Goal: Task Accomplishment & Management: Complete application form

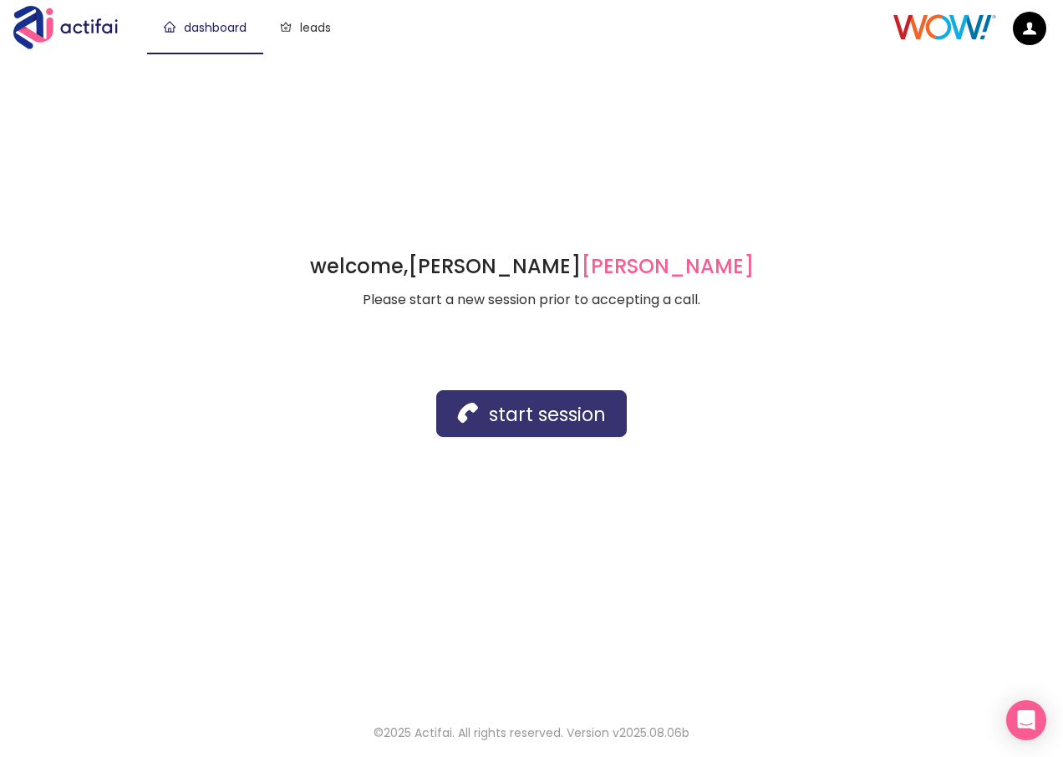
click at [521, 417] on button "start session" at bounding box center [531, 413] width 191 height 47
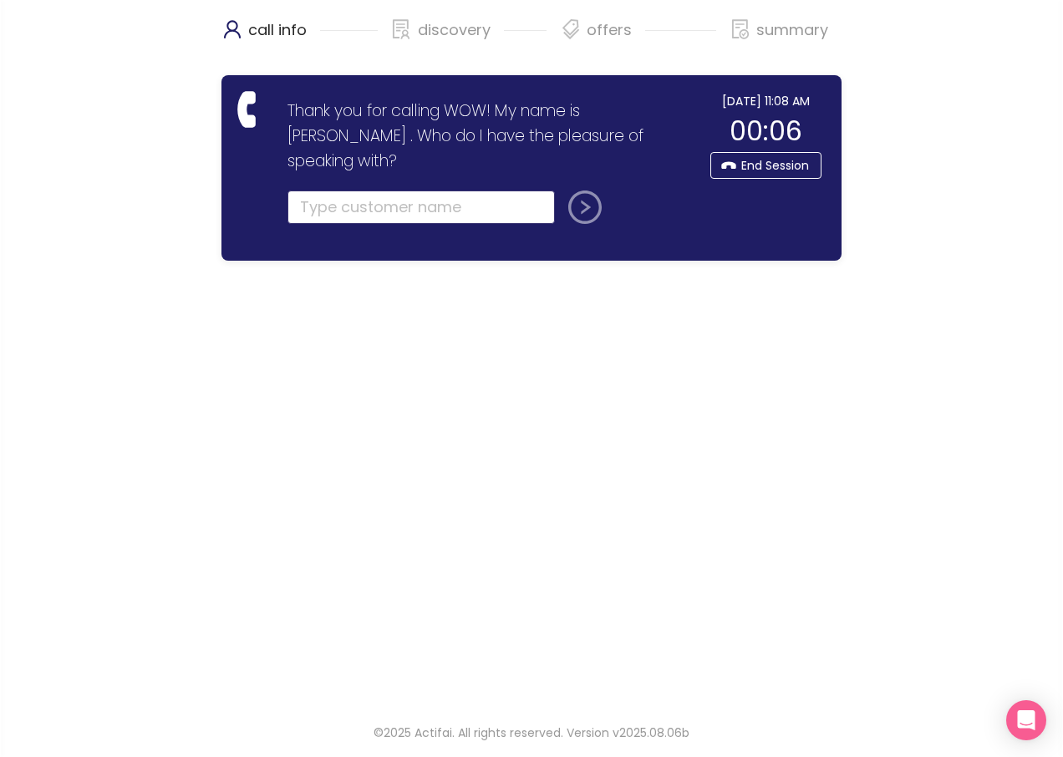
click at [313, 191] on input "text" at bounding box center [422, 207] width 268 height 33
type input "[PERSON_NAME]"
click at [581, 191] on button "submit" at bounding box center [582, 207] width 40 height 33
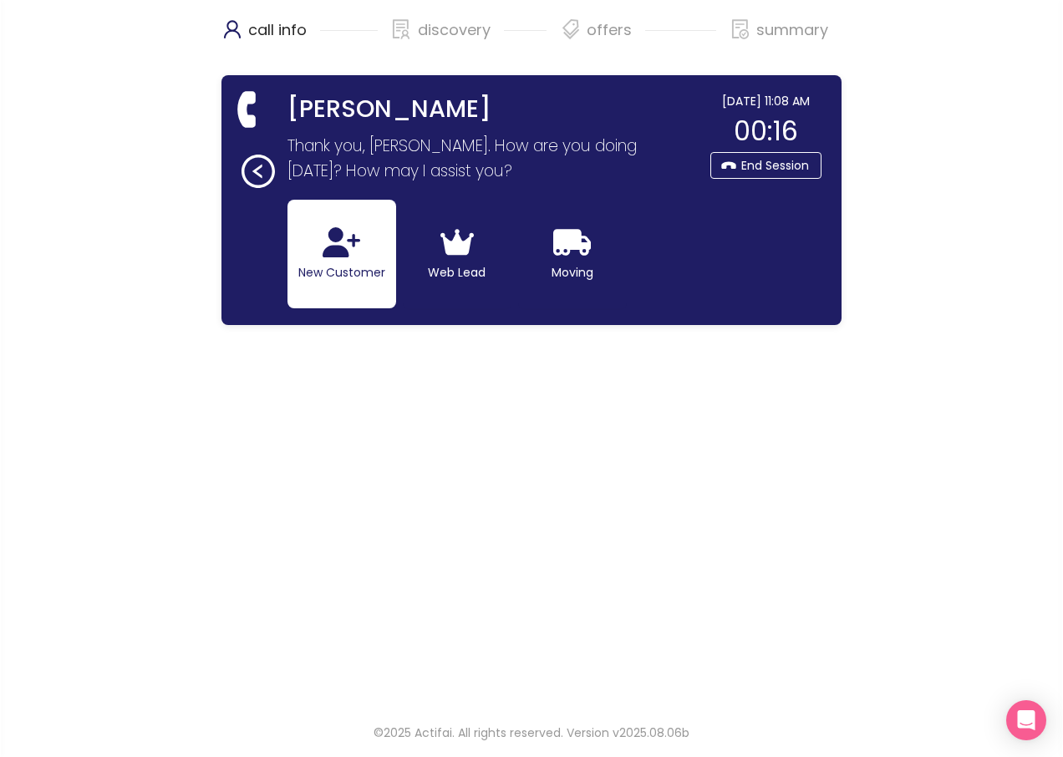
click at [326, 264] on button "New Customer" at bounding box center [342, 254] width 109 height 109
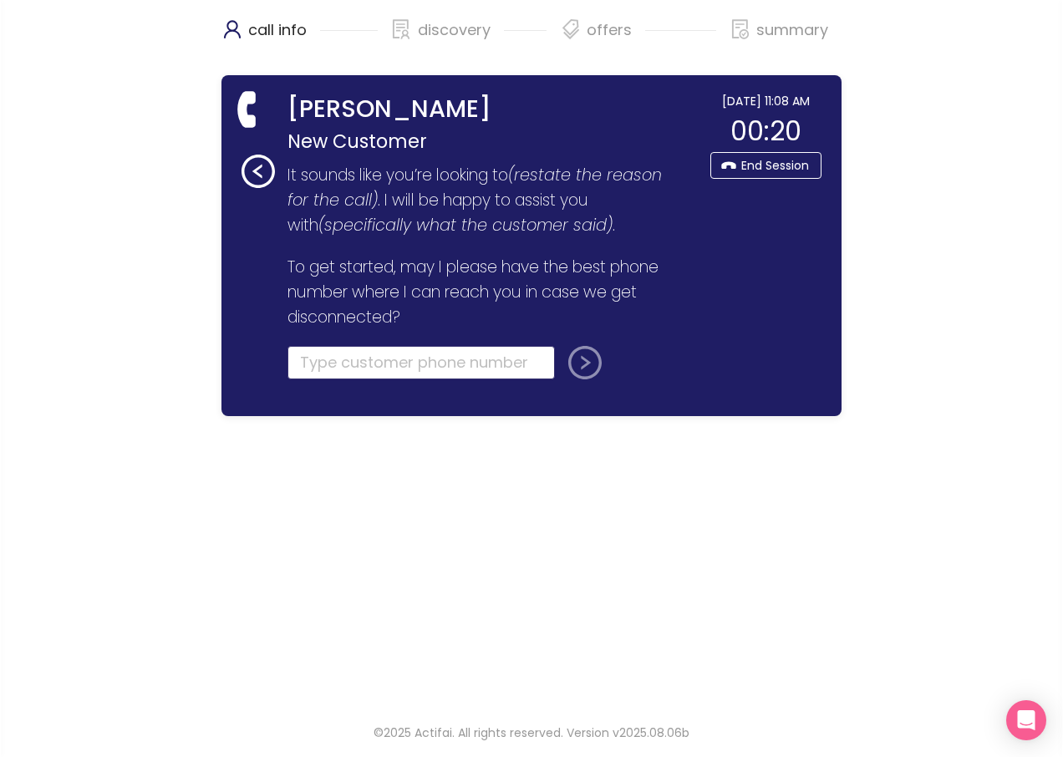
click at [323, 368] on input "tel" at bounding box center [422, 362] width 268 height 33
type input "[PHONE_NUMBER]"
click at [573, 362] on button "submit" at bounding box center [582, 362] width 40 height 33
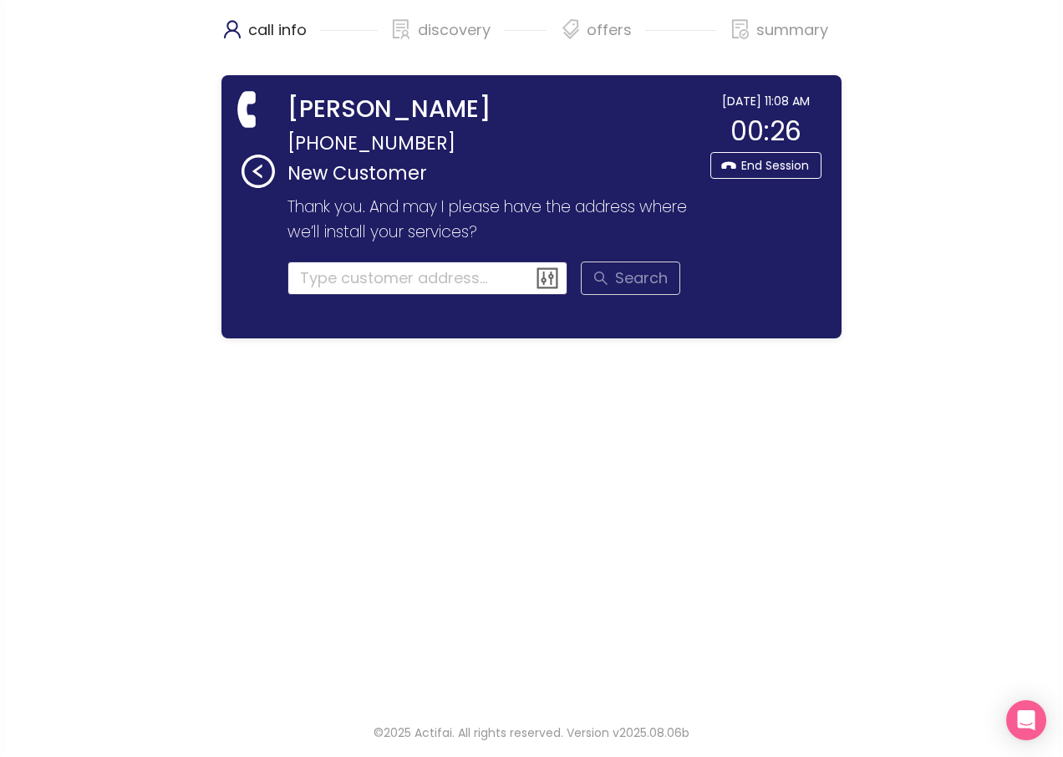
click at [300, 273] on input at bounding box center [428, 278] width 281 height 33
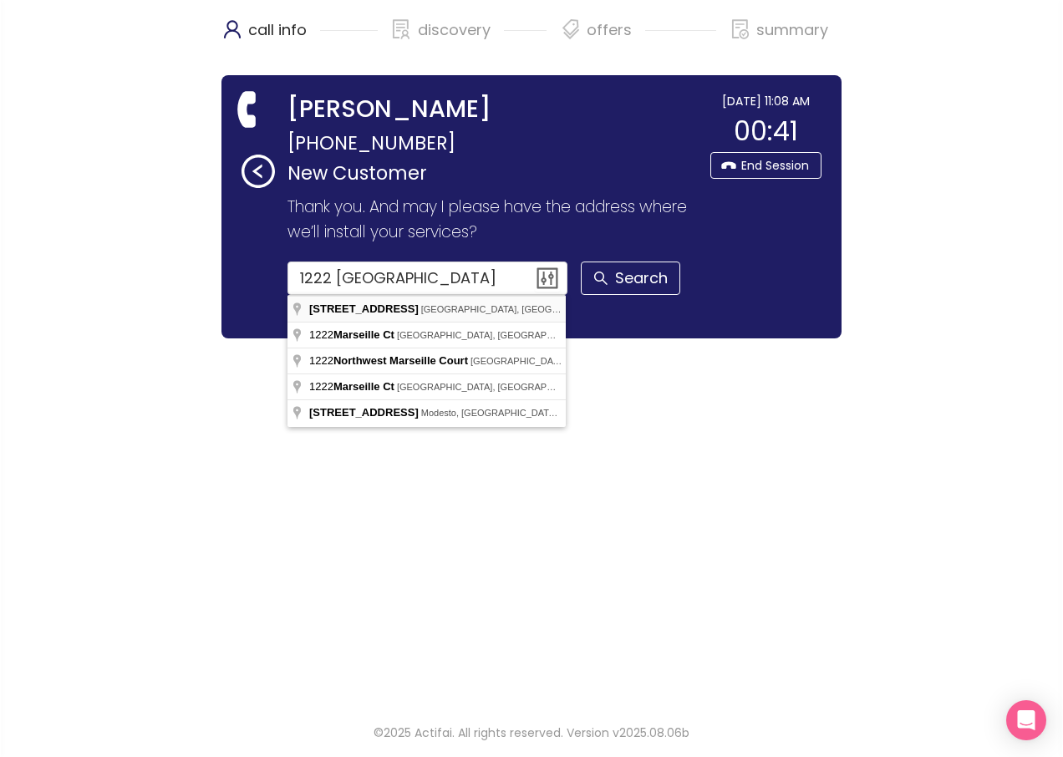
type input "[STREET_ADDRESS]"
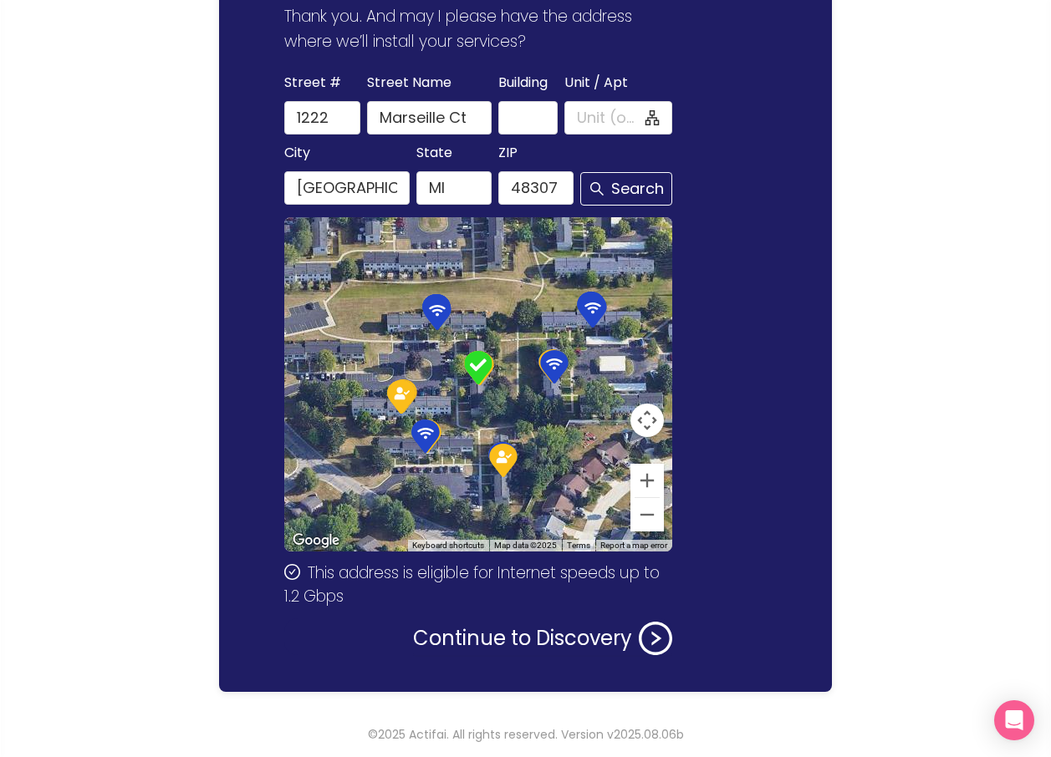
scroll to position [192, 0]
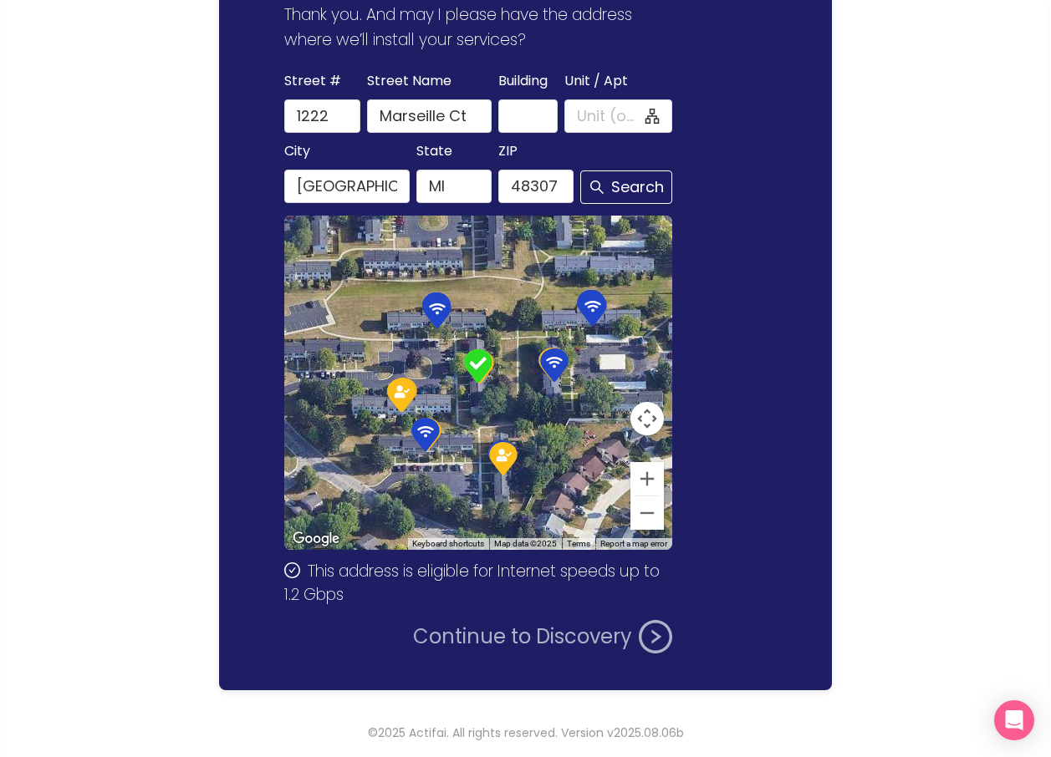
click at [533, 633] on button "Continue to Discovery" at bounding box center [542, 636] width 259 height 33
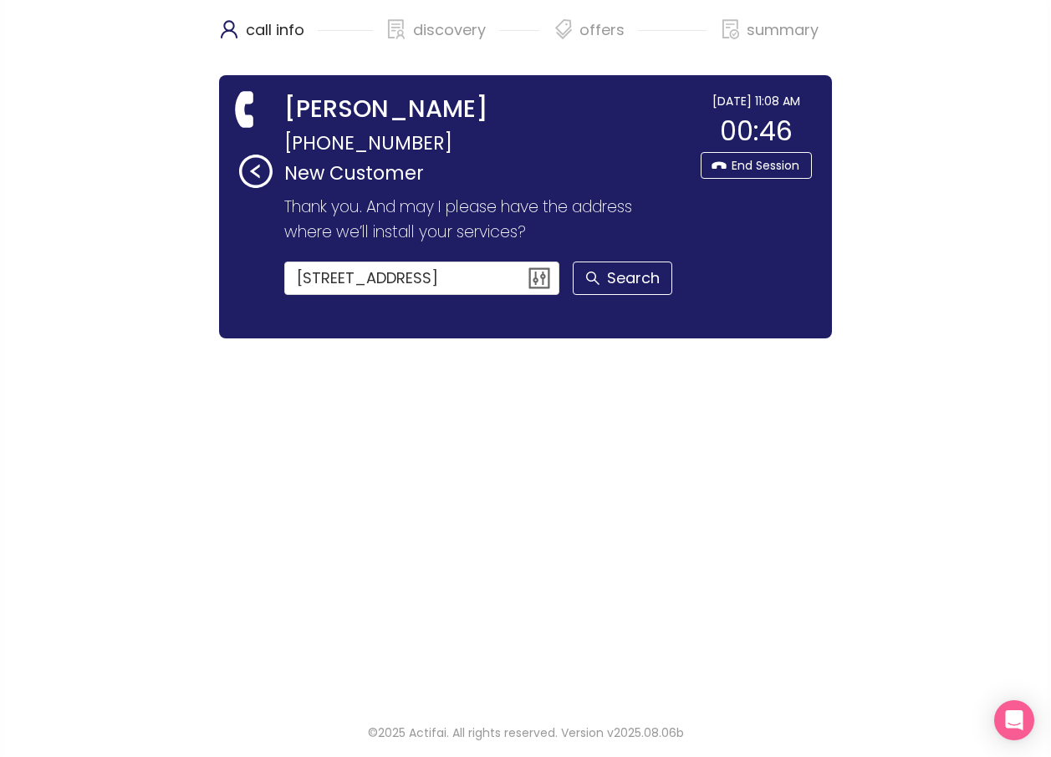
scroll to position [0, 0]
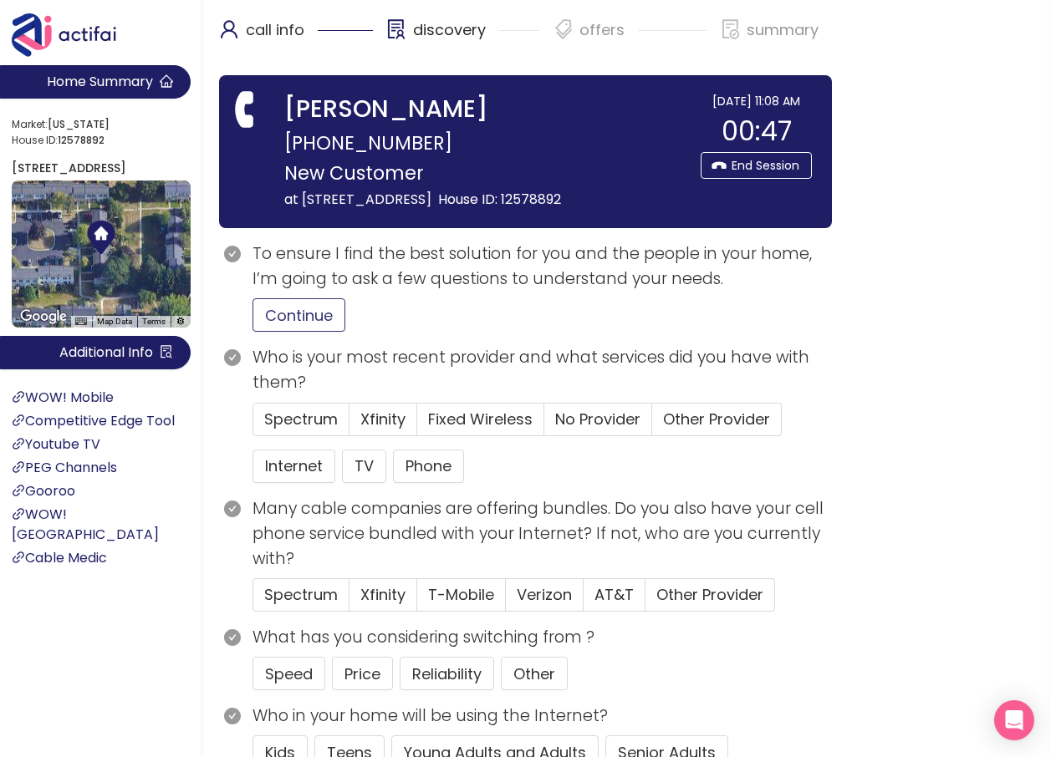
click at [315, 332] on button "Continue" at bounding box center [298, 314] width 93 height 33
click at [369, 430] on span "Xfinity" at bounding box center [382, 419] width 45 height 21
click at [349, 425] on input "Xfinity" at bounding box center [349, 425] width 0 height 0
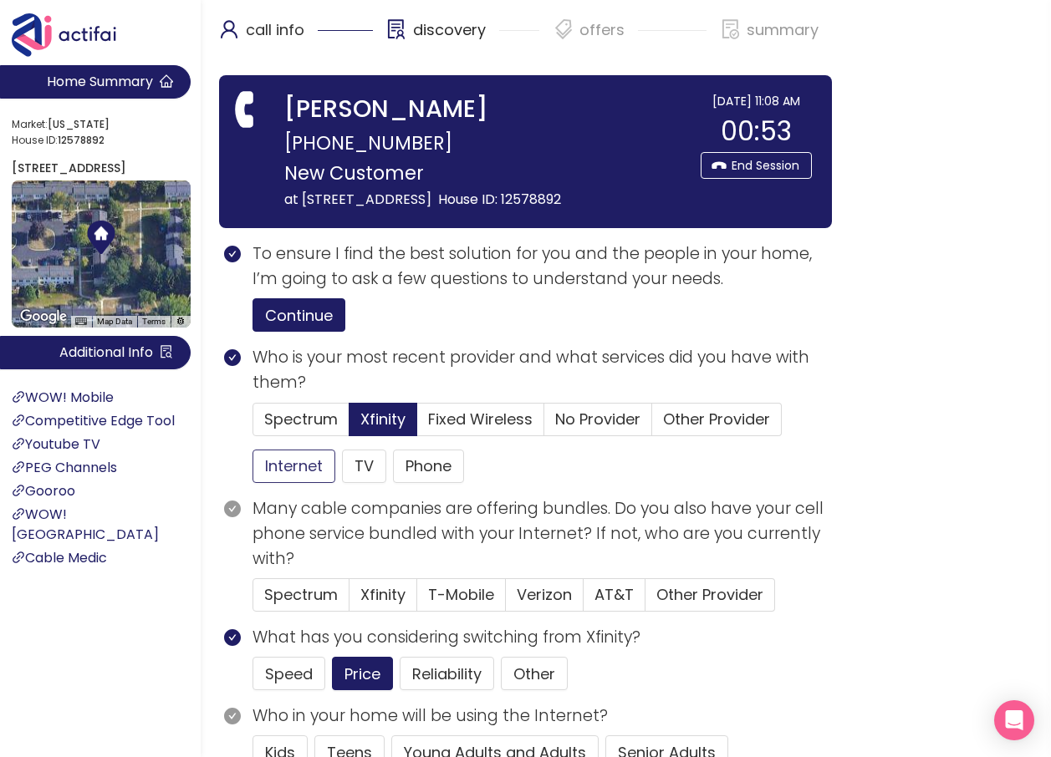
click at [282, 483] on button "Internet" at bounding box center [293, 466] width 83 height 33
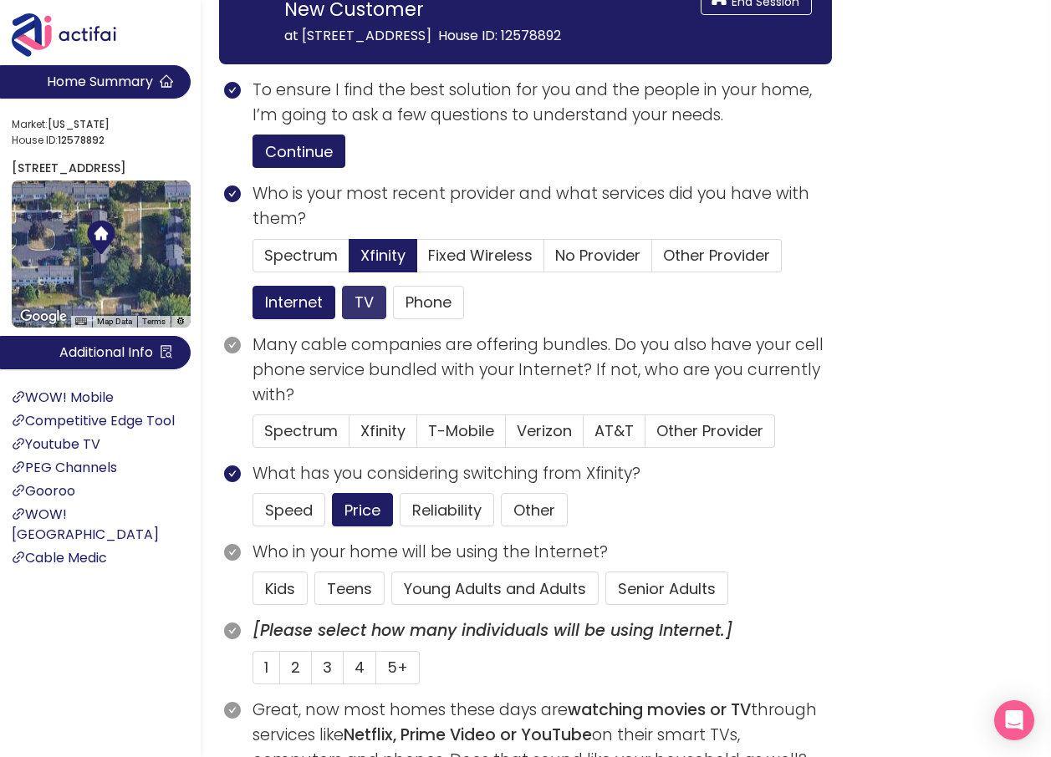
scroll to position [167, 0]
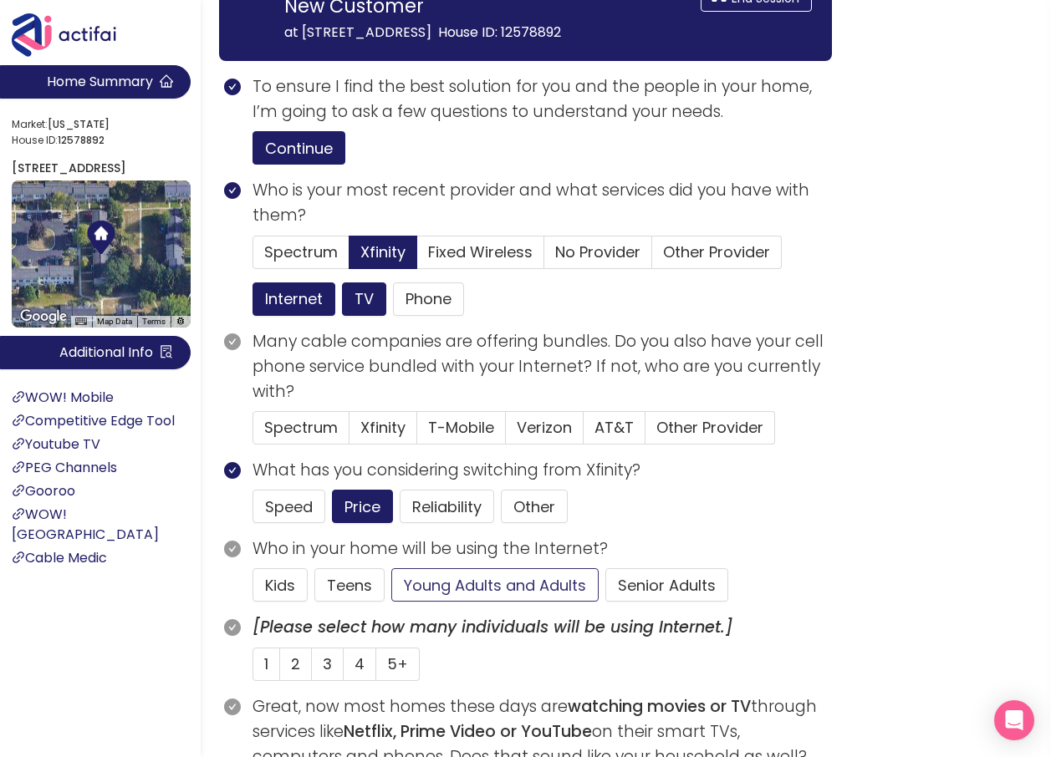
click at [500, 602] on button "Young Adults and Adults" at bounding box center [494, 584] width 207 height 33
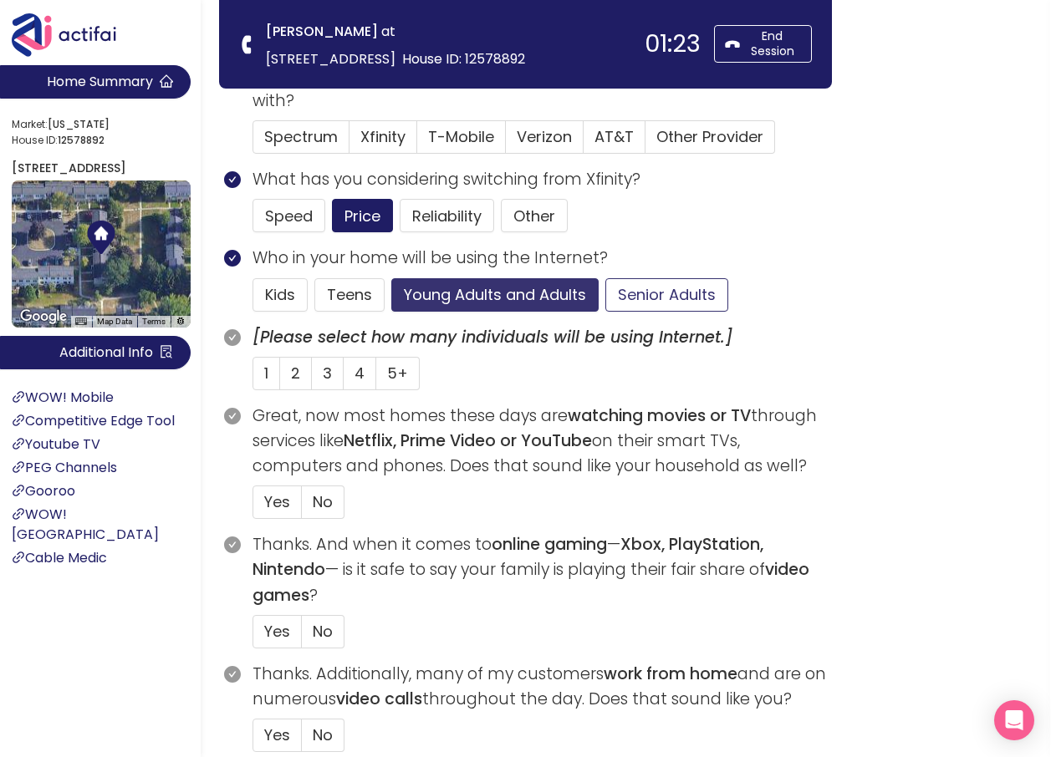
scroll to position [334, 0]
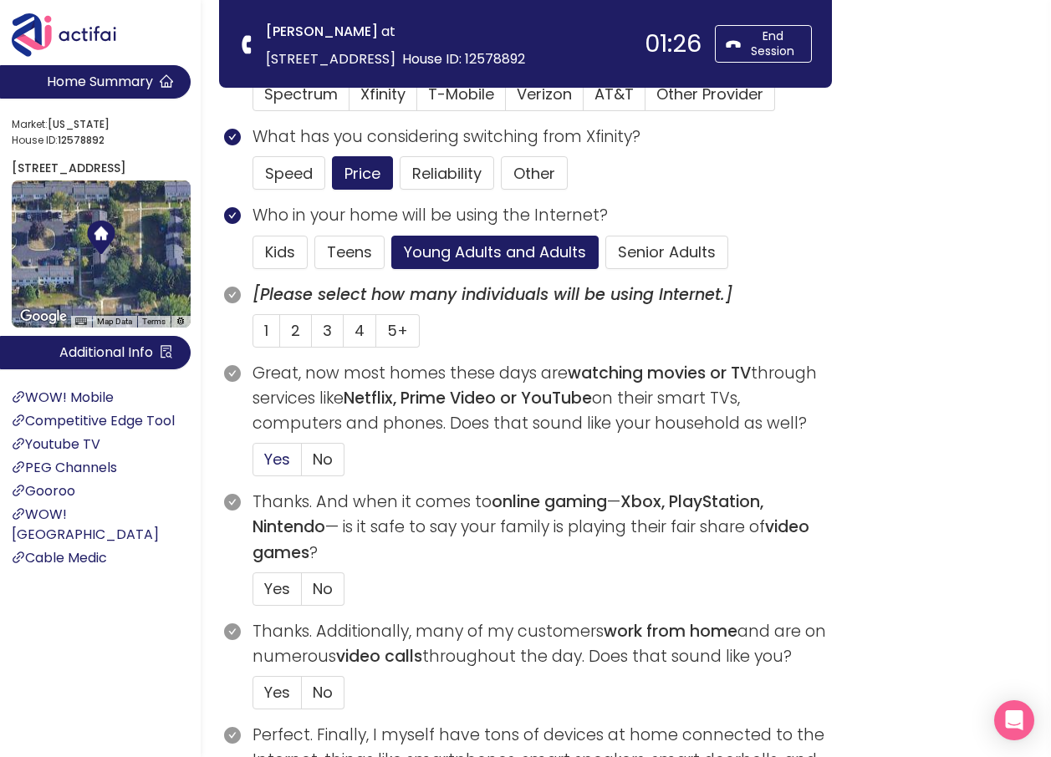
click at [276, 459] on span "Yes" at bounding box center [277, 459] width 26 height 21
click at [253, 465] on input "Yes" at bounding box center [253, 465] width 0 height 0
click at [295, 333] on span "2" at bounding box center [295, 330] width 9 height 21
click at [280, 336] on input "2" at bounding box center [280, 336] width 0 height 0
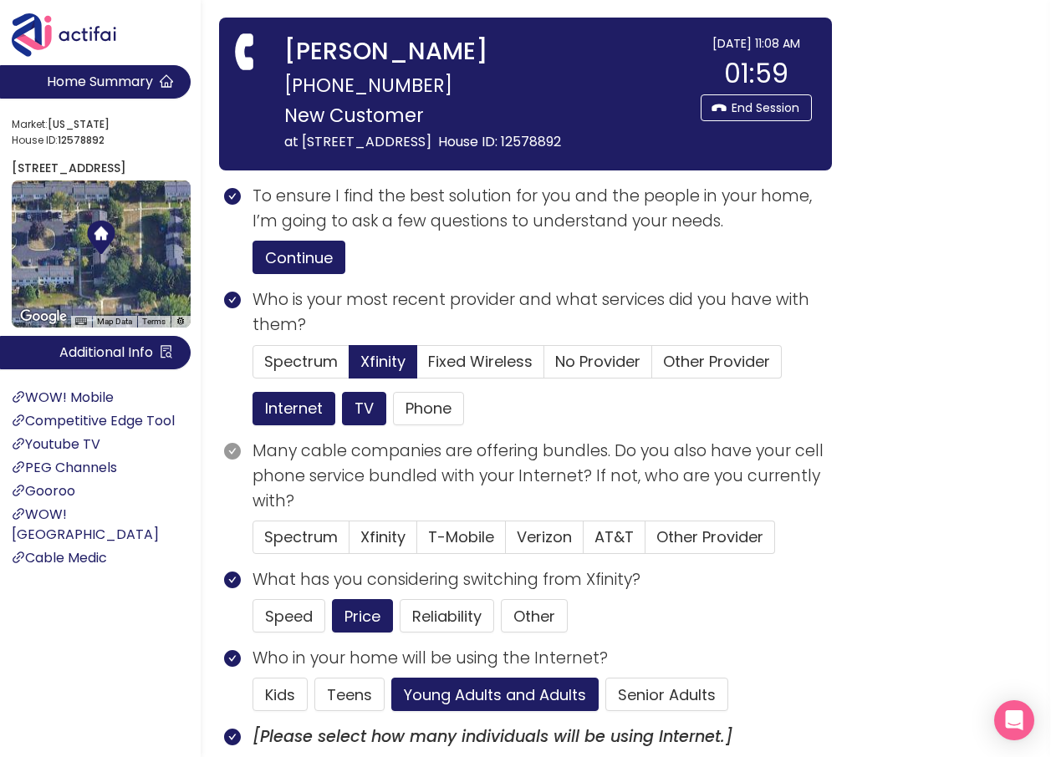
scroll to position [0, 0]
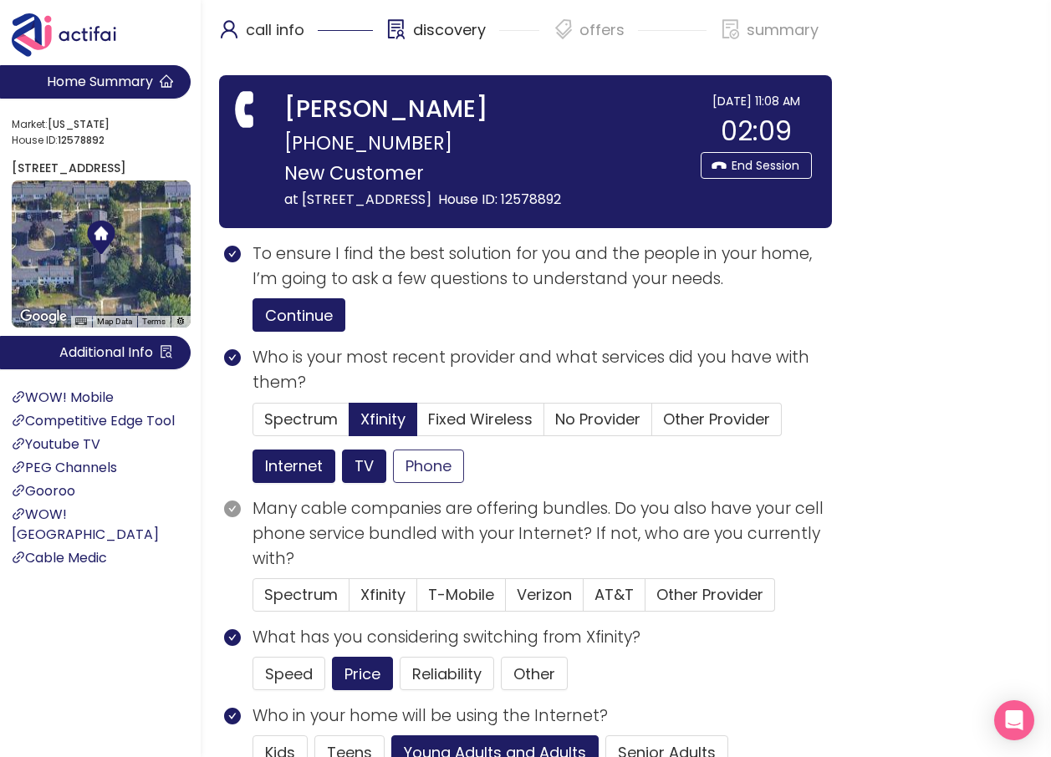
click at [432, 483] on button "Phone" at bounding box center [428, 466] width 71 height 33
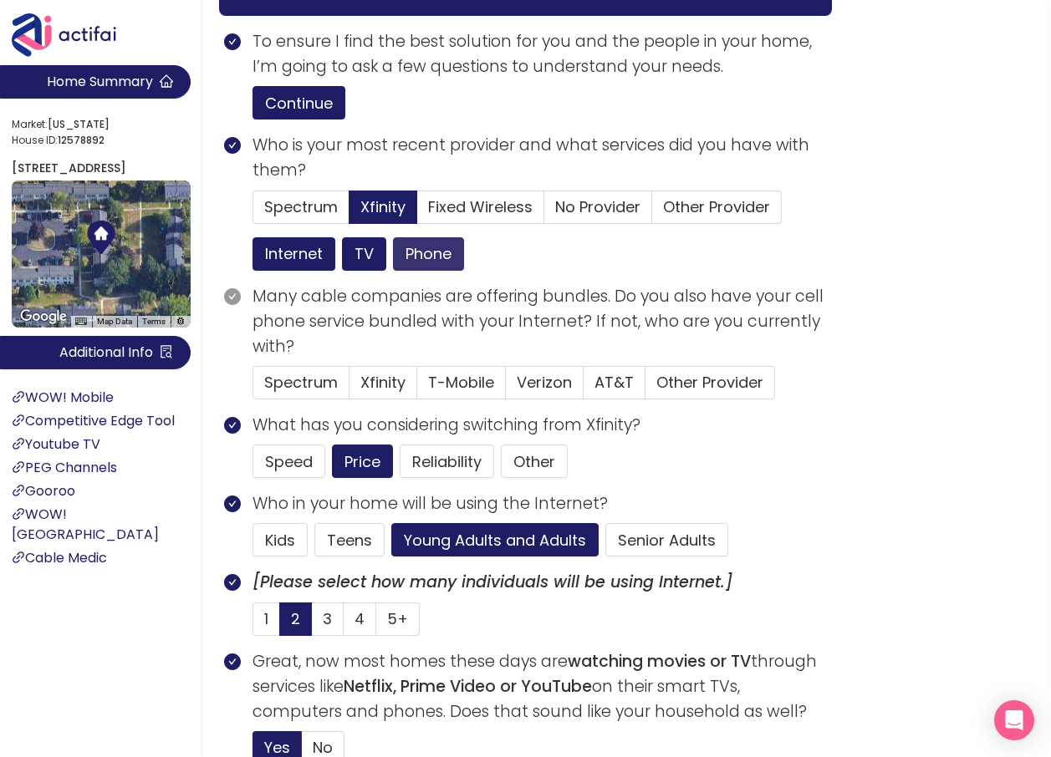
scroll to position [251, 0]
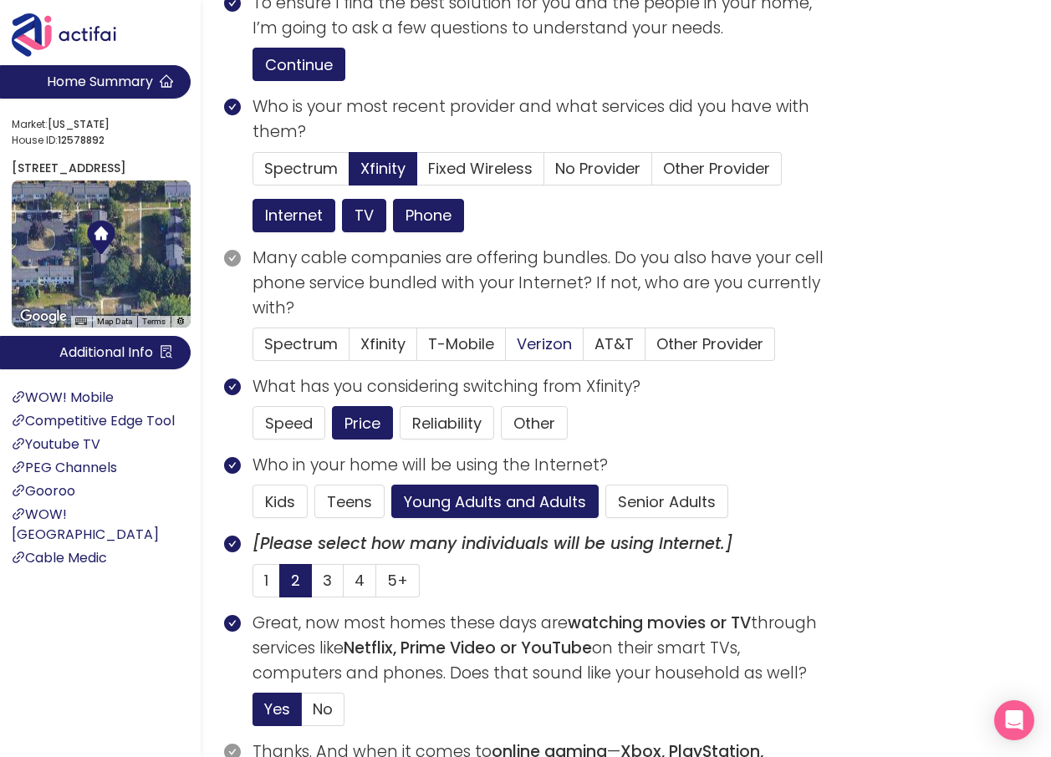
click at [553, 354] on span "Verizon" at bounding box center [544, 344] width 55 height 21
click at [506, 349] on input "Verizon" at bounding box center [506, 349] width 0 height 0
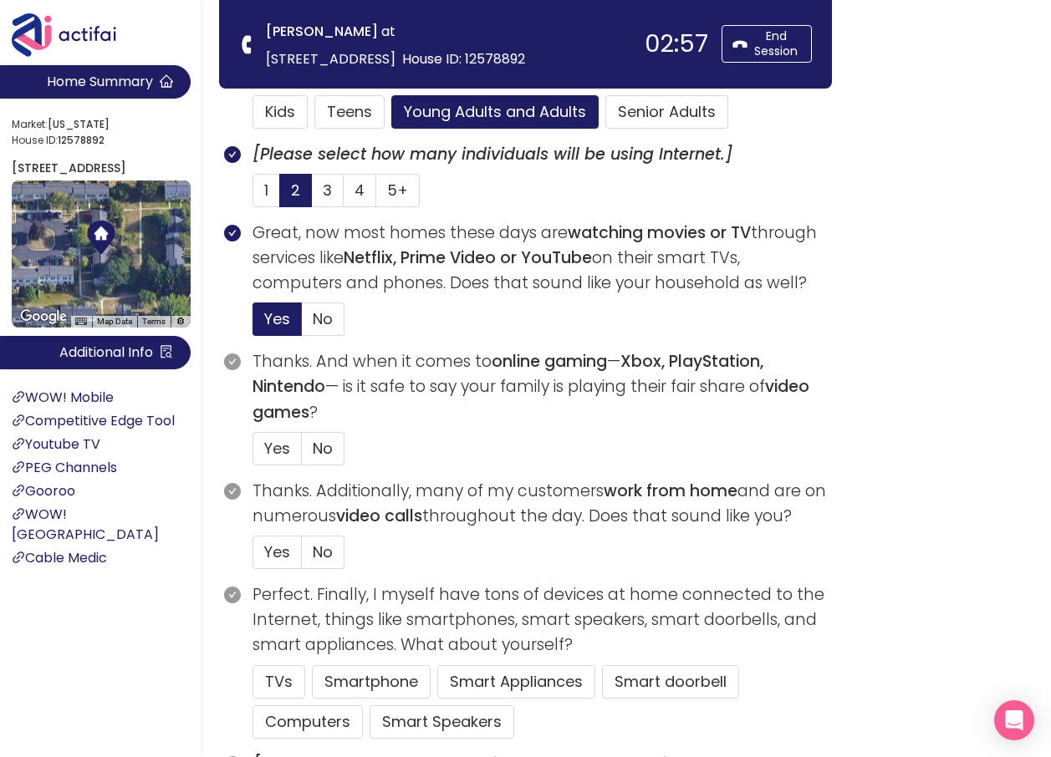
scroll to position [502, 0]
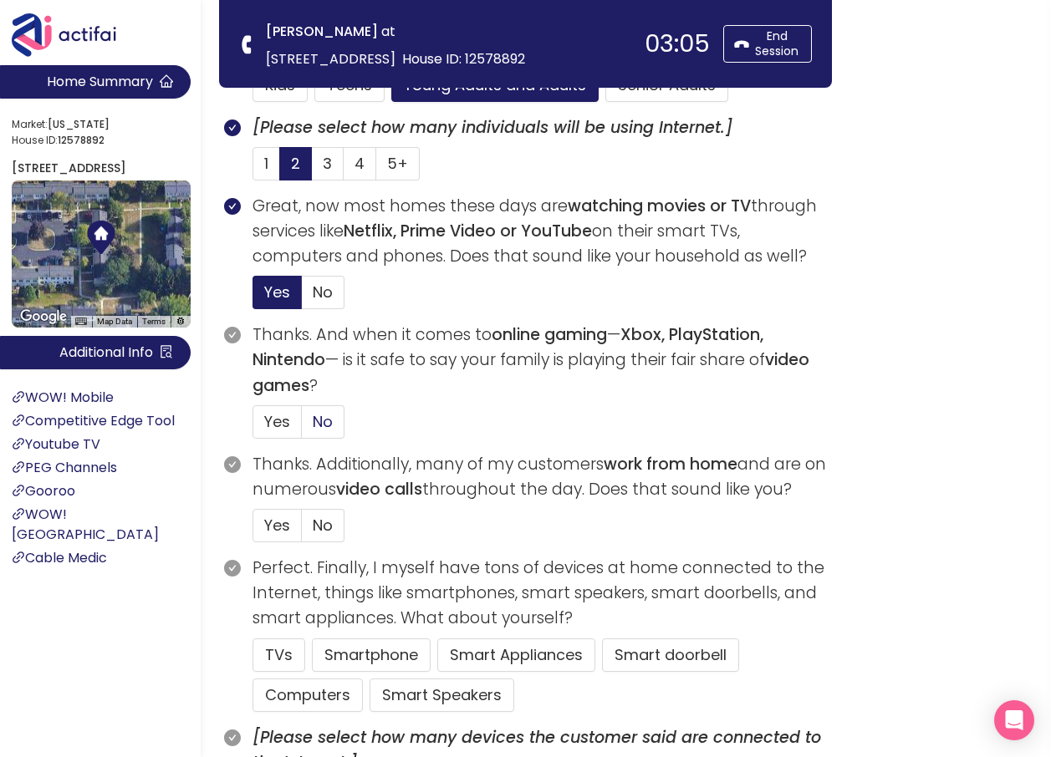
click at [323, 426] on span "No" at bounding box center [323, 421] width 20 height 21
click at [302, 427] on input "No" at bounding box center [302, 427] width 0 height 0
click at [330, 531] on span "No" at bounding box center [323, 525] width 20 height 21
click at [302, 531] on input "No" at bounding box center [302, 531] width 0 height 0
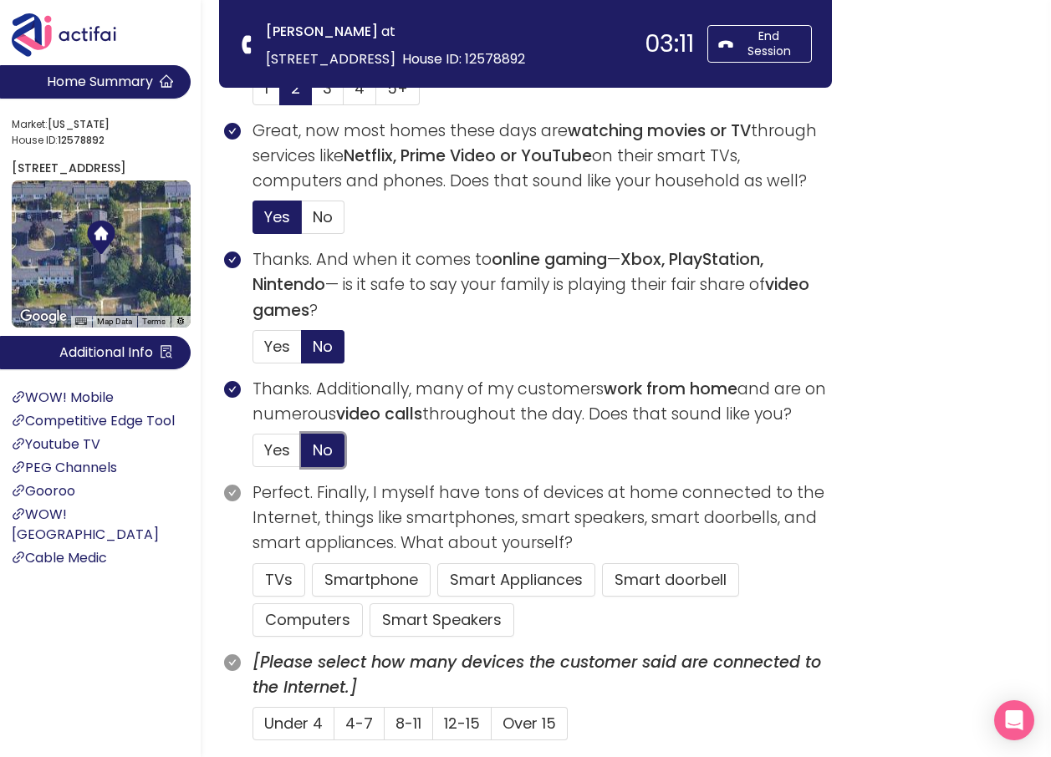
scroll to position [669, 0]
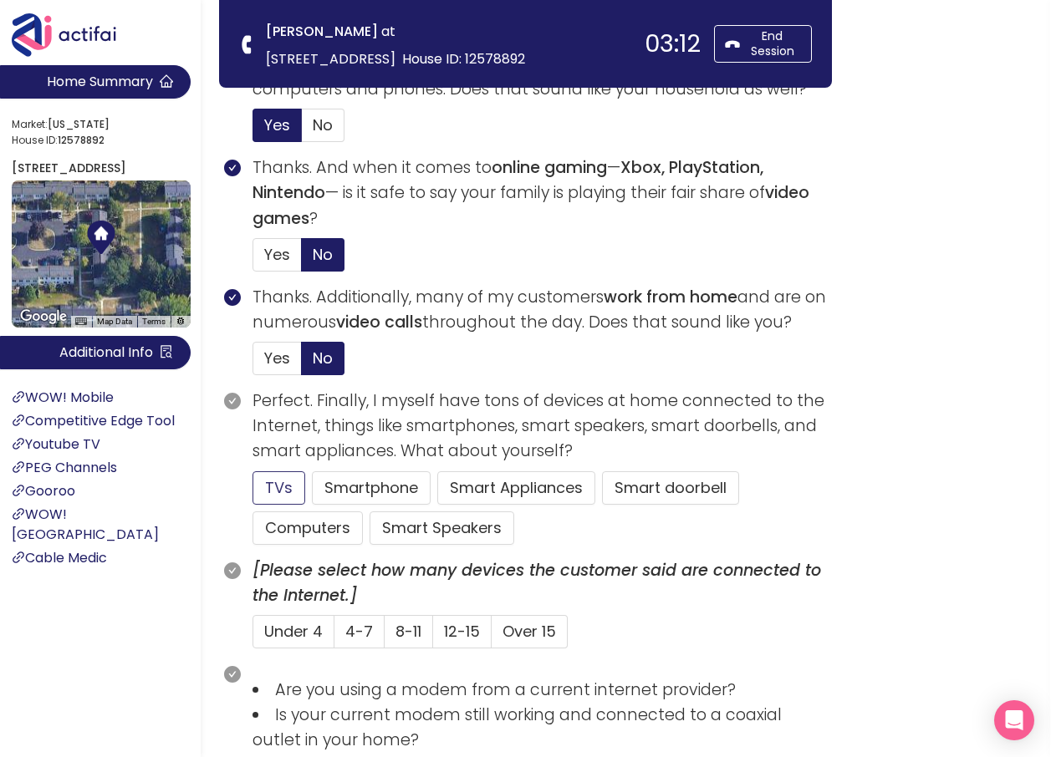
click at [273, 484] on button "TVs" at bounding box center [278, 487] width 53 height 33
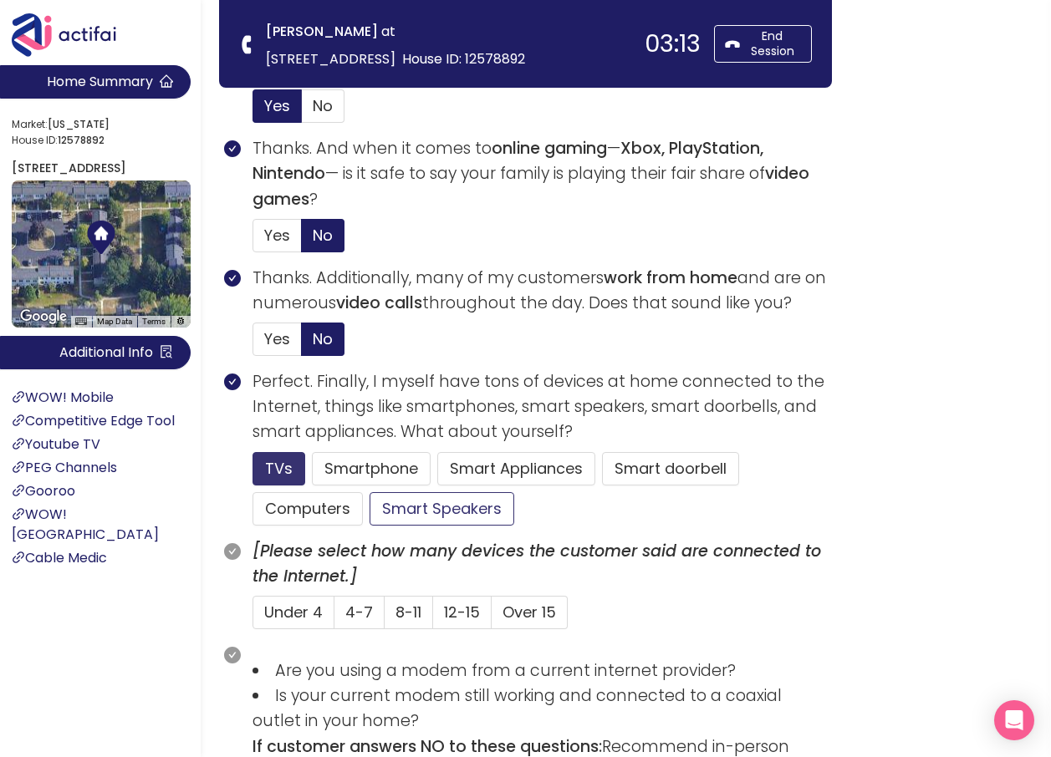
scroll to position [752, 0]
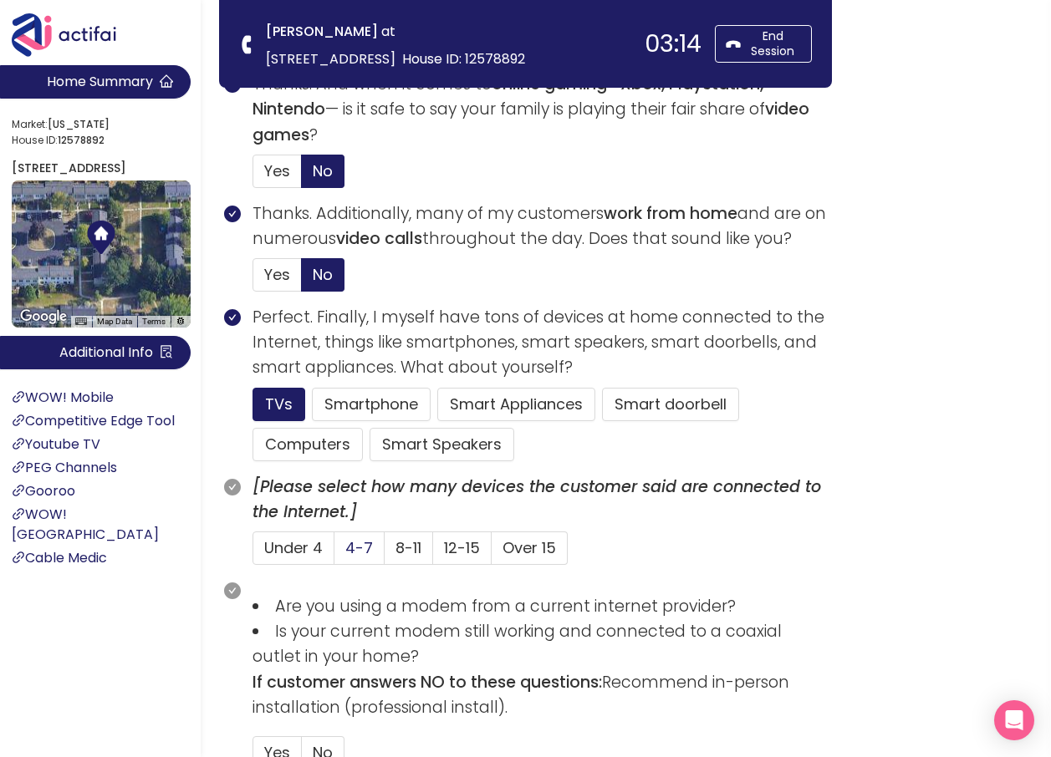
click at [359, 559] on label "4-7" at bounding box center [359, 548] width 50 height 33
click at [334, 553] on input "4-7" at bounding box center [334, 553] width 0 height 0
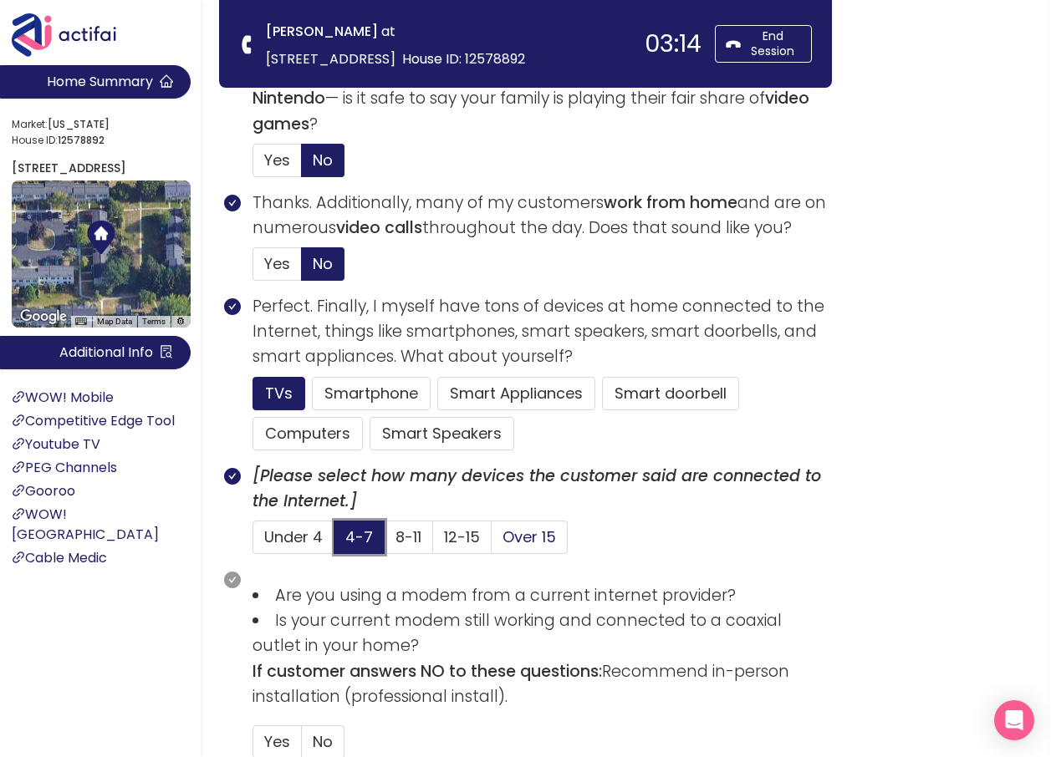
scroll to position [920, 0]
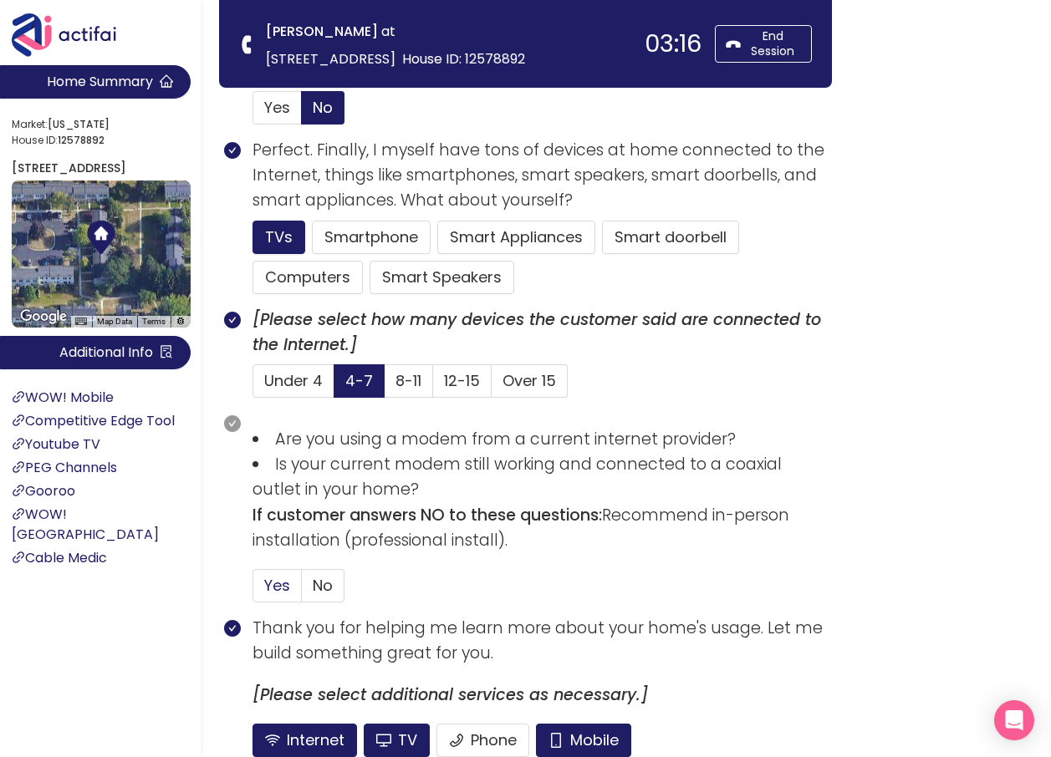
click at [298, 580] on label "Yes" at bounding box center [276, 585] width 49 height 33
click at [253, 591] on input "Yes" at bounding box center [253, 591] width 0 height 0
click at [316, 582] on span "No" at bounding box center [323, 585] width 20 height 21
click at [302, 591] on input "No" at bounding box center [302, 591] width 0 height 0
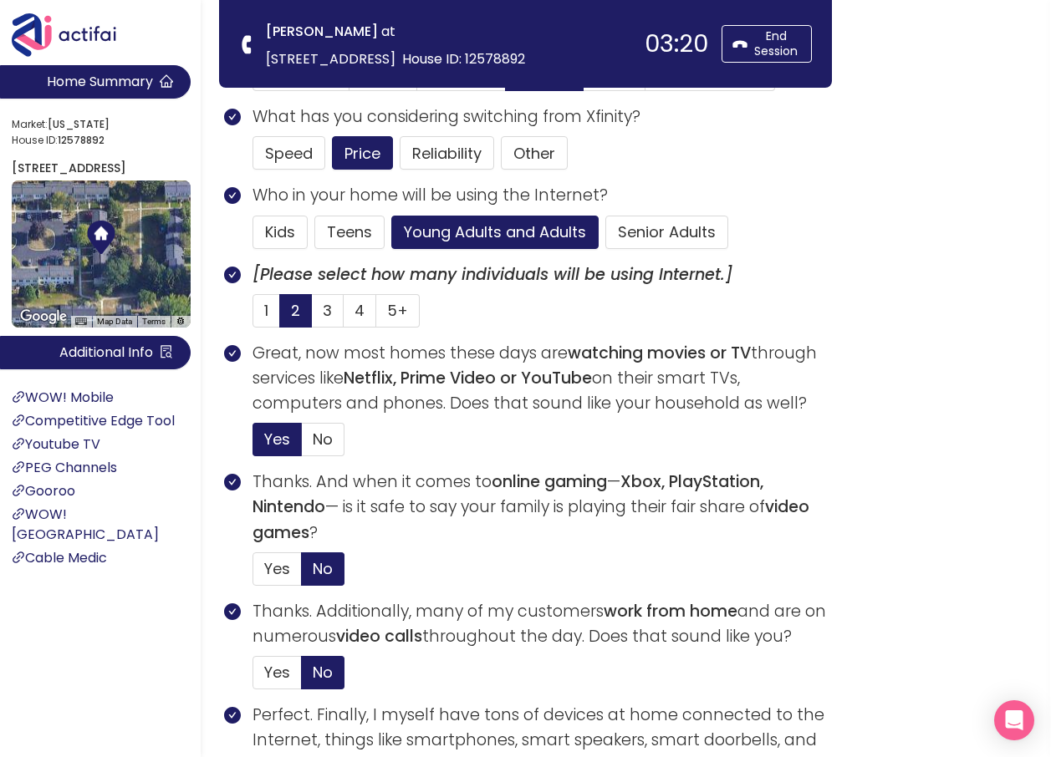
scroll to position [334, 0]
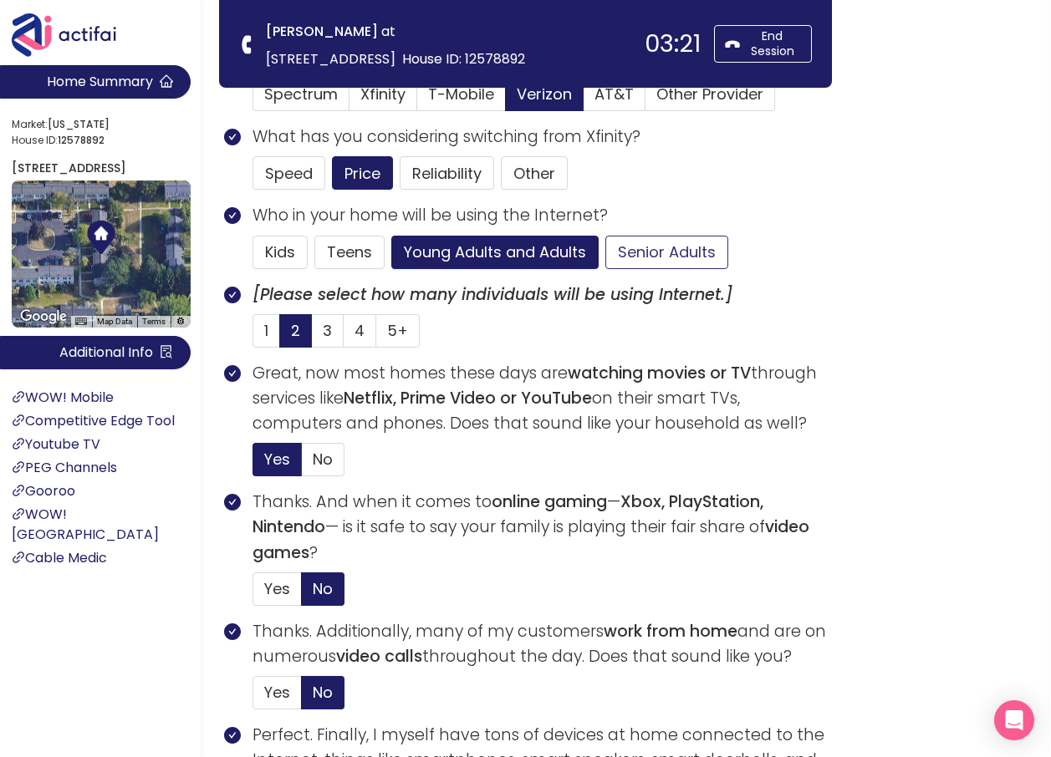
click at [640, 246] on button "Senior Adults" at bounding box center [666, 252] width 123 height 33
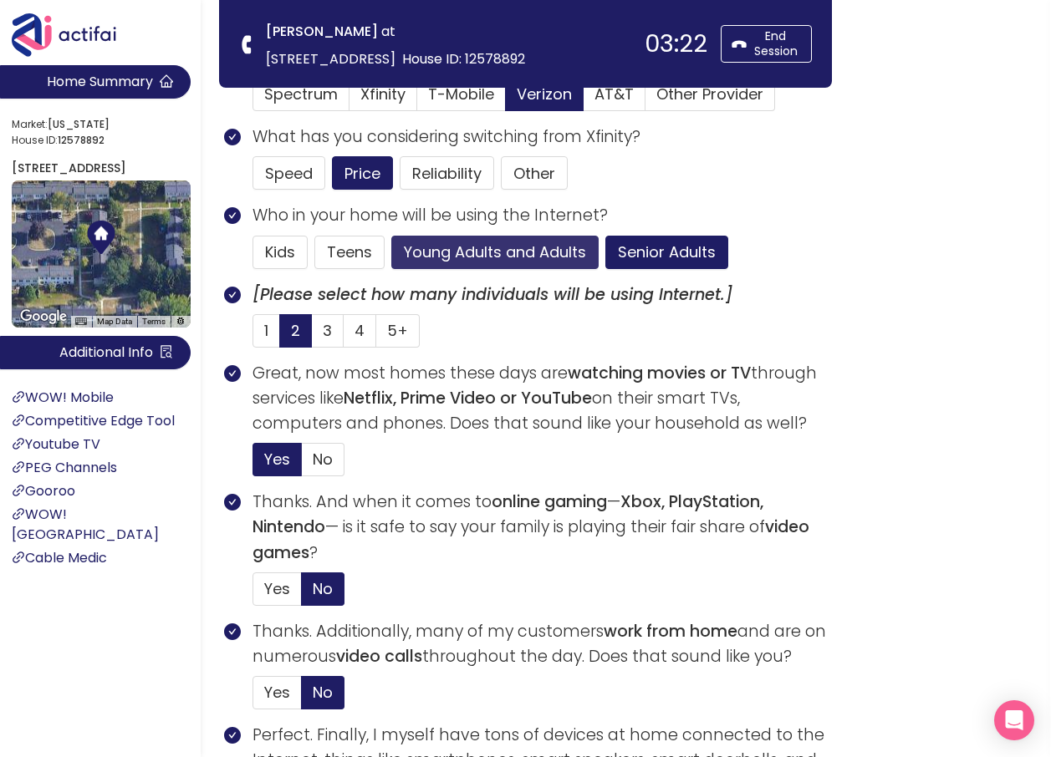
click at [502, 257] on button "Young Adults and Adults" at bounding box center [494, 252] width 207 height 33
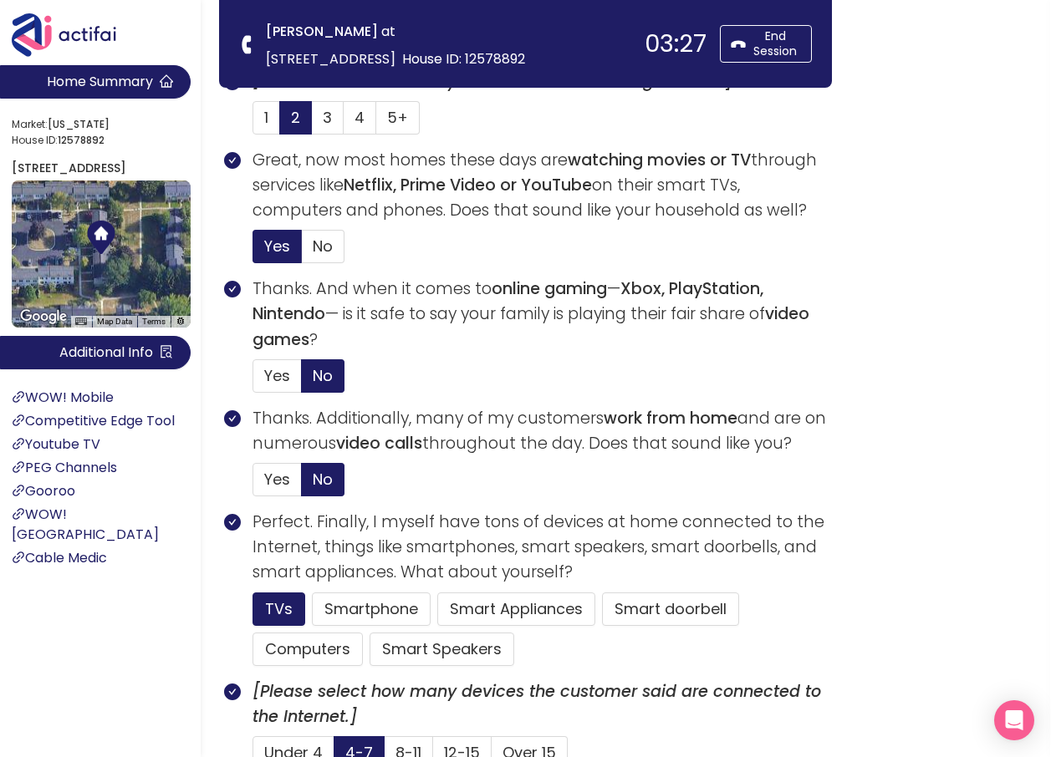
scroll to position [752, 0]
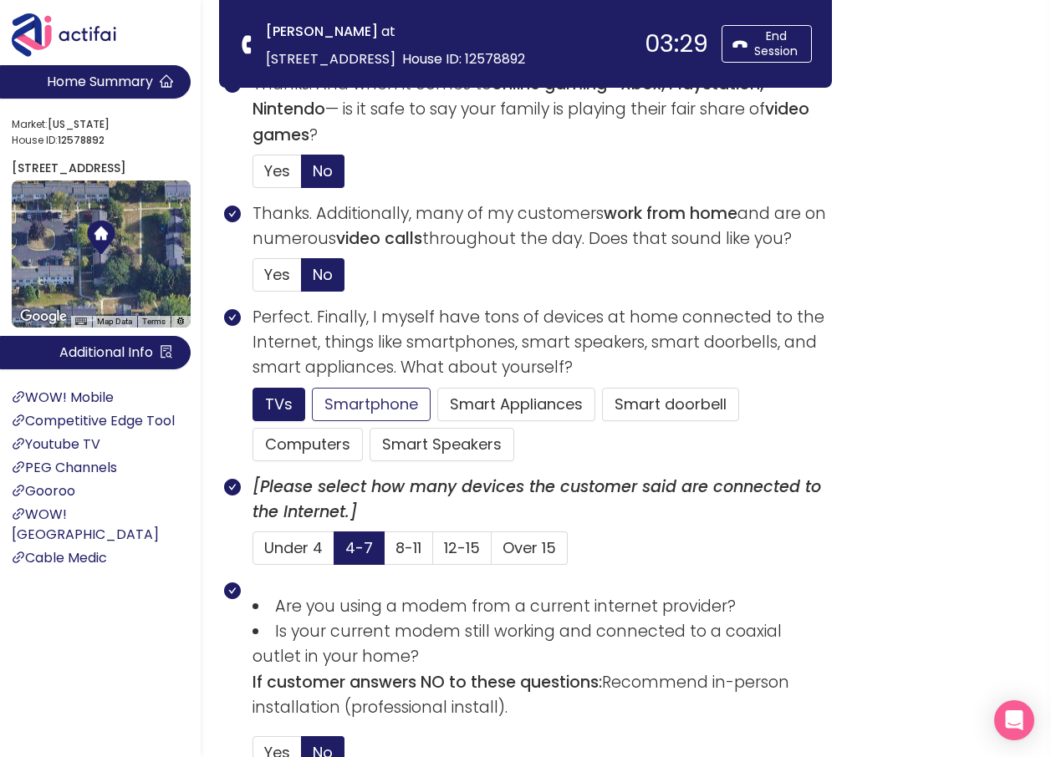
click at [370, 428] on button "Smartphone" at bounding box center [442, 444] width 145 height 33
click at [327, 446] on button "Computers" at bounding box center [307, 444] width 110 height 33
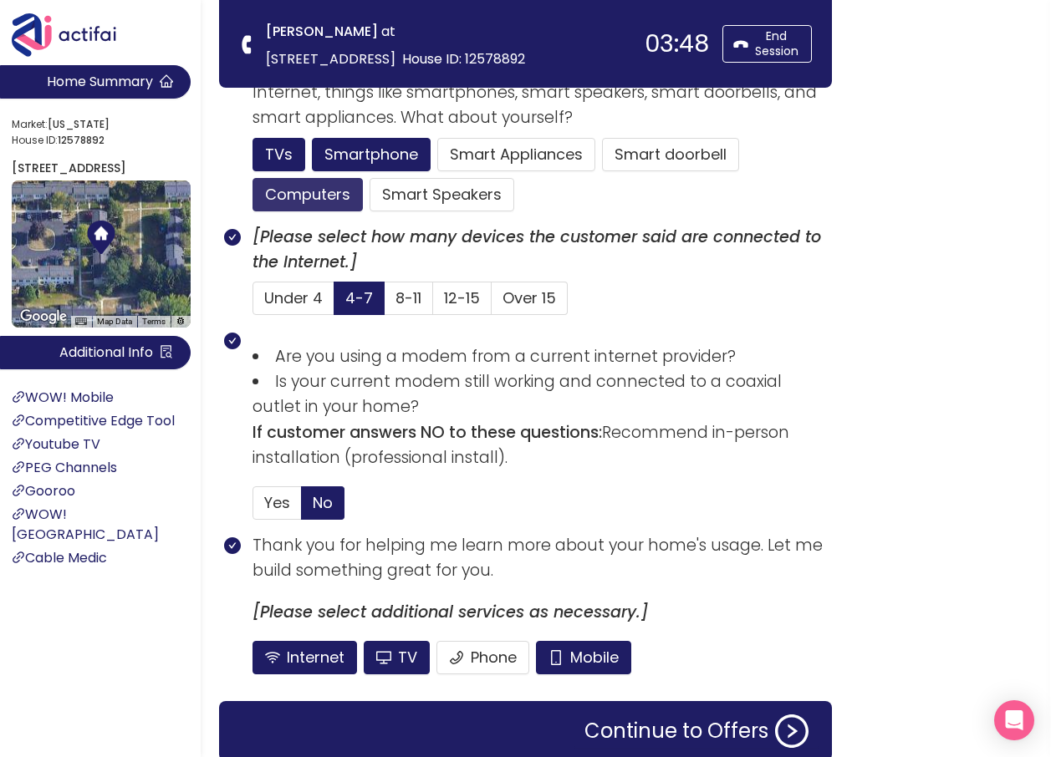
scroll to position [1003, 0]
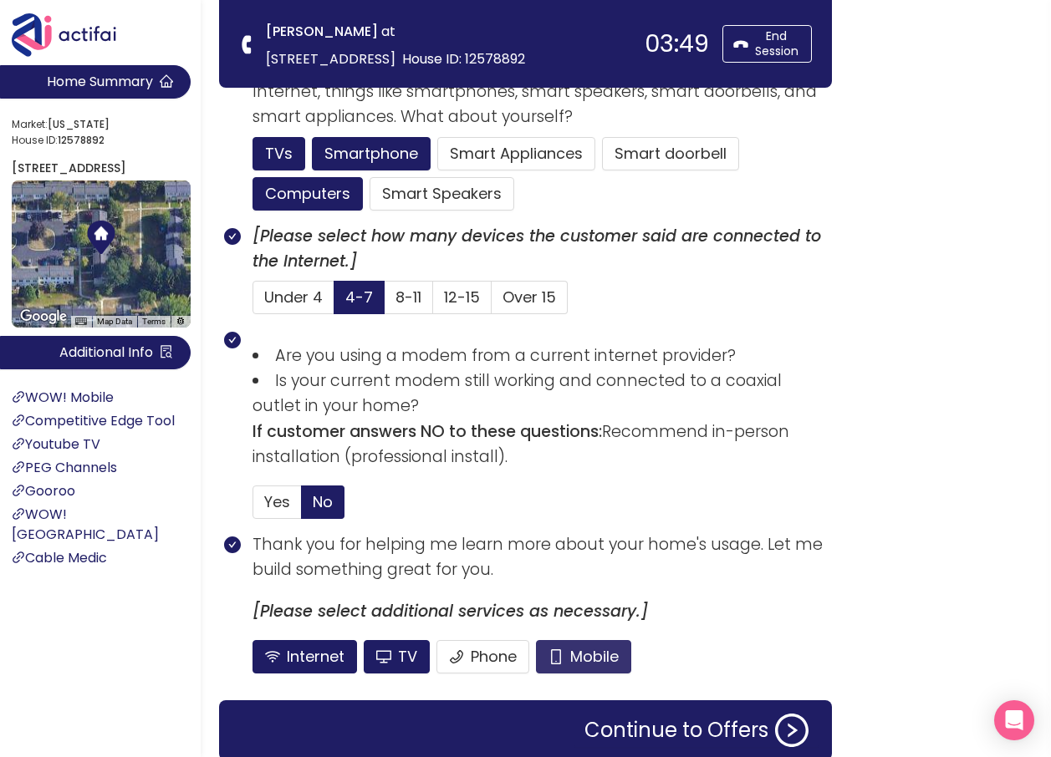
click at [561, 661] on button "Mobile" at bounding box center [583, 656] width 95 height 33
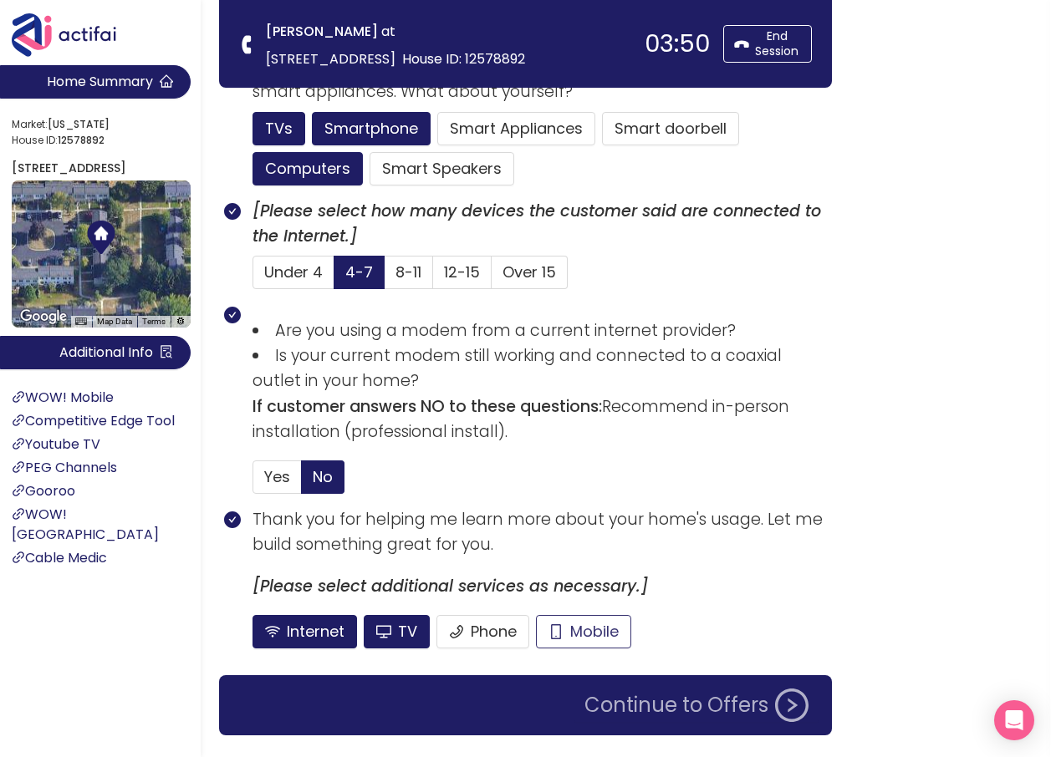
scroll to position [1073, 0]
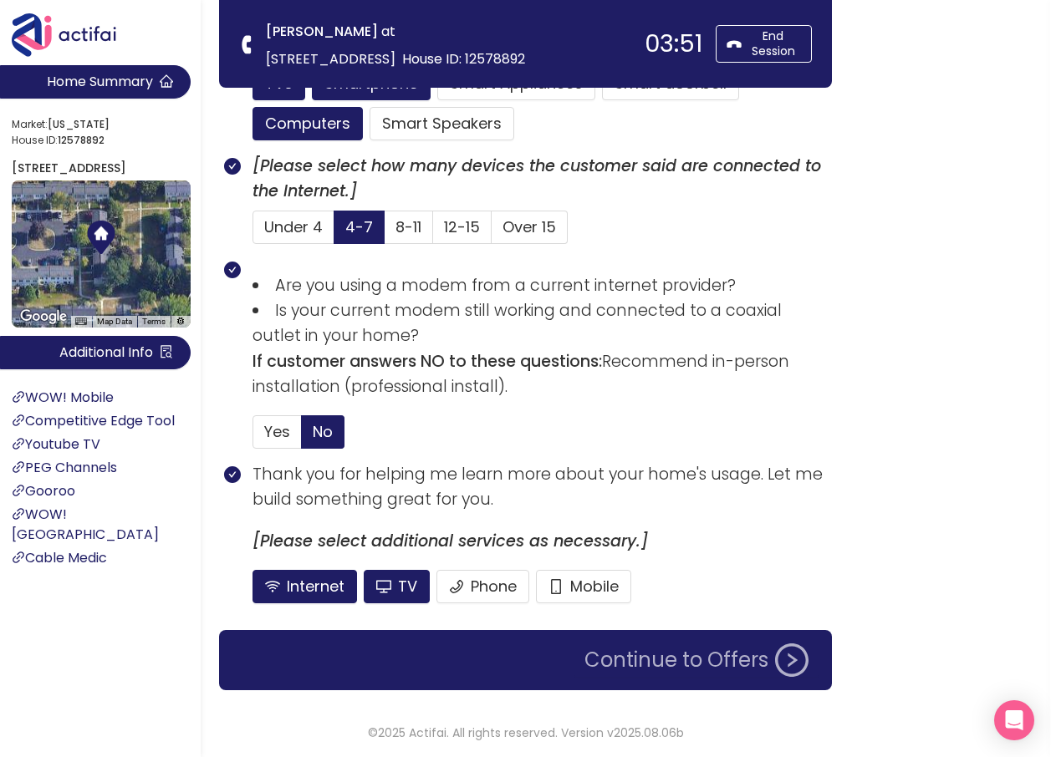
click at [626, 657] on button "Continue to Offers" at bounding box center [696, 660] width 244 height 33
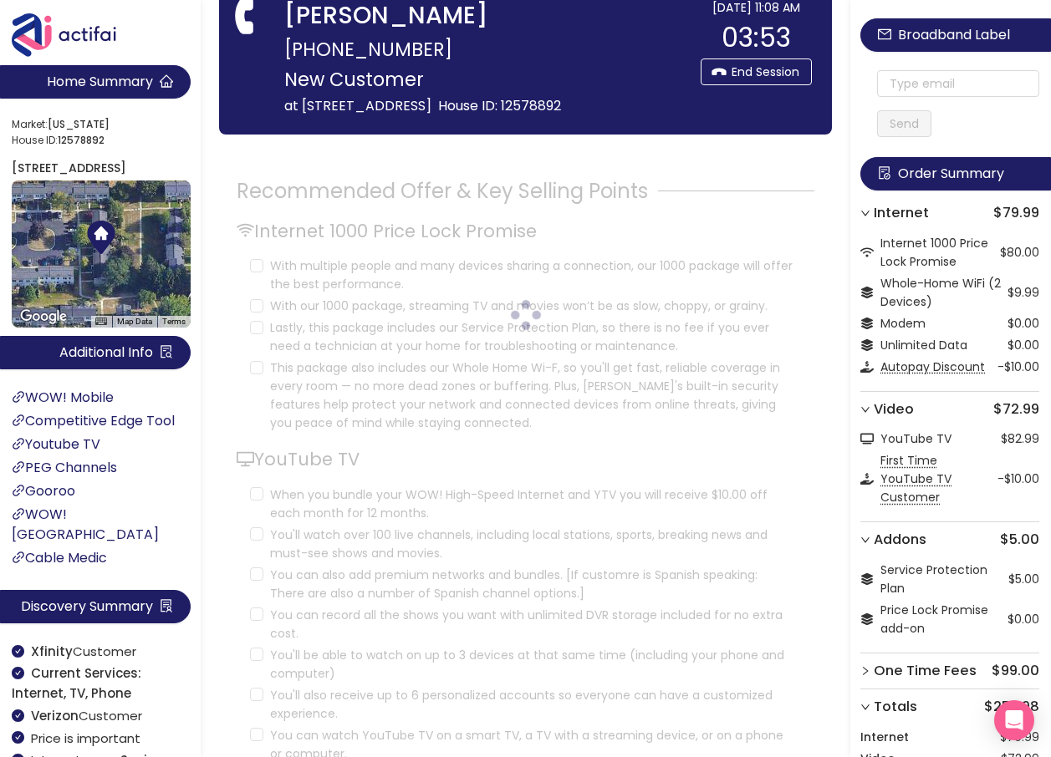
scroll to position [0, 0]
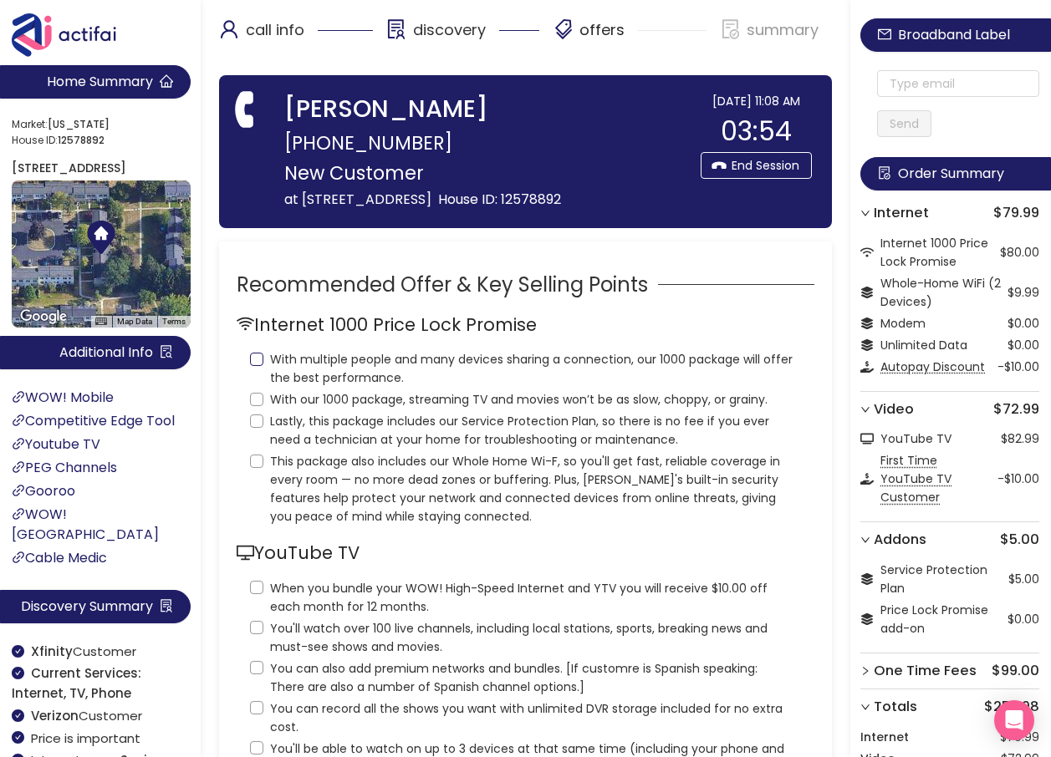
click at [256, 366] on input "With multiple people and many devices sharing a connection, our 1000 package wi…" at bounding box center [256, 359] width 13 height 13
checkbox input "true"
drag, startPoint x: 259, startPoint y: 424, endPoint x: 255, endPoint y: 444, distance: 20.5
click at [259, 406] on input "With our 1000 package, streaming TV and movies won’t be as slow, choppy, or gra…" at bounding box center [256, 399] width 13 height 13
checkbox input "true"
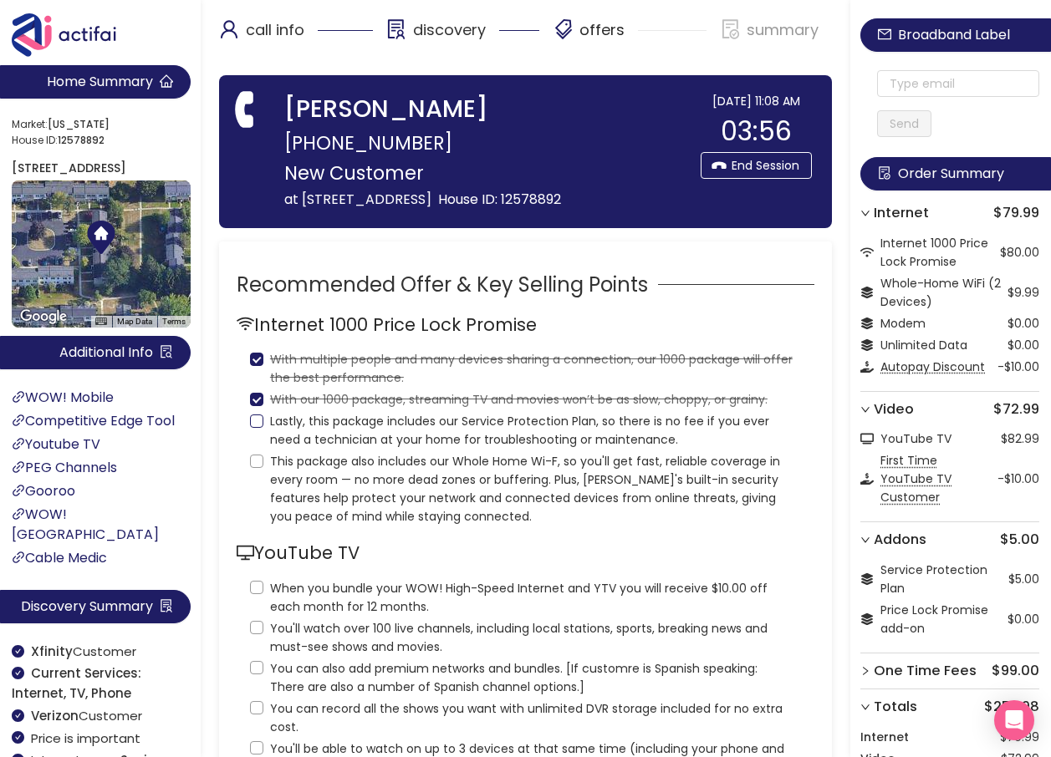
click at [255, 428] on input "Lastly, this package includes our Service Protection Plan, so there is no fee i…" at bounding box center [256, 421] width 13 height 13
checkbox input "true"
click at [253, 468] on input "This package also includes our Whole Home Wi-F, so you'll get fast, reliable co…" at bounding box center [256, 461] width 13 height 13
checkbox input "true"
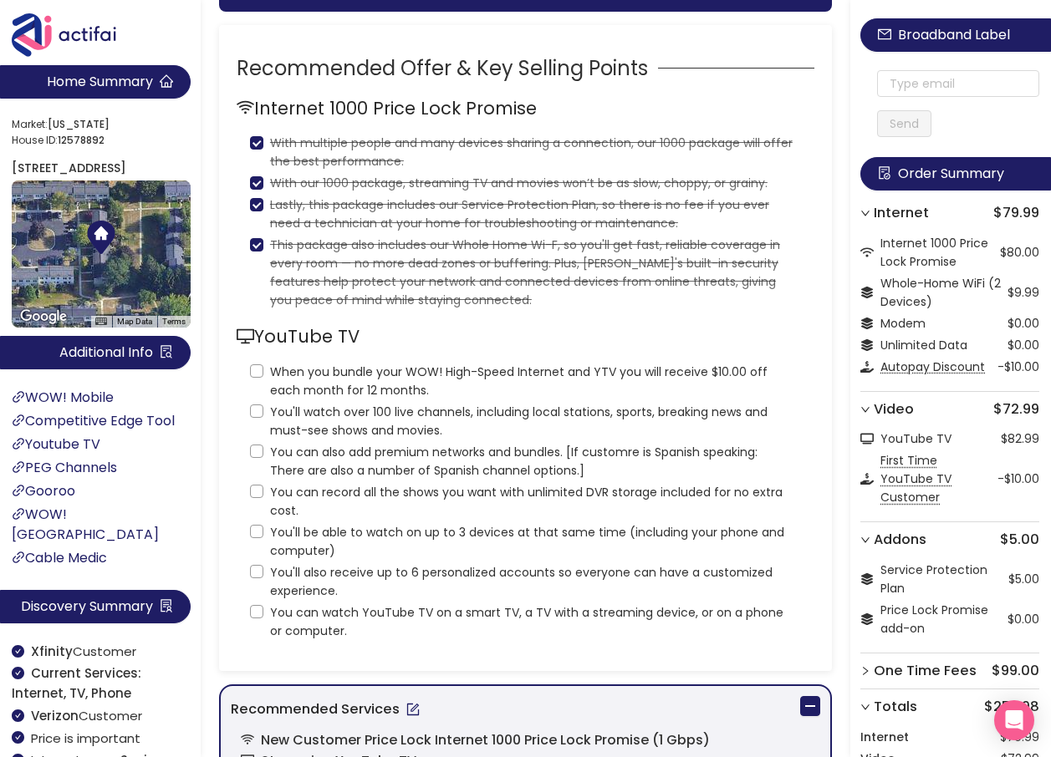
scroll to position [251, 0]
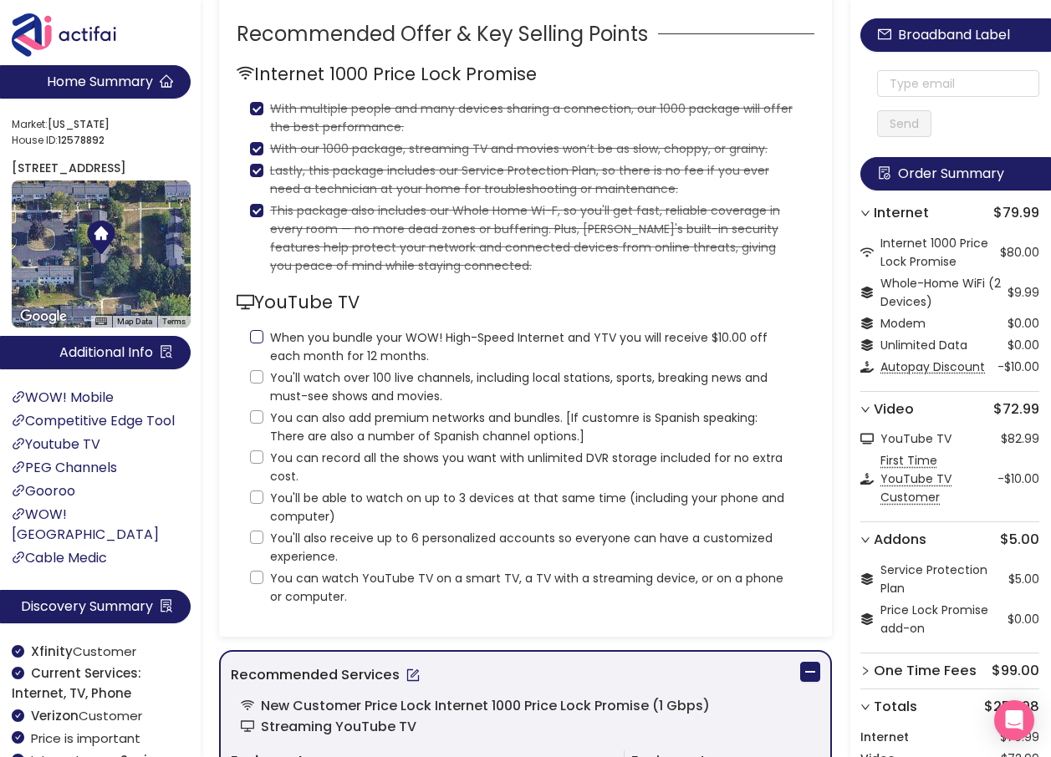
click at [257, 344] on input "When you bundle your WOW! High-Speed Internet and YTV you will receive $10.00 o…" at bounding box center [256, 336] width 13 height 13
checkbox input "true"
click at [255, 405] on label "You'll watch over 100 live channels, including local stations, sports, breaking…" at bounding box center [525, 385] width 551 height 40
click at [255, 384] on input "You'll watch over 100 live channels, including local stations, sports, breaking…" at bounding box center [256, 376] width 13 height 13
checkbox input "true"
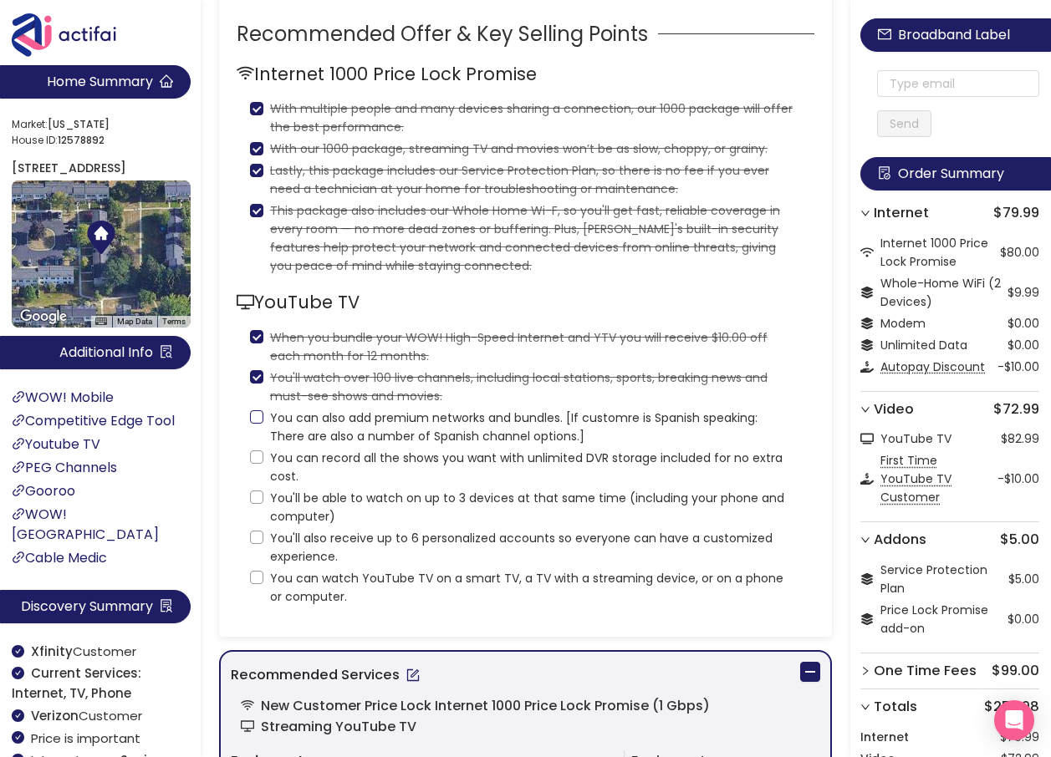
click at [256, 424] on input "You can also add premium networks and bundles. [If customre is Spanish speaking…" at bounding box center [256, 416] width 13 height 13
checkbox input "true"
click at [245, 476] on div "YouTube TV When you bundle your WOW! High-Speed Internet and YTV you will recei…" at bounding box center [526, 447] width 578 height 318
drag, startPoint x: 258, startPoint y: 517, endPoint x: 262, endPoint y: 504, distance: 14.0
click at [258, 504] on input "You'll be able to watch on up to 3 devices at that same time (including your ph…" at bounding box center [256, 497] width 13 height 13
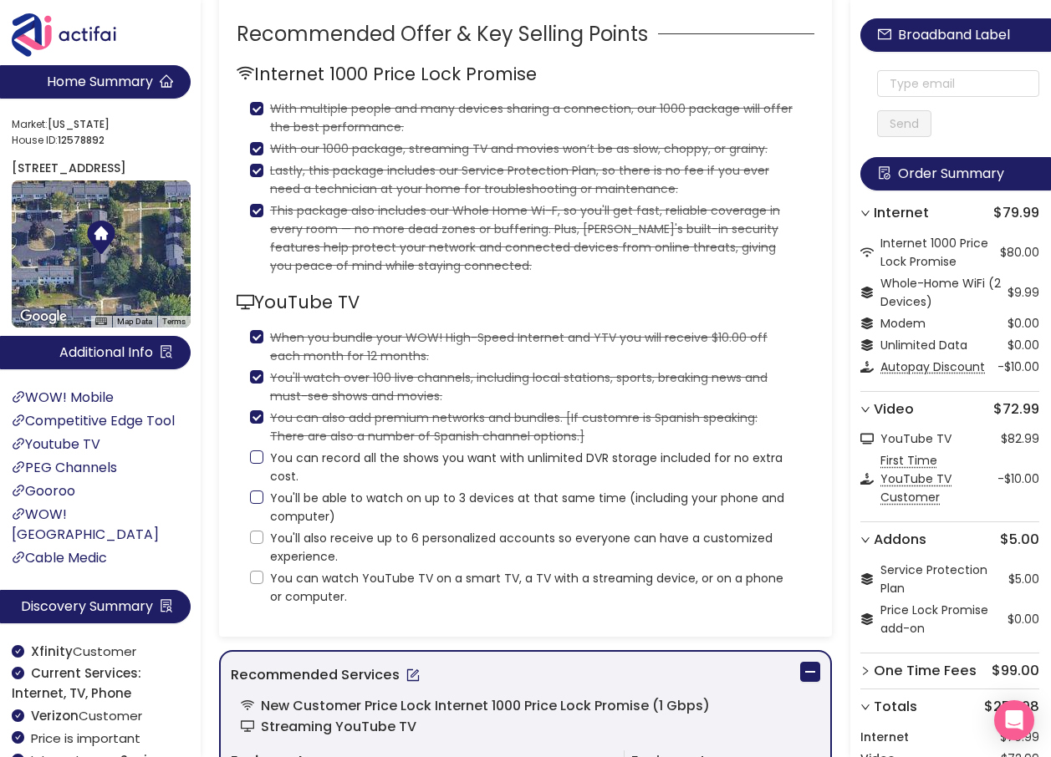
checkbox input "true"
click at [267, 472] on span "You can record all the shows you want with unlimited DVR storage included for n…" at bounding box center [532, 467] width 538 height 37
click at [263, 464] on input "You can record all the shows you want with unlimited DVR storage included for n…" at bounding box center [256, 457] width 13 height 13
checkbox input "true"
click at [255, 544] on input "You'll also receive up to 6 personalized accounts so everyone can have a custom…" at bounding box center [256, 537] width 13 height 13
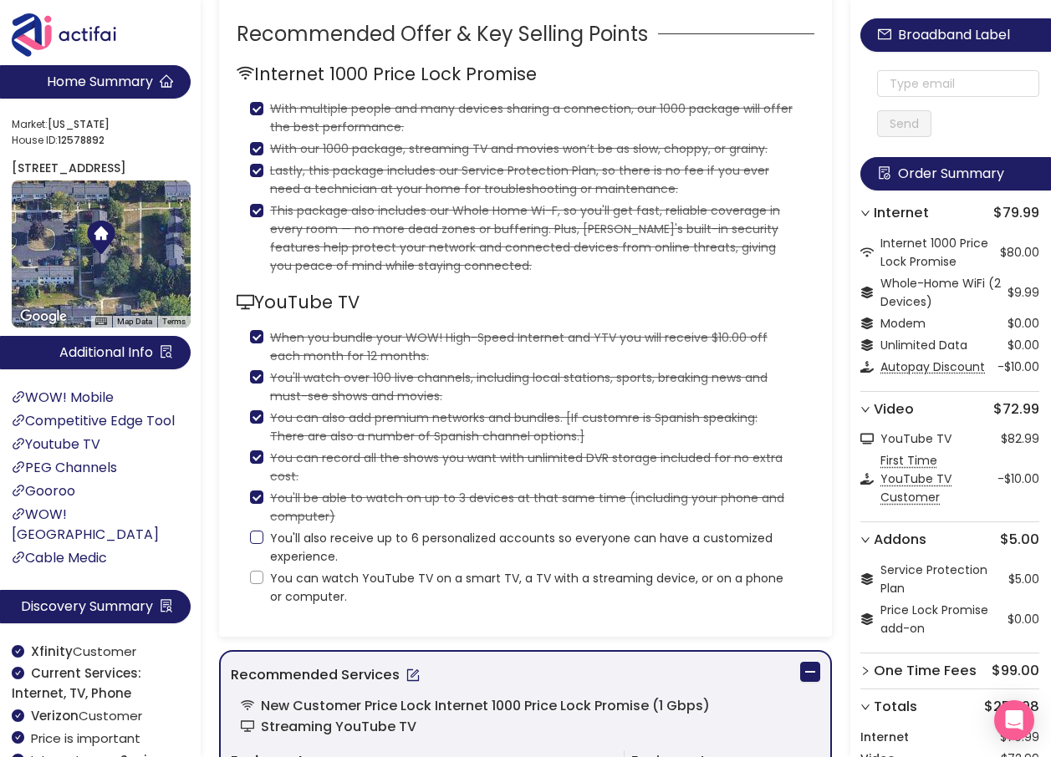
checkbox input "true"
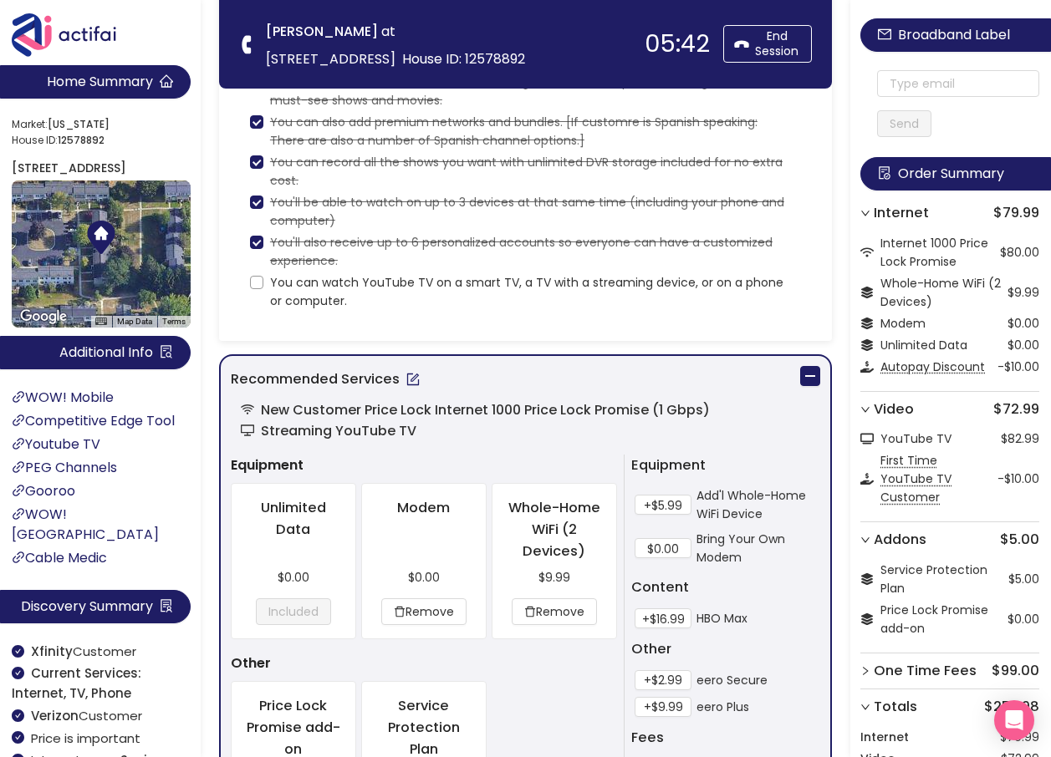
scroll to position [418, 0]
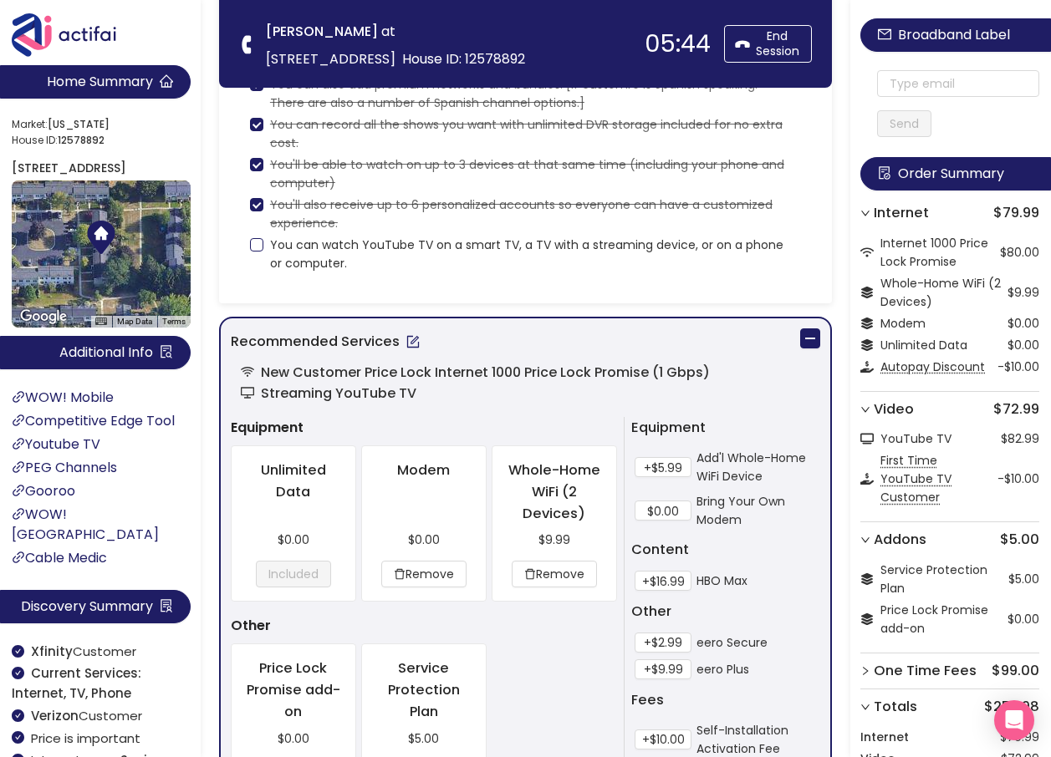
click at [264, 244] on span "You can watch YouTube TV on a smart TV, a TV with a streaming device, or on a p…" at bounding box center [532, 254] width 538 height 37
click at [263, 244] on input "You can watch YouTube TV on a smart TV, a TV with a streaming device, or on a p…" at bounding box center [256, 244] width 13 height 13
checkbox input "true"
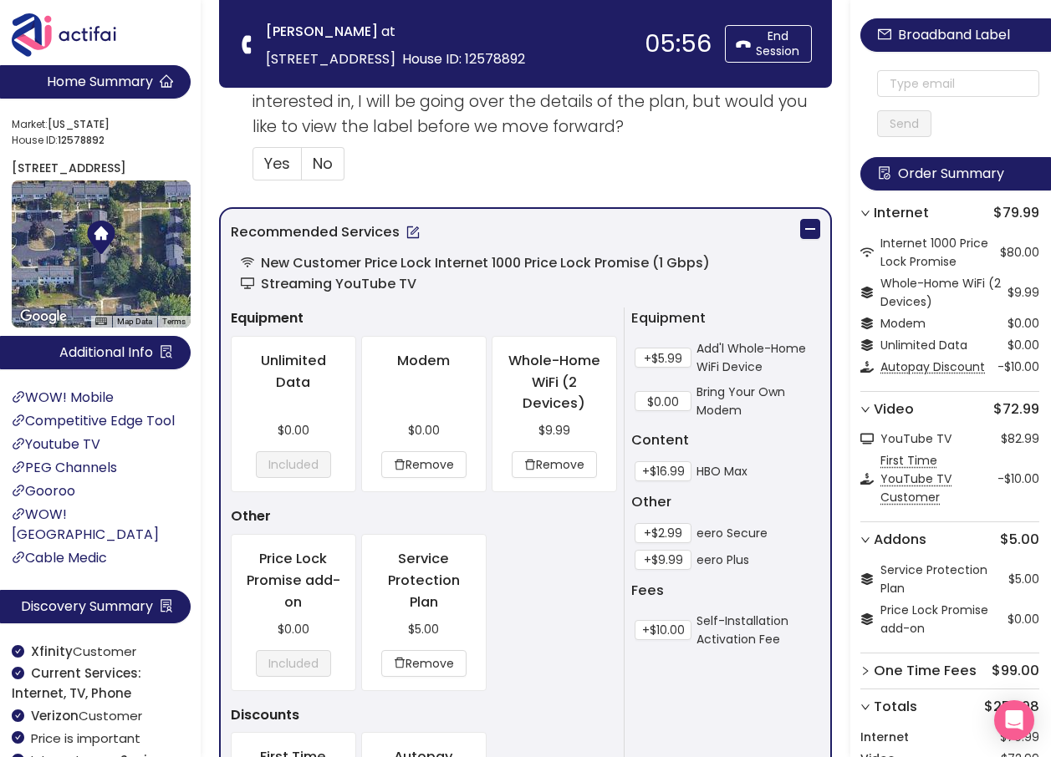
scroll to position [1003, 0]
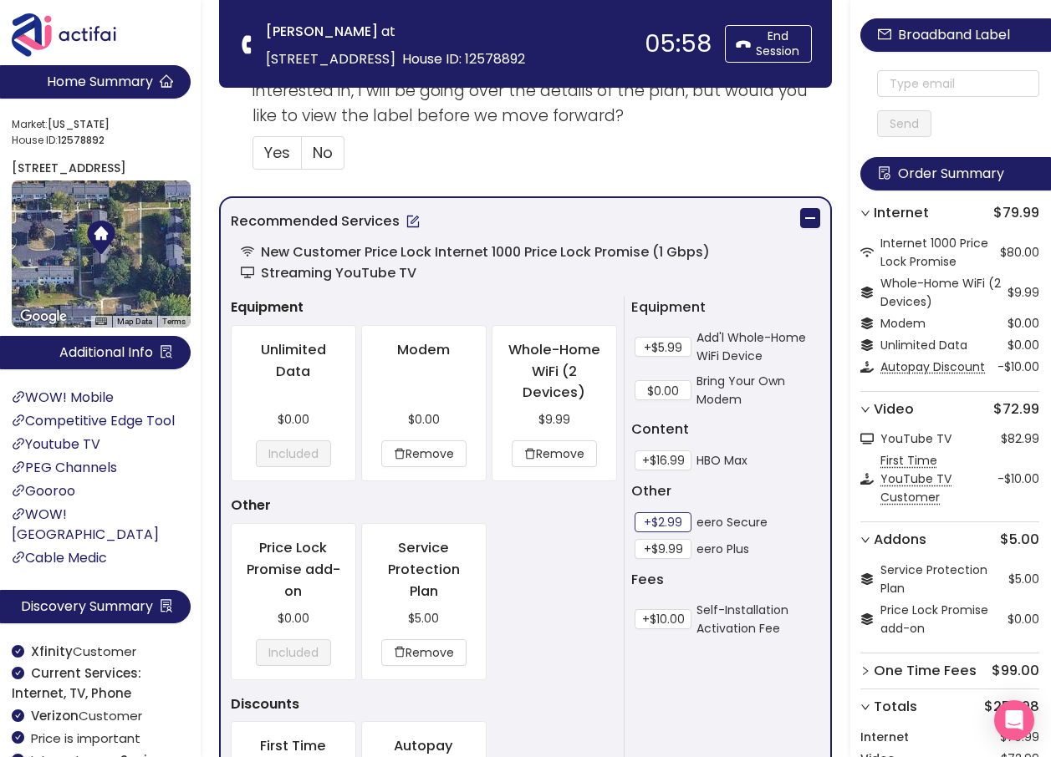
click at [672, 518] on button "+$2.99" at bounding box center [663, 522] width 57 height 20
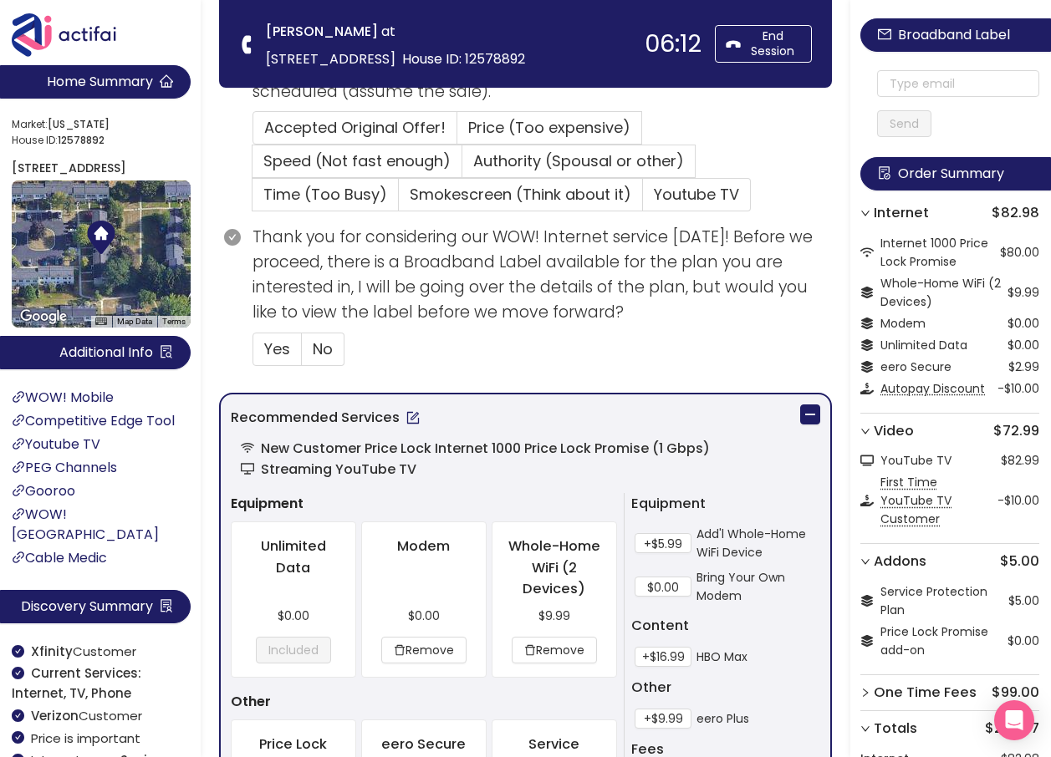
scroll to position [836, 0]
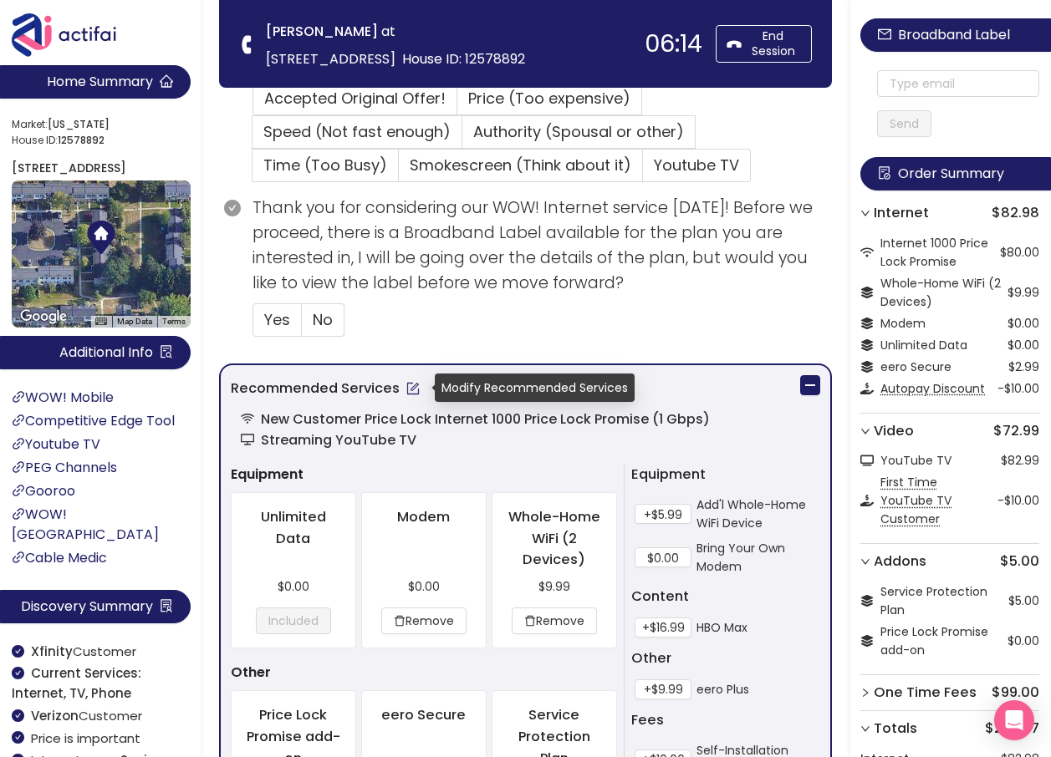
click at [410, 391] on button "button" at bounding box center [413, 388] width 27 height 27
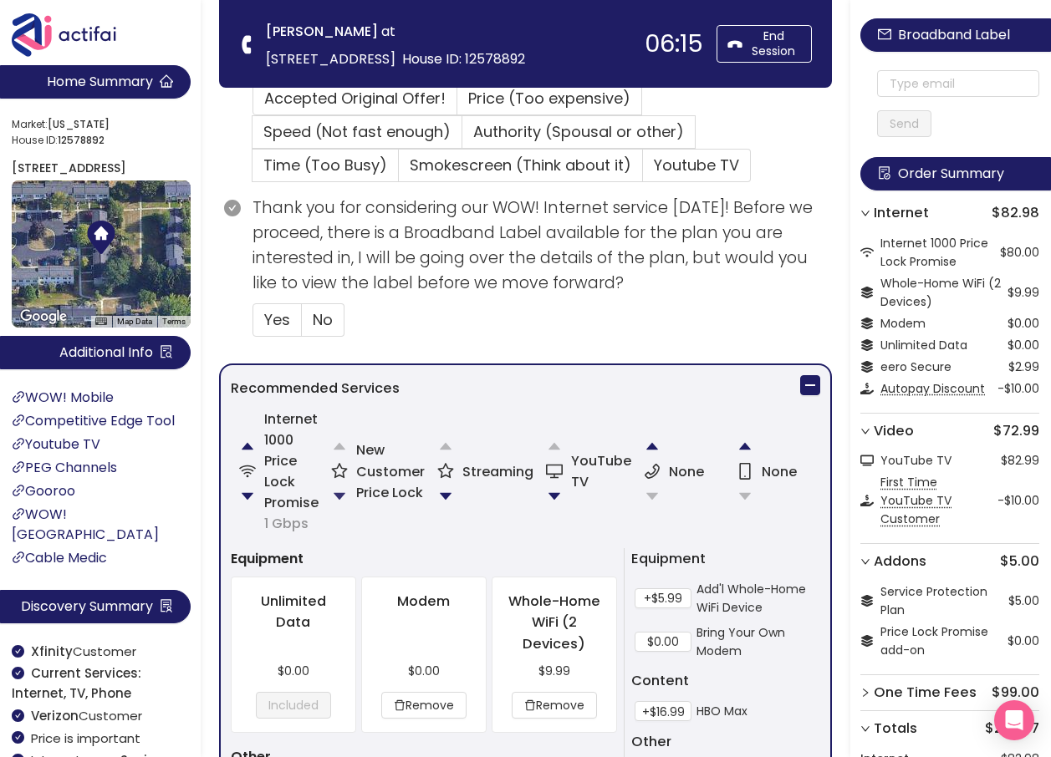
click at [341, 490] on button "button" at bounding box center [339, 496] width 33 height 33
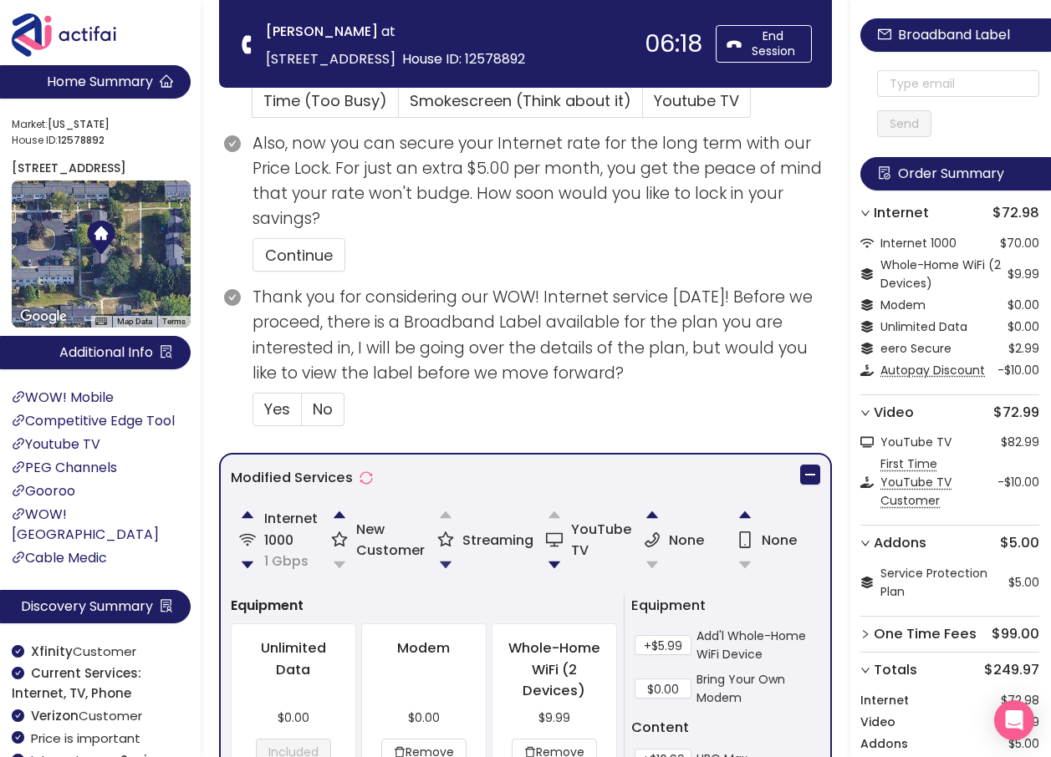
scroll to position [856, 0]
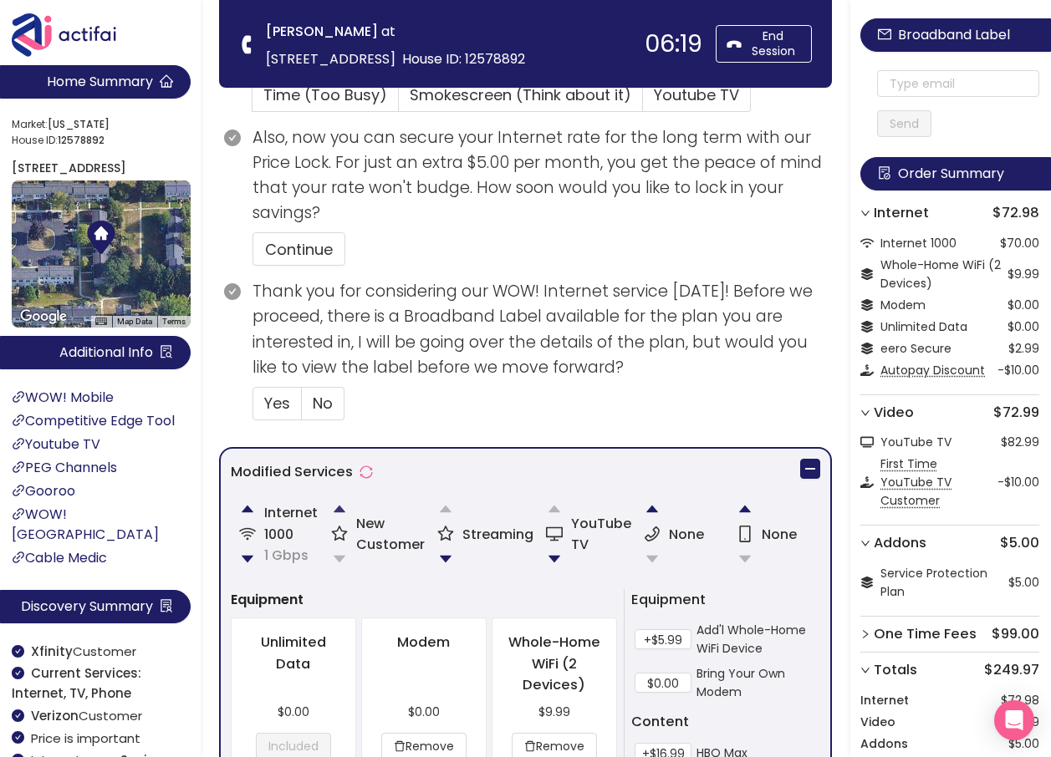
click at [338, 510] on button "button" at bounding box center [339, 508] width 33 height 33
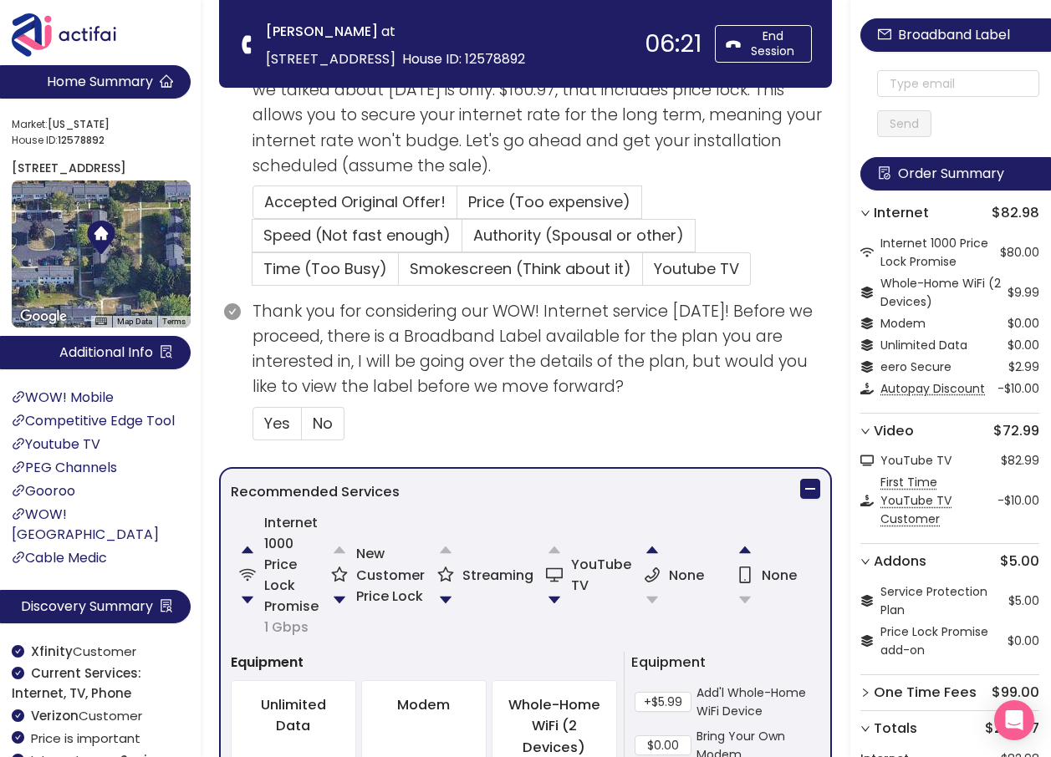
scroll to position [752, 0]
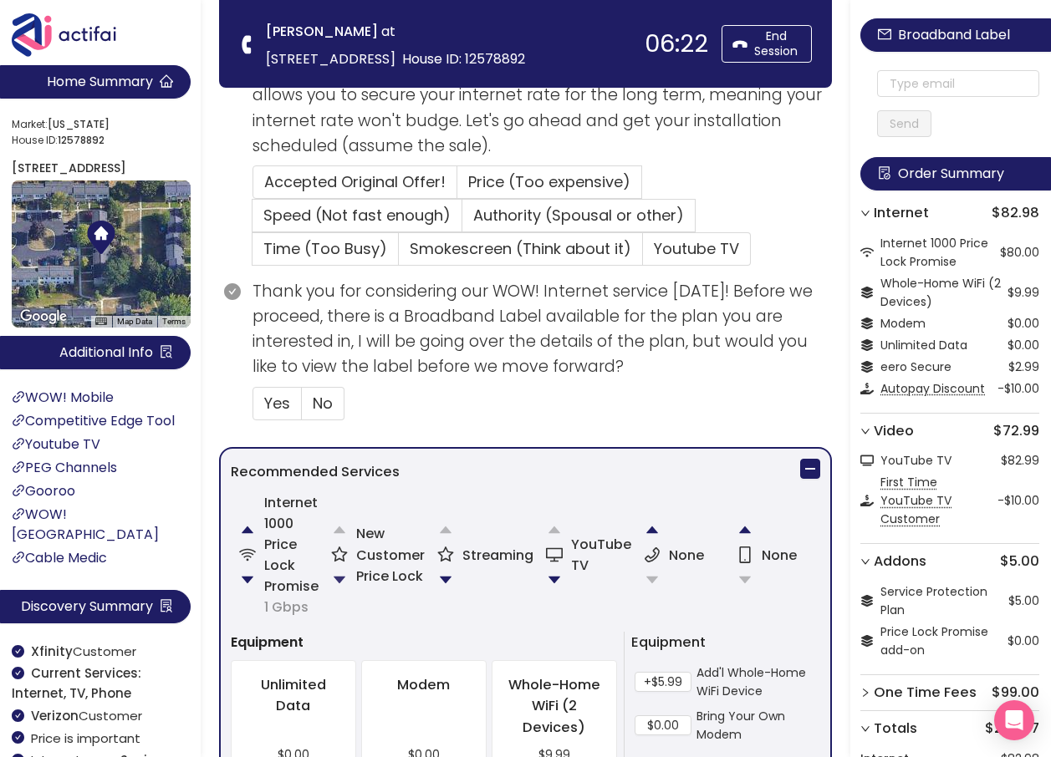
click at [337, 581] on button "button" at bounding box center [339, 579] width 33 height 33
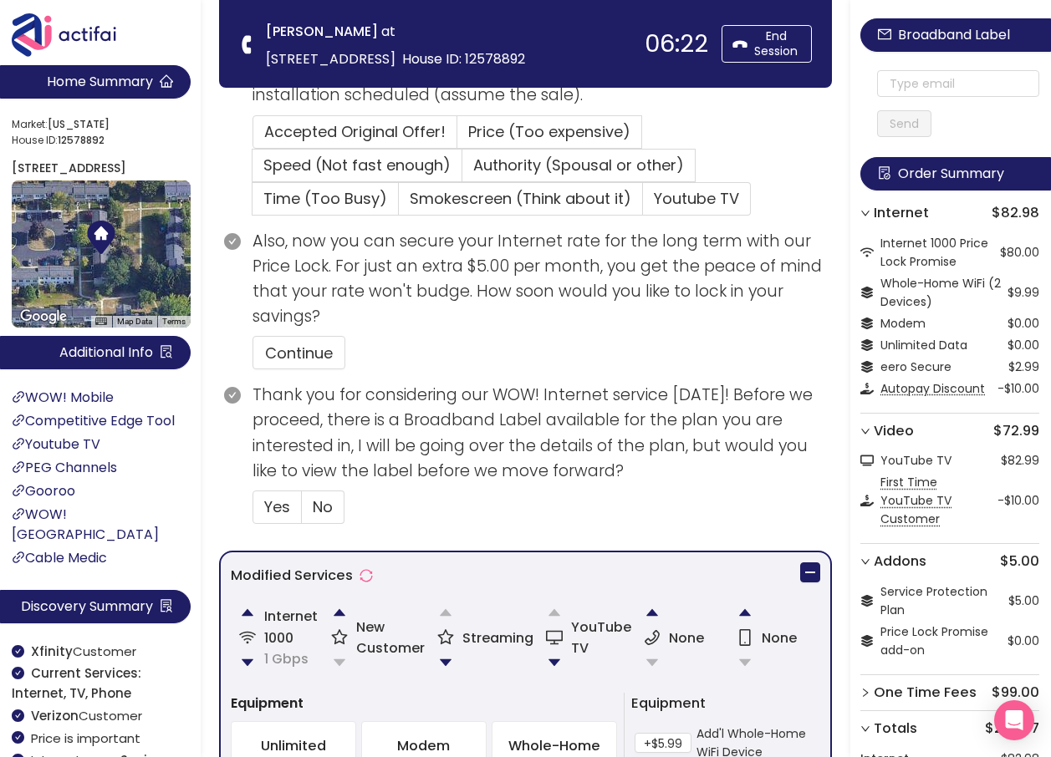
scroll to position [856, 0]
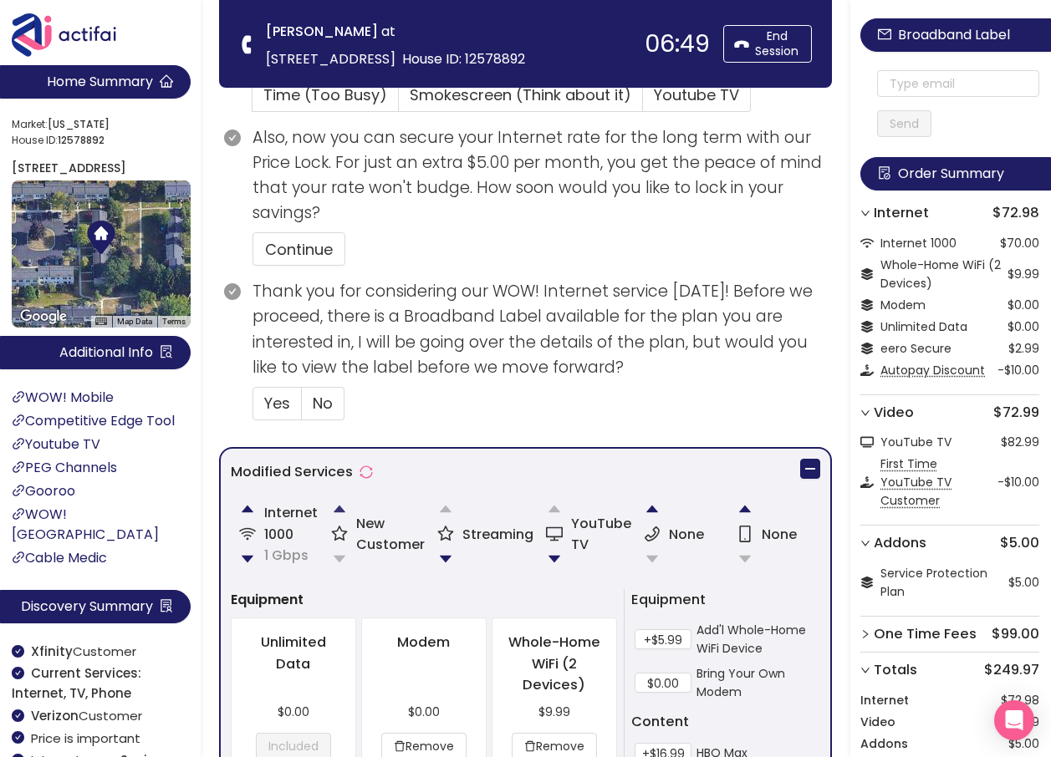
click at [344, 511] on button "button" at bounding box center [339, 508] width 33 height 33
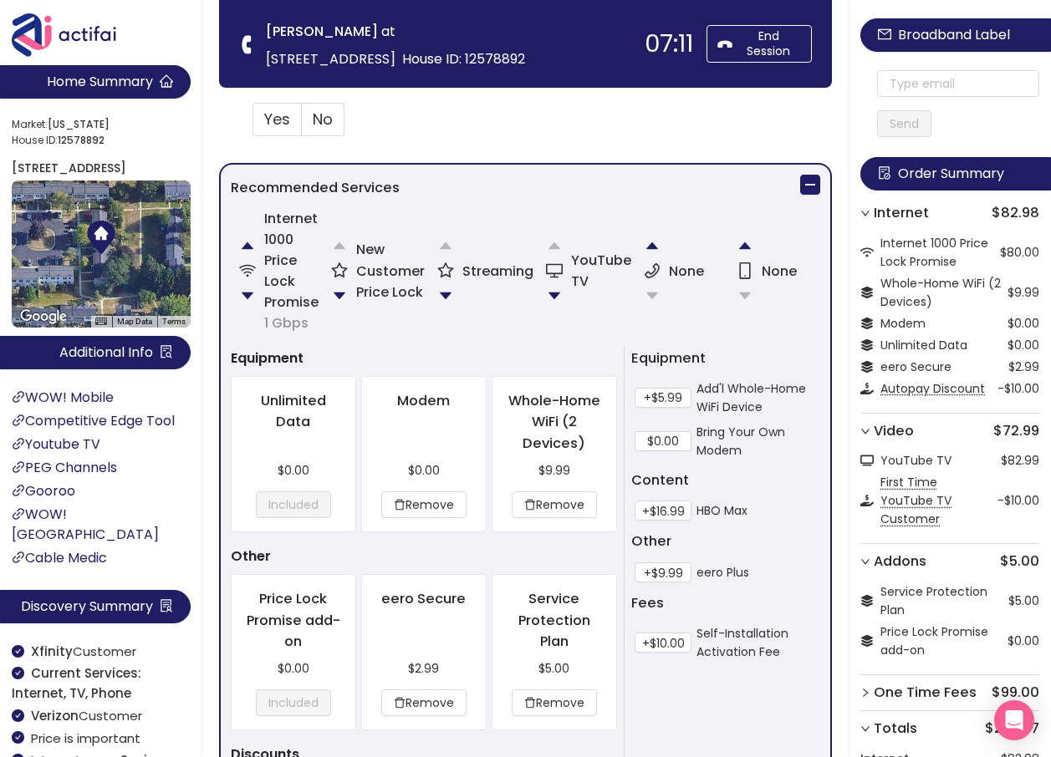
scroll to position [1087, 0]
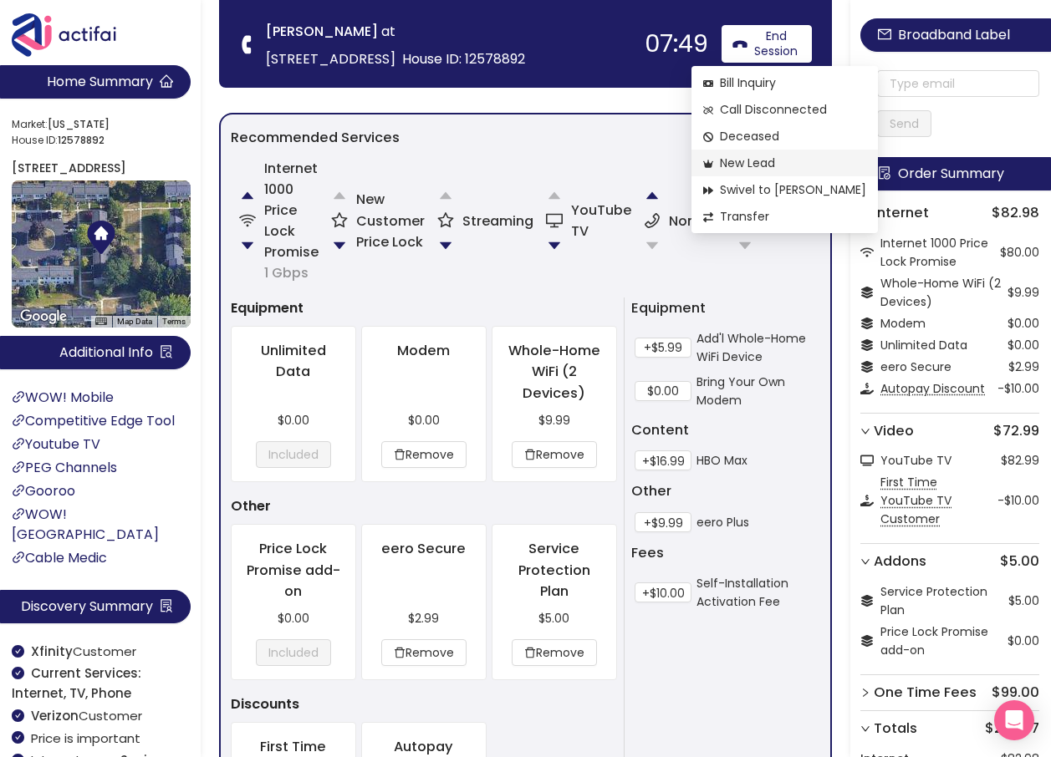
click at [755, 160] on span "New Lead" at bounding box center [784, 163] width 163 height 18
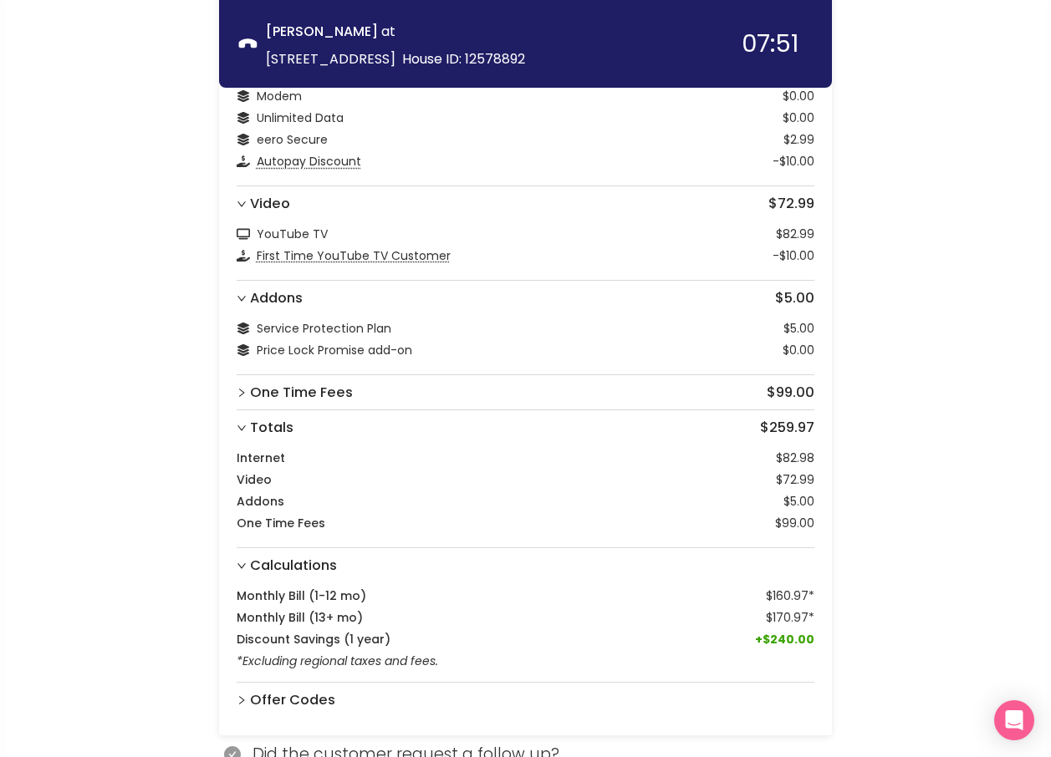
scroll to position [381, 0]
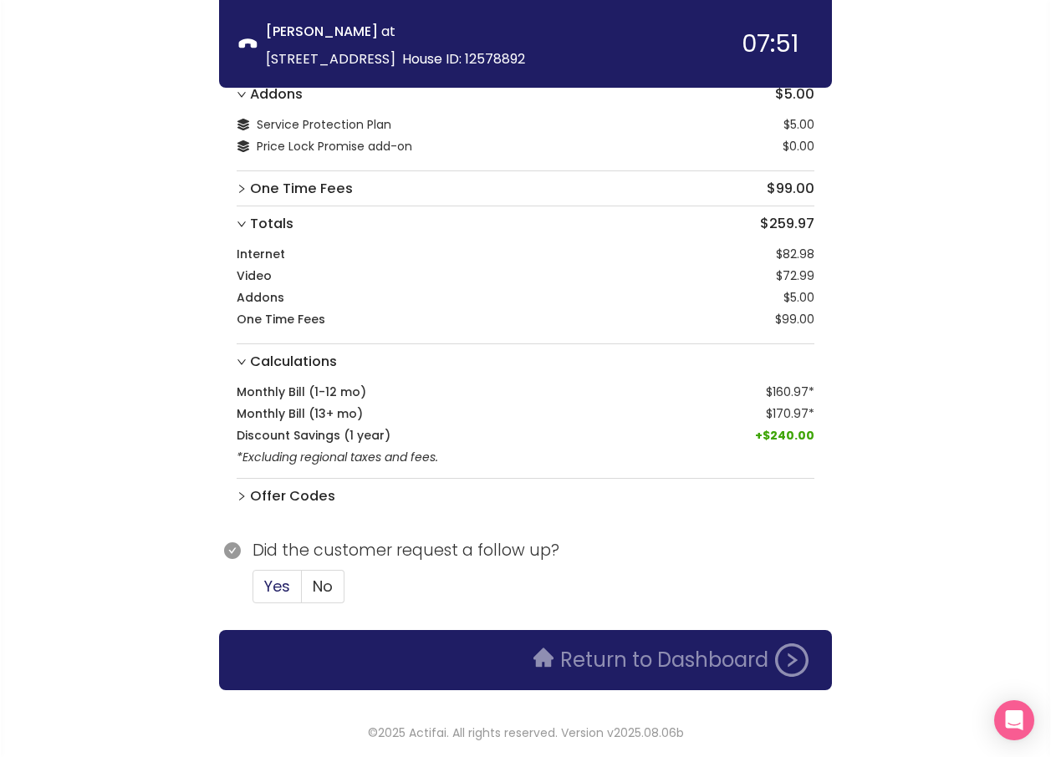
click at [259, 591] on label "Yes" at bounding box center [276, 586] width 49 height 33
click at [253, 592] on input "Yes" at bounding box center [253, 592] width 0 height 0
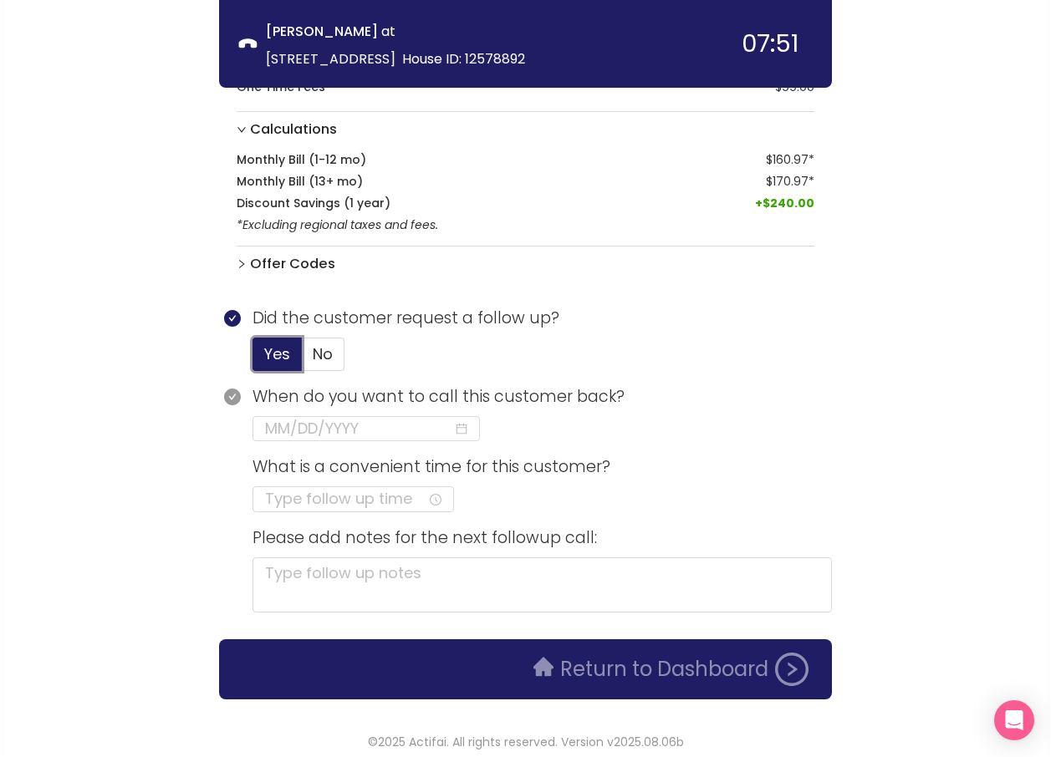
scroll to position [623, 0]
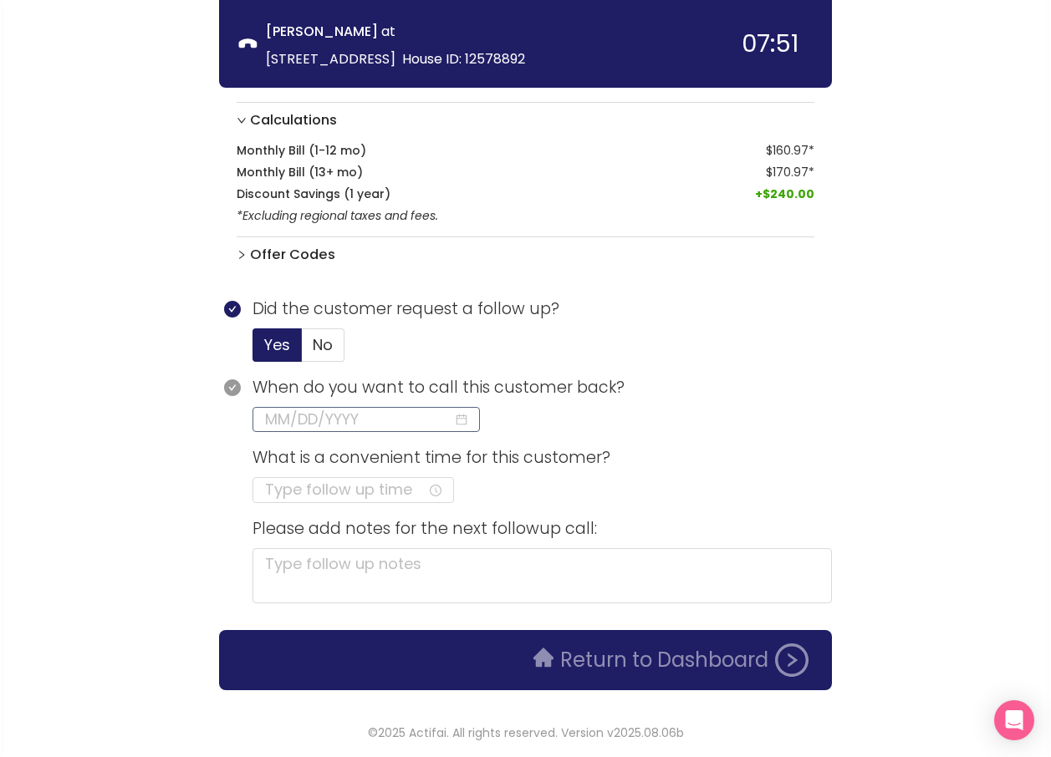
click at [366, 414] on input at bounding box center [359, 419] width 188 height 23
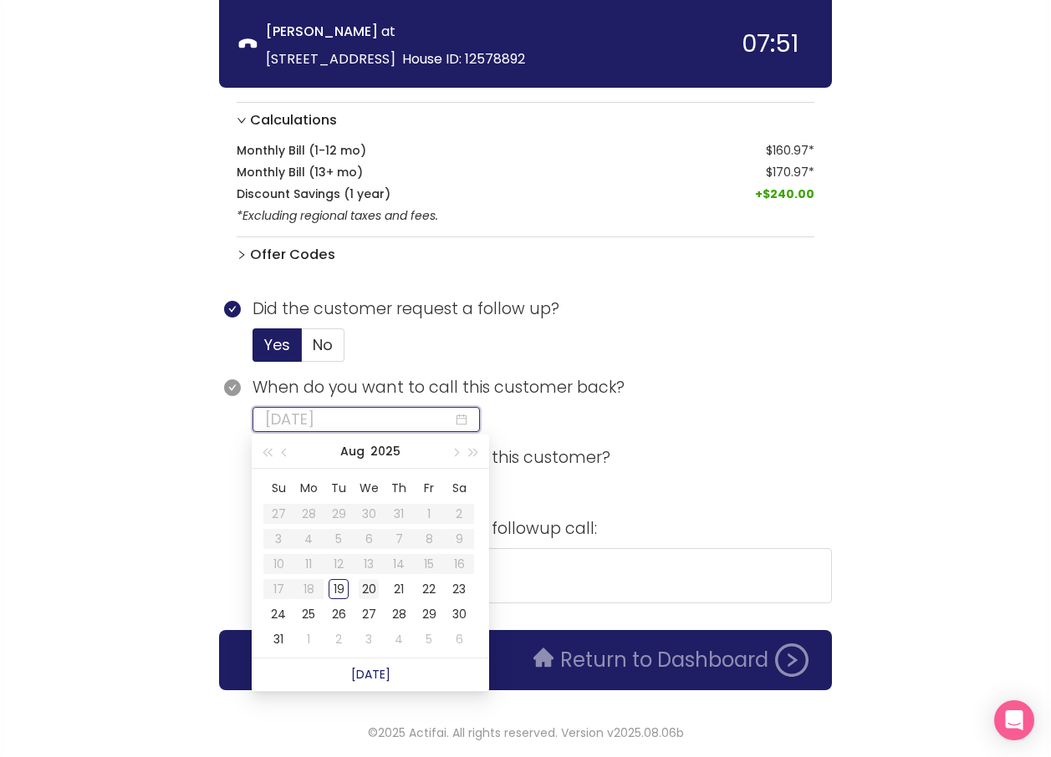
type input "[DATE]"
click at [368, 590] on div "20" at bounding box center [369, 589] width 20 height 20
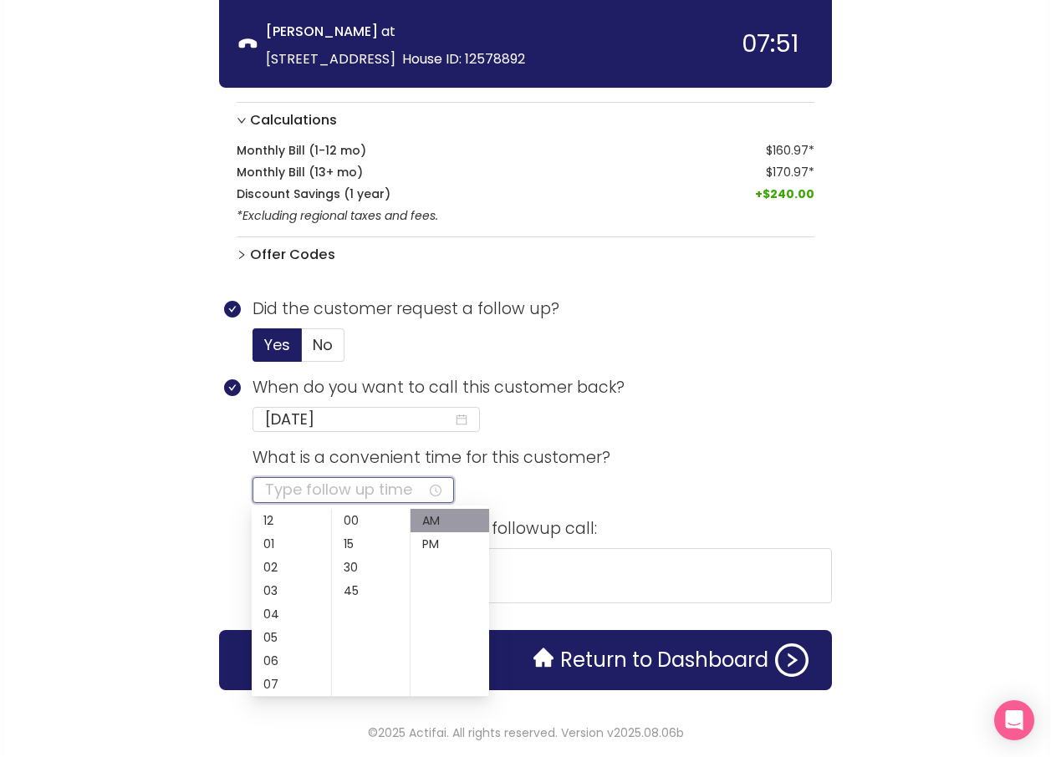
click at [312, 491] on input at bounding box center [346, 489] width 162 height 23
click at [270, 562] on div "11" at bounding box center [291, 565] width 79 height 23
type input "11:00 AM"
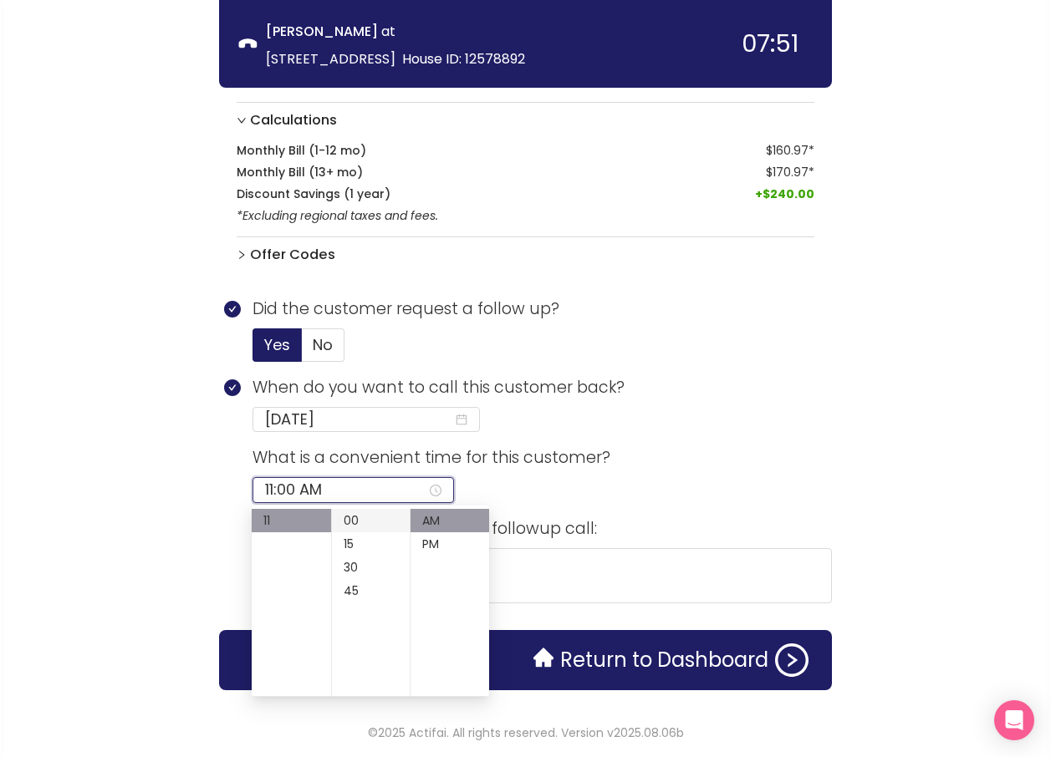
click at [347, 522] on div "00" at bounding box center [371, 520] width 79 height 23
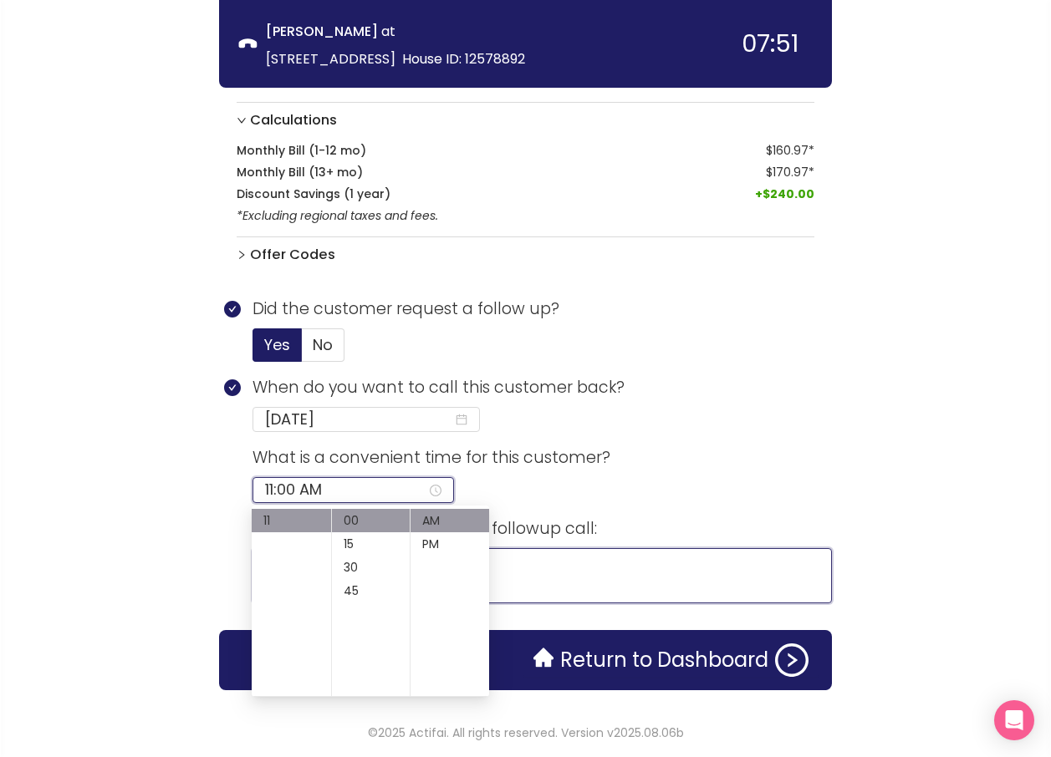
click at [538, 559] on textarea at bounding box center [541, 575] width 579 height 55
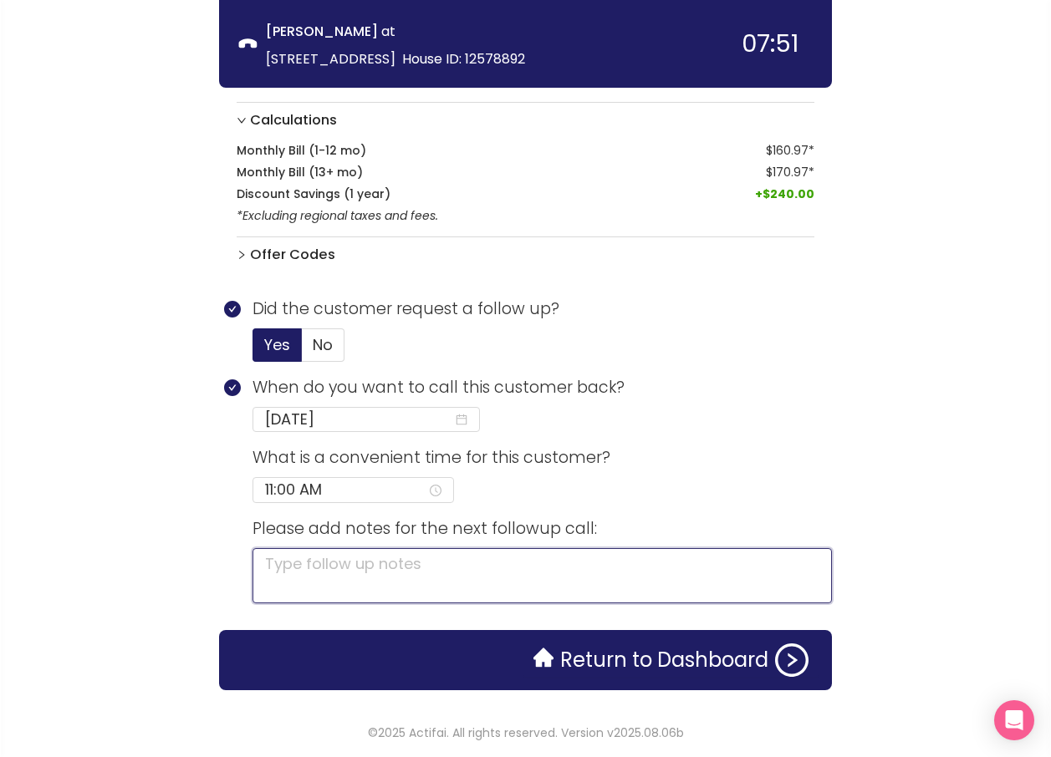
type textarea "F"
type textarea "FO"
type textarea "FOR"
type textarea "FOR M"
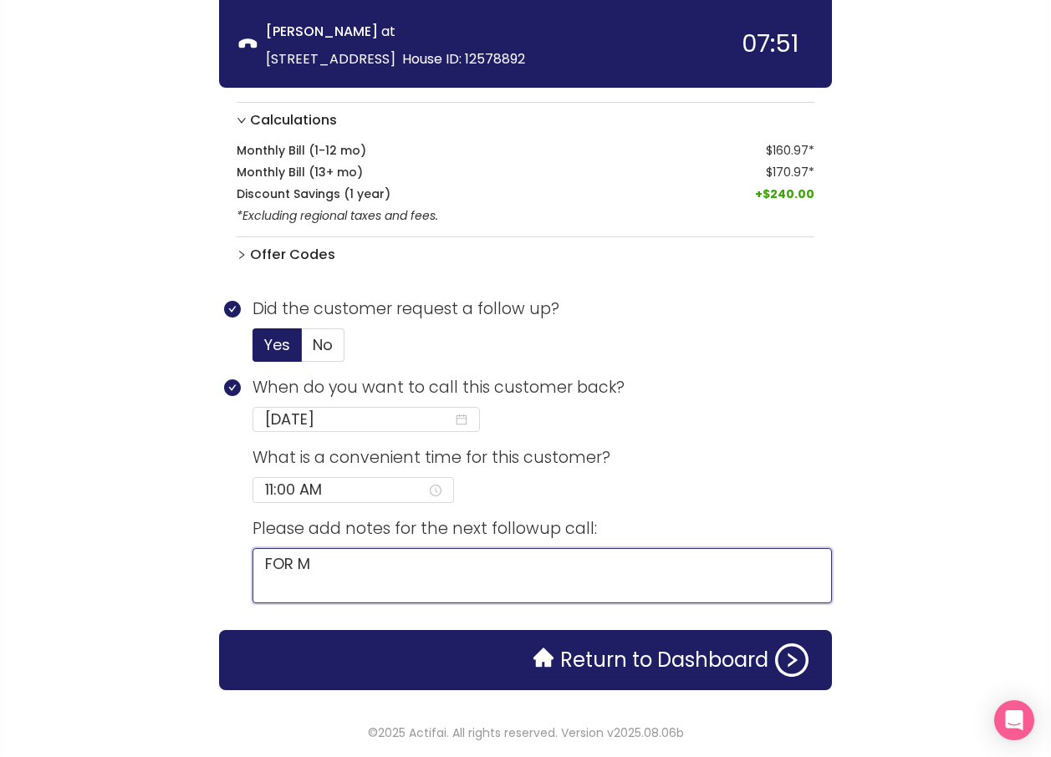
type textarea "FOR MO"
type textarea "FOR MOT"
type textarea "FOR MOTH"
type textarea "FOR MOTHE"
type textarea "FOR MOTHER"
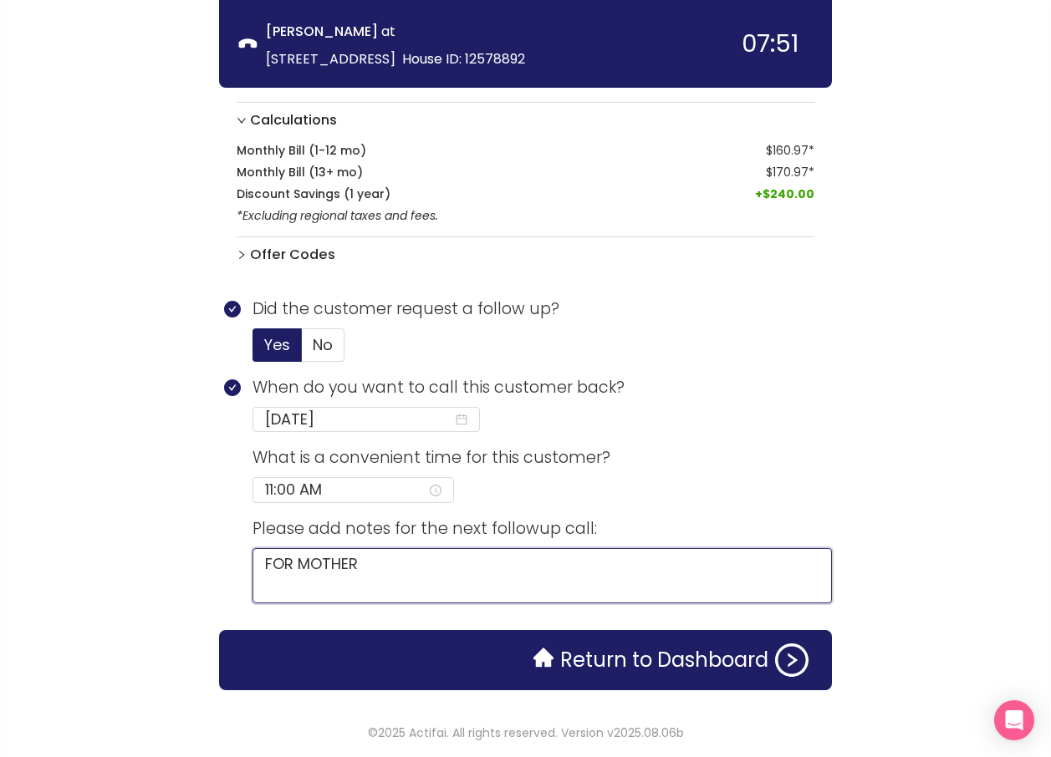
type textarea "FOR MOTHER"
type textarea "FOR MOTHER P"
type textarea "FOR MOTHER PA"
type textarea "FOR MOTHER PAY"
type textarea "FOR MOTHER PAYS"
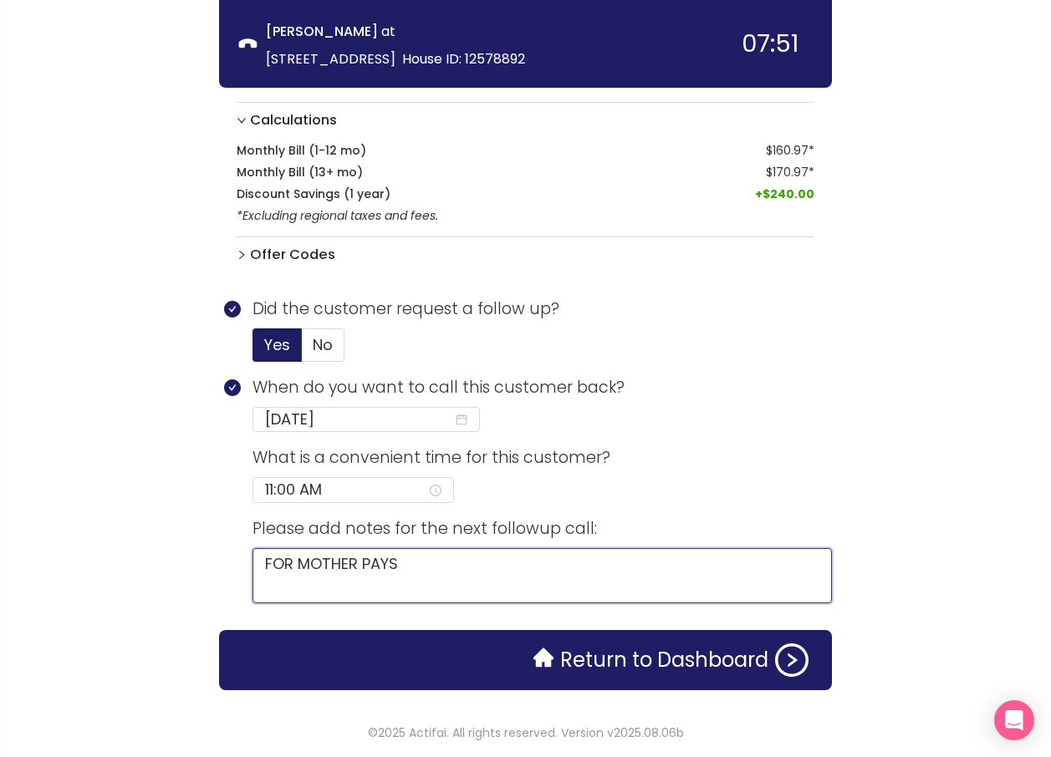
type textarea "FOR MOTHER PAYS"
type textarea "FOR MOTHER PAYS C"
type textarea "FOR MOTHER PAYS CL"
type textarea "FOR MOTHER PAYS CLO"
type textarea "FOR MOTHER PAYS CLOS"
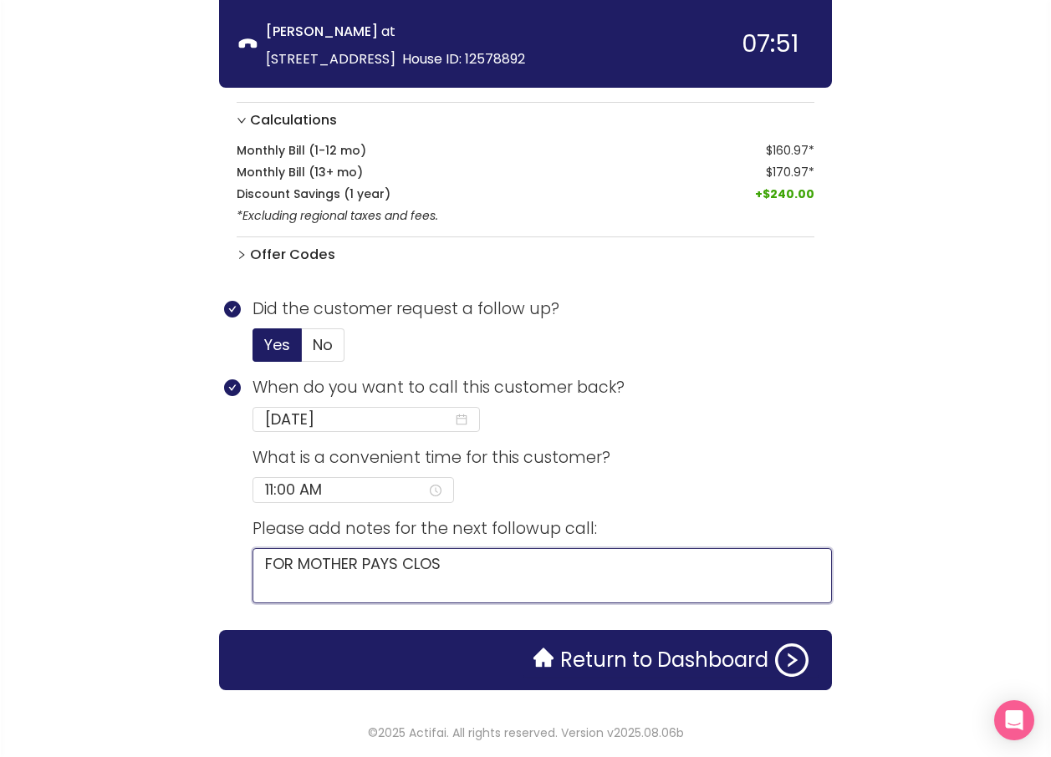
type textarea "FOR MOTHER PAYS CLOSE"
type textarea "FOR MOTHER PAYS CLOSE T"
type textarea "FOR MOTHER PAYS CLOSE TO"
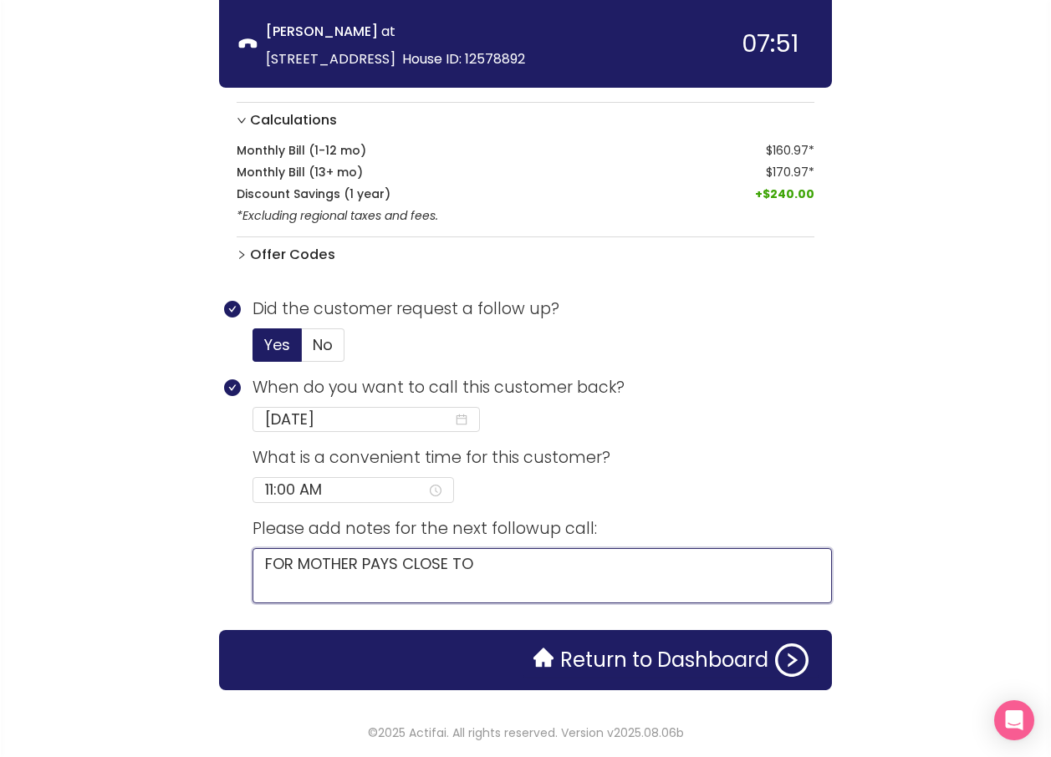
type textarea "FOR MOTHER PAYS CLOSE TO 3"
type textarea "FOR MOTHER PAYS CLOSE TO 30"
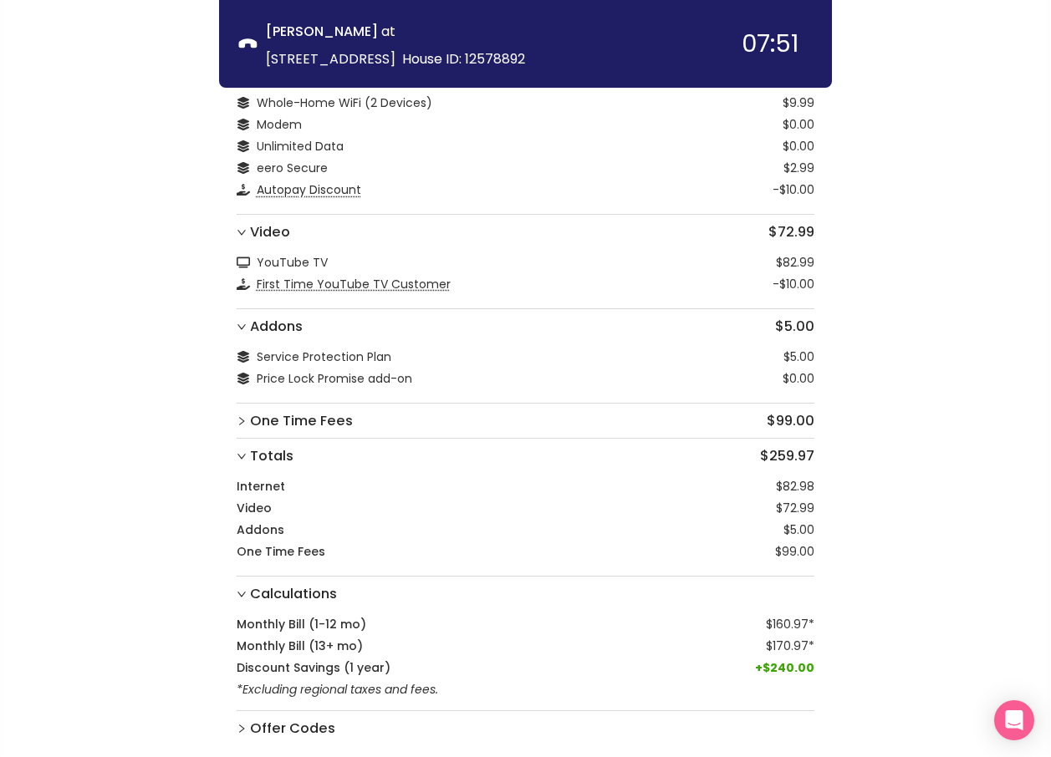
scroll to position [623, 0]
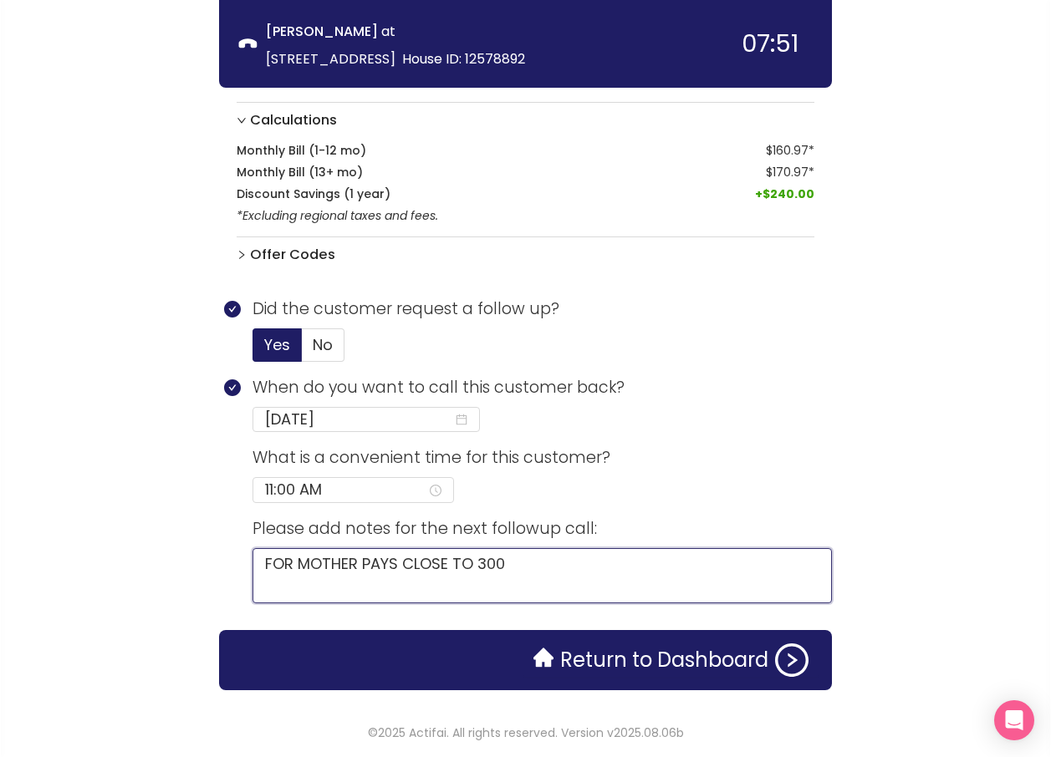
type textarea "FOR MOTHER PAYS CLOSE TO 300"
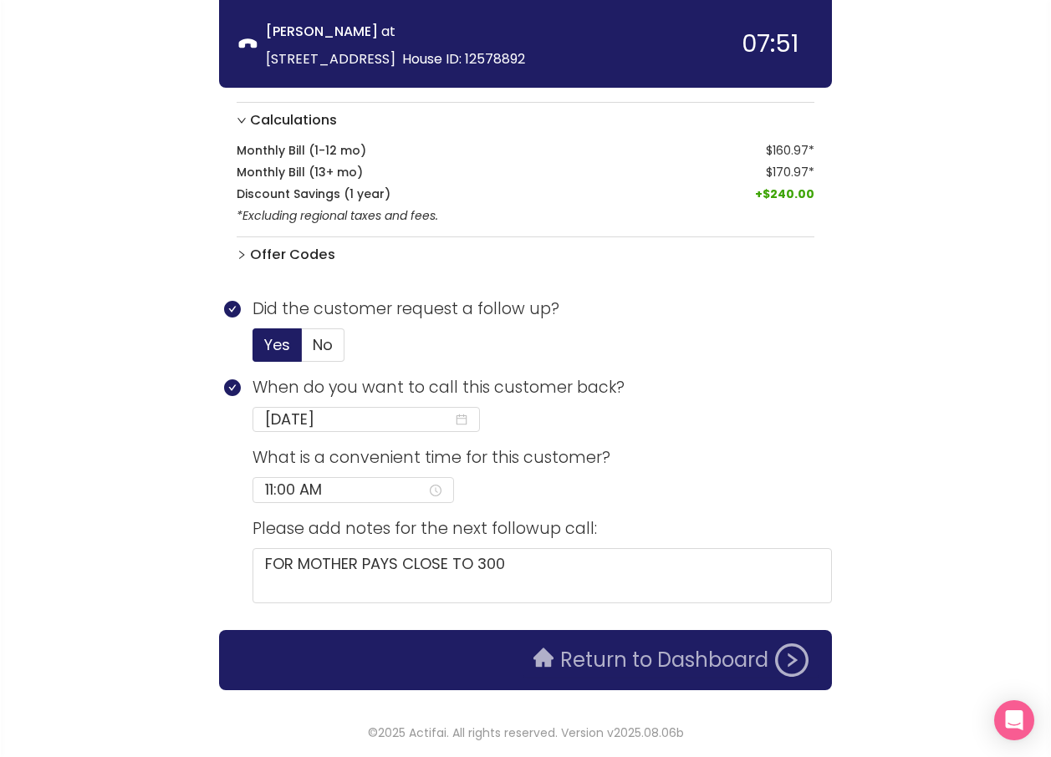
click at [650, 650] on button "Return to Dashboard" at bounding box center [670, 660] width 295 height 33
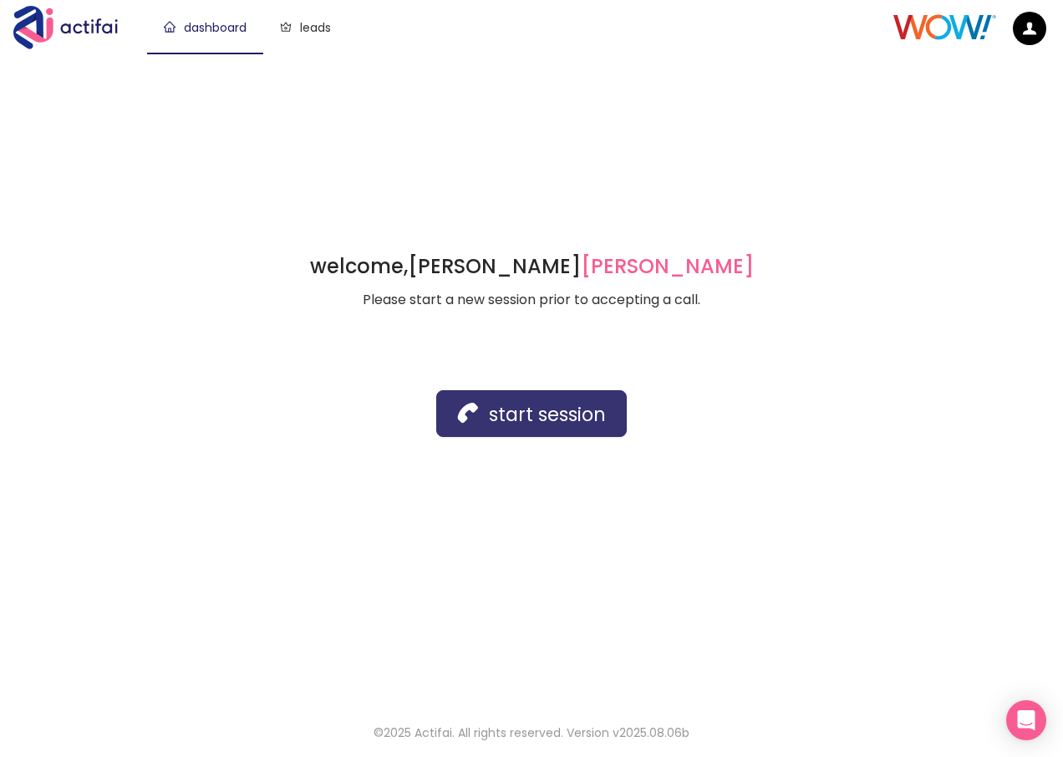
click at [463, 422] on button "start session" at bounding box center [531, 413] width 191 height 47
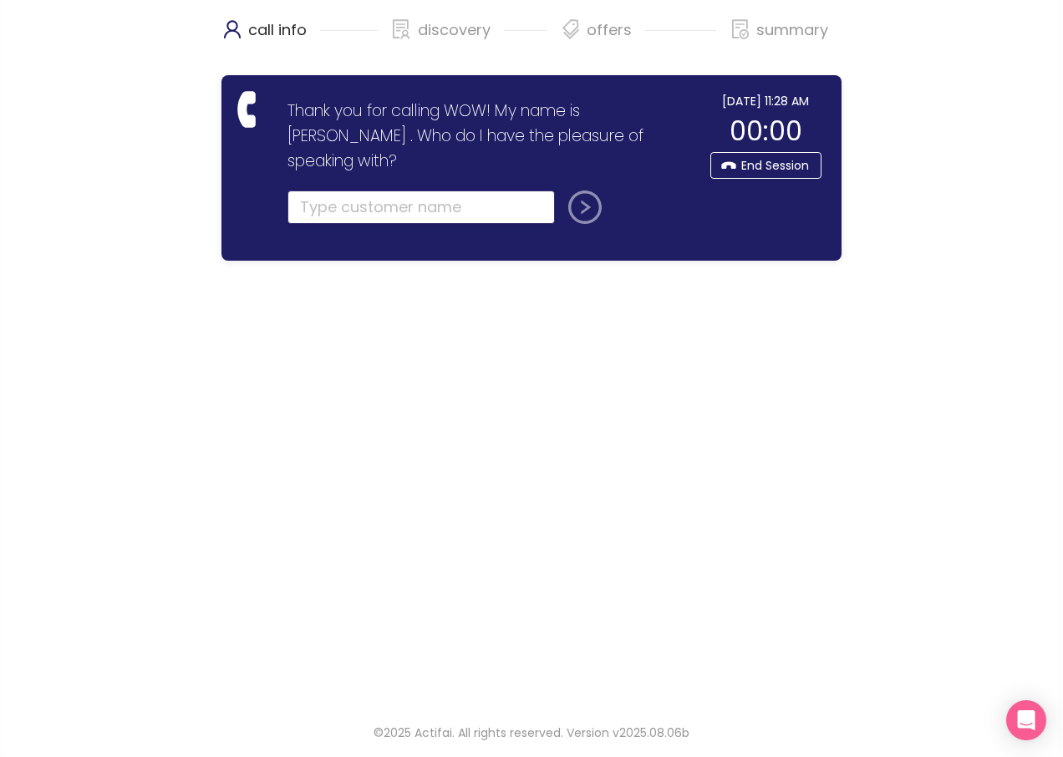
click at [319, 191] on input "text" at bounding box center [422, 207] width 268 height 33
click at [339, 191] on input "text" at bounding box center [422, 207] width 268 height 33
type input "[PERSON_NAME]"
click at [584, 191] on button "submit" at bounding box center [582, 207] width 40 height 33
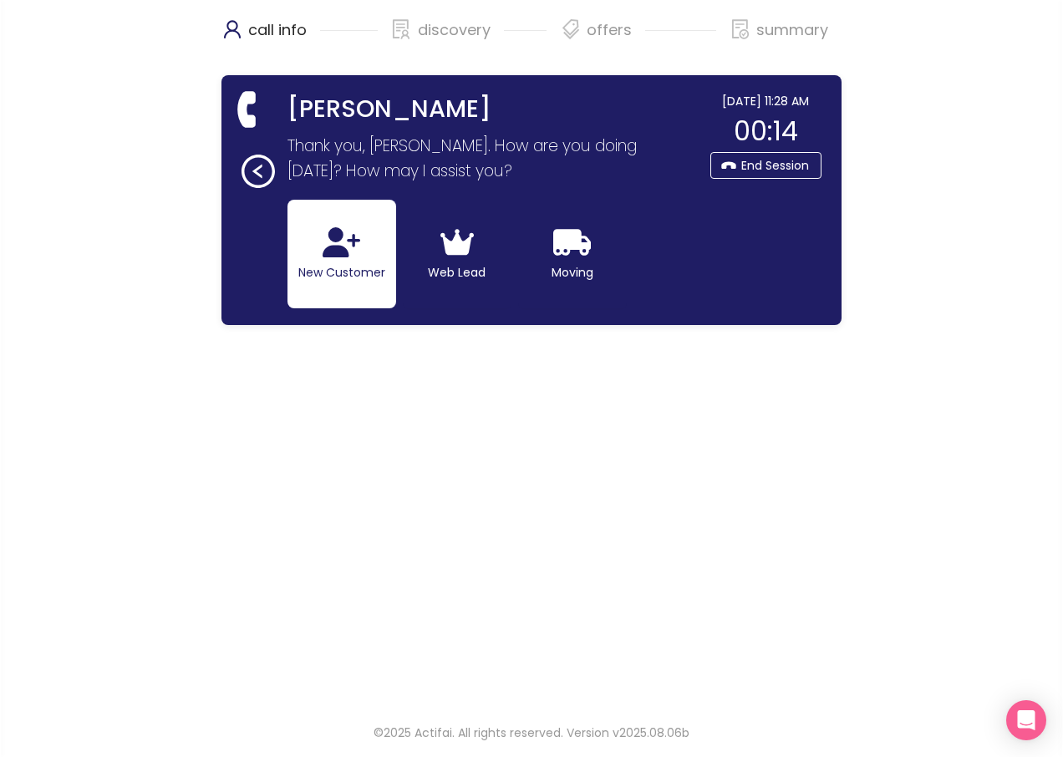
click at [325, 258] on button "New Customer" at bounding box center [342, 254] width 109 height 109
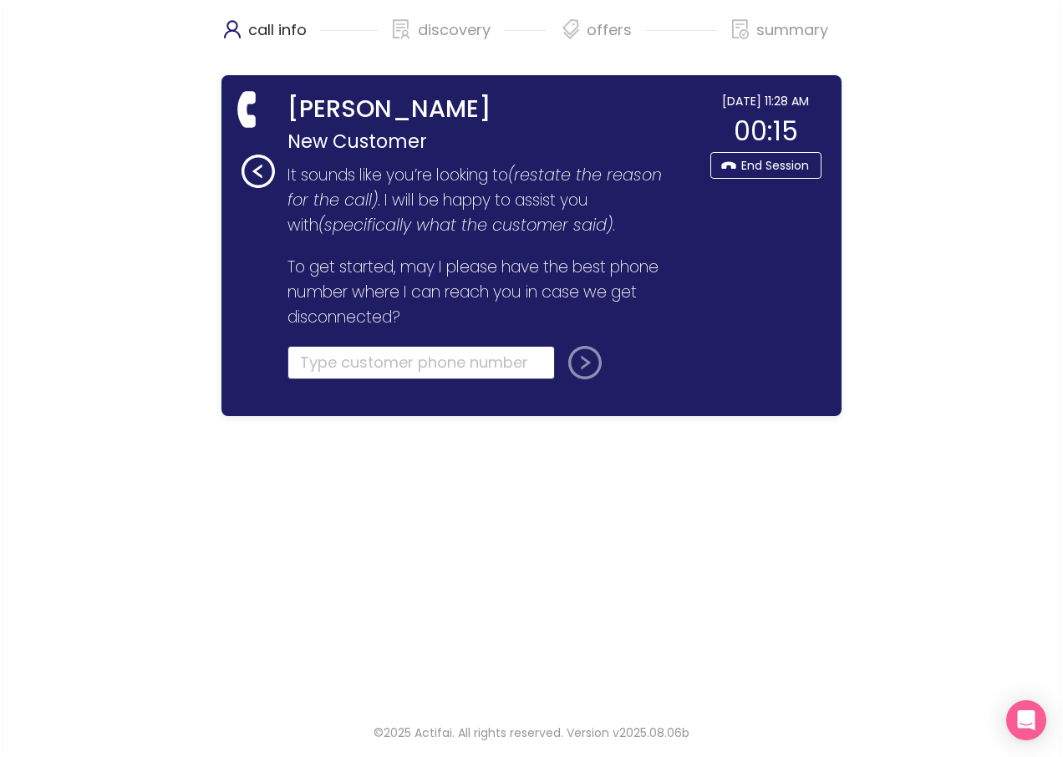
click at [303, 366] on input "tel" at bounding box center [422, 362] width 268 height 33
type input "[PHONE_NUMBER]"
click at [589, 367] on button "submit" at bounding box center [582, 362] width 40 height 33
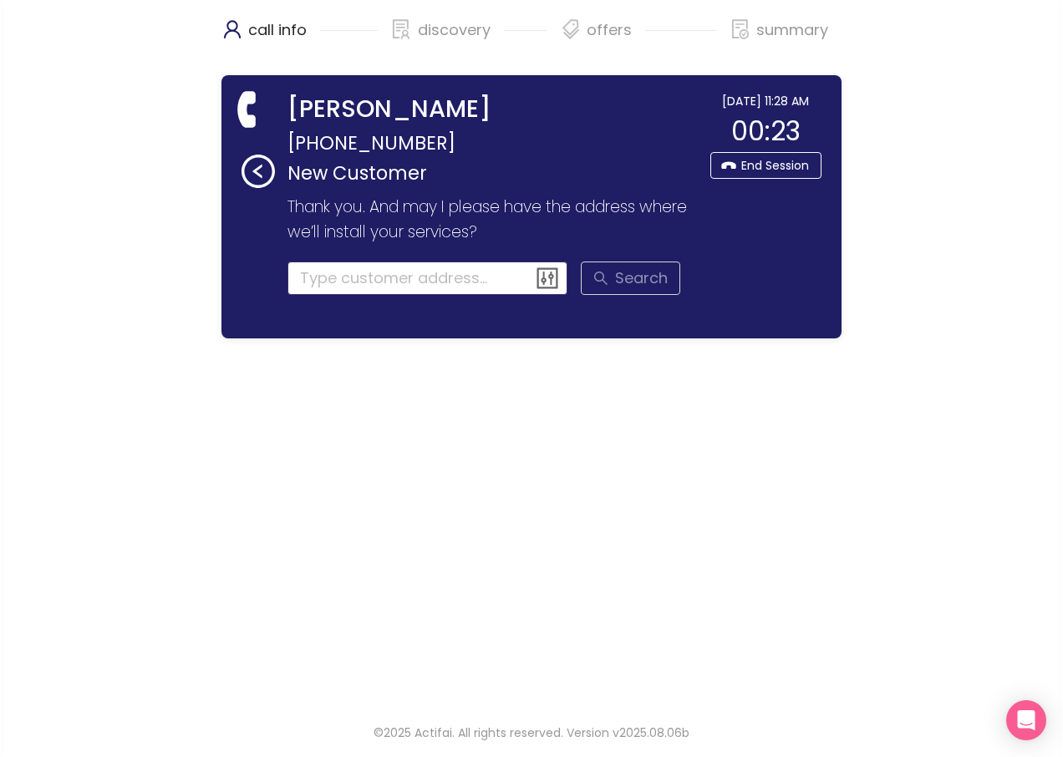
click at [356, 286] on input at bounding box center [428, 278] width 281 height 33
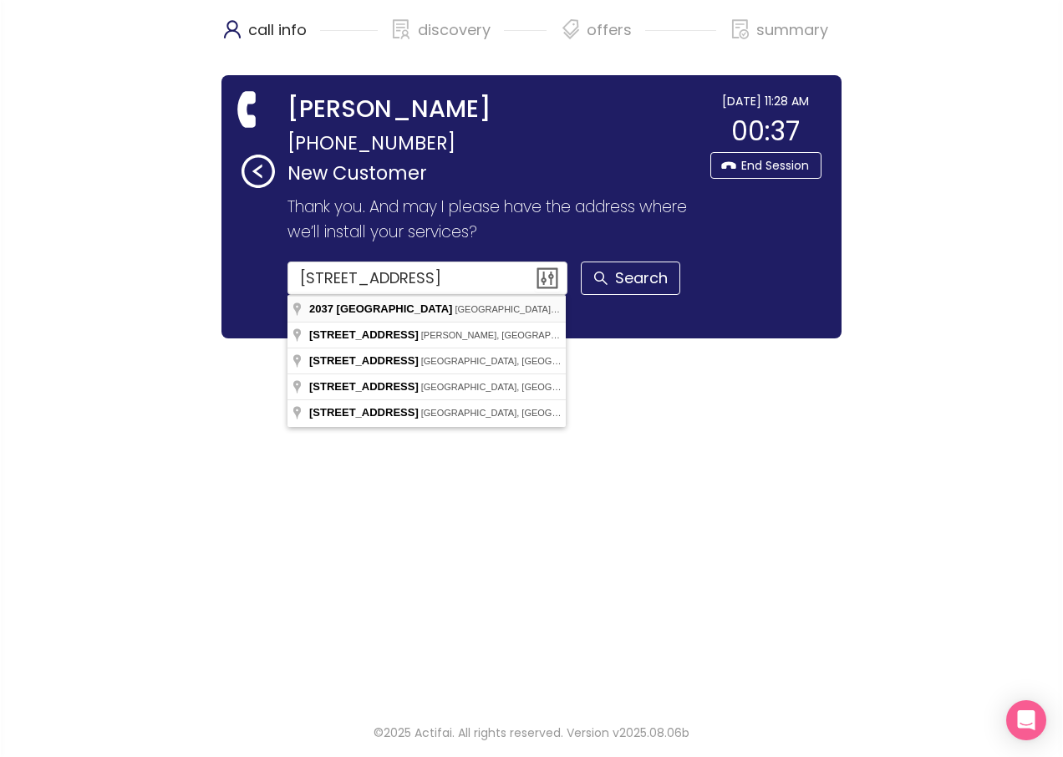
type input "[STREET_ADDRESS]"
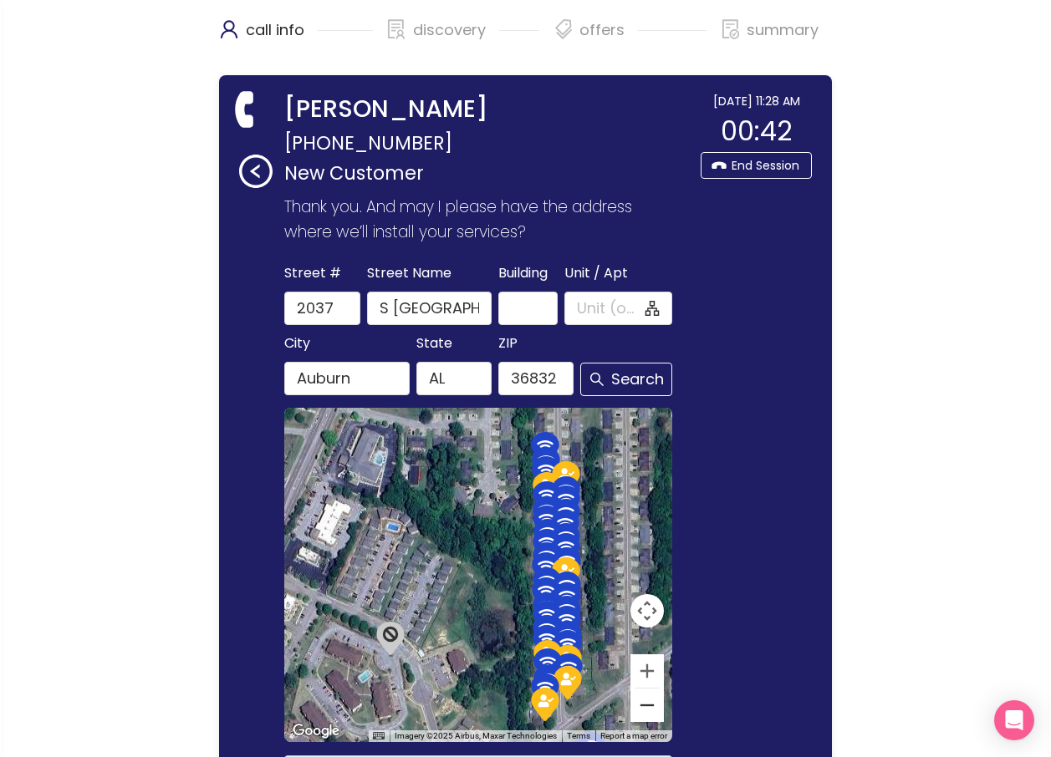
click at [648, 710] on button "Zoom out" at bounding box center [646, 705] width 33 height 33
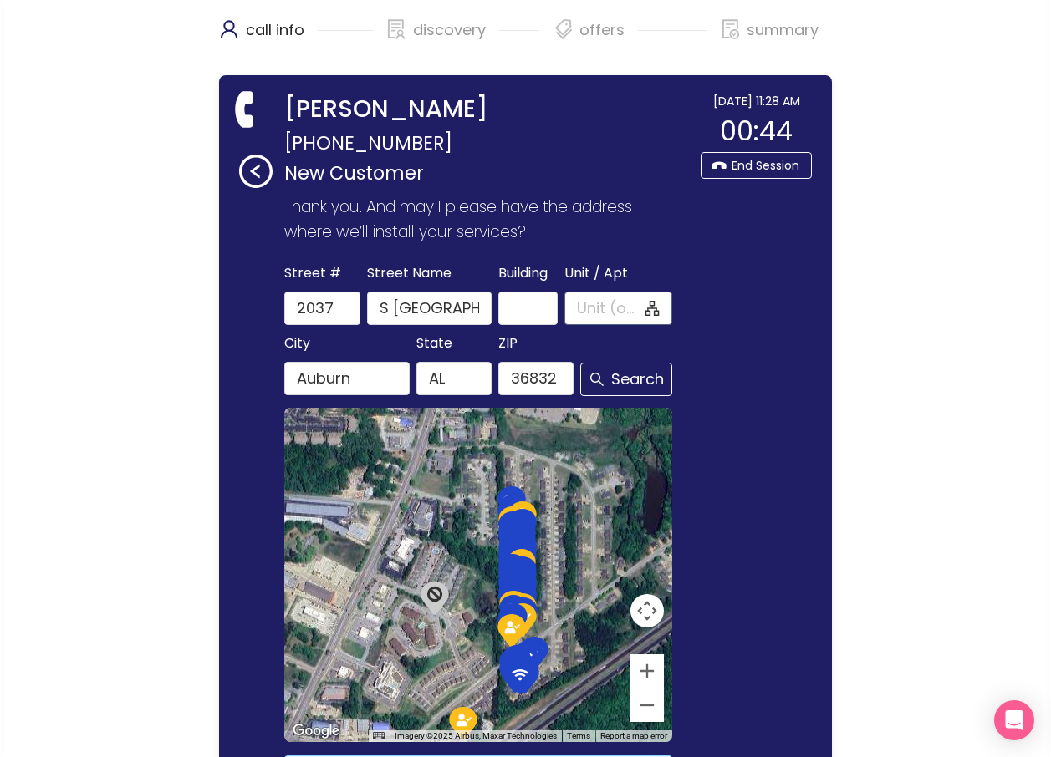
click at [589, 304] on input "Unit / Apt" at bounding box center [609, 308] width 65 height 23
type input "106"
click at [629, 381] on button "Search" at bounding box center [626, 379] width 92 height 33
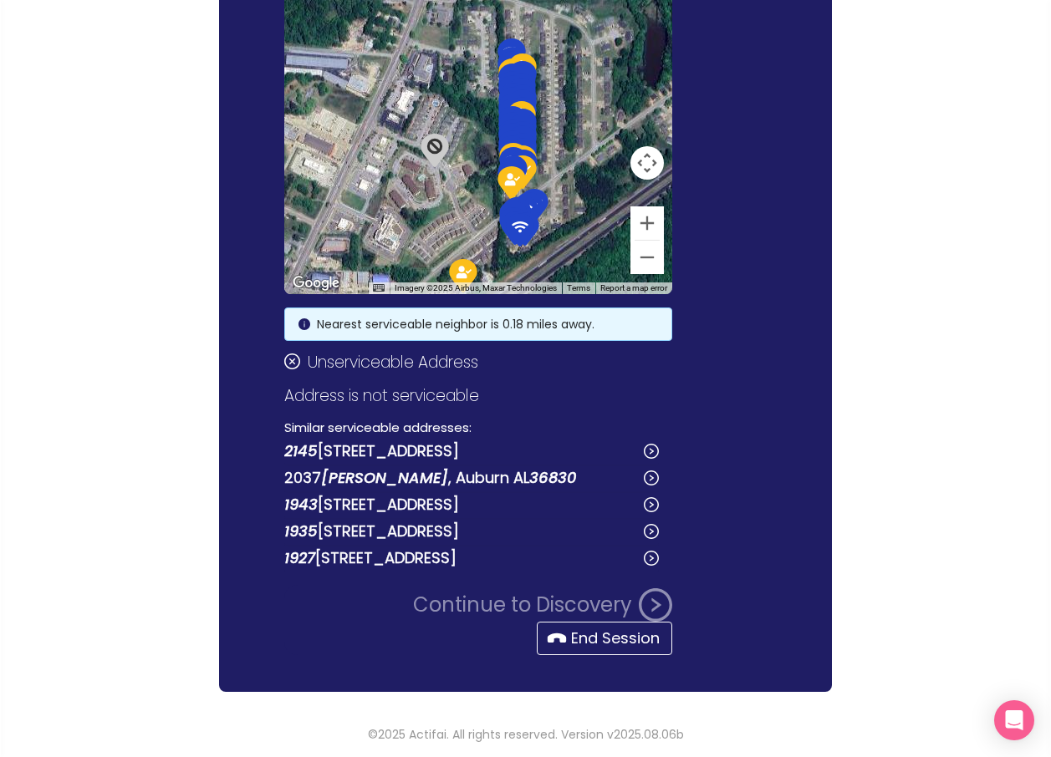
scroll to position [450, 0]
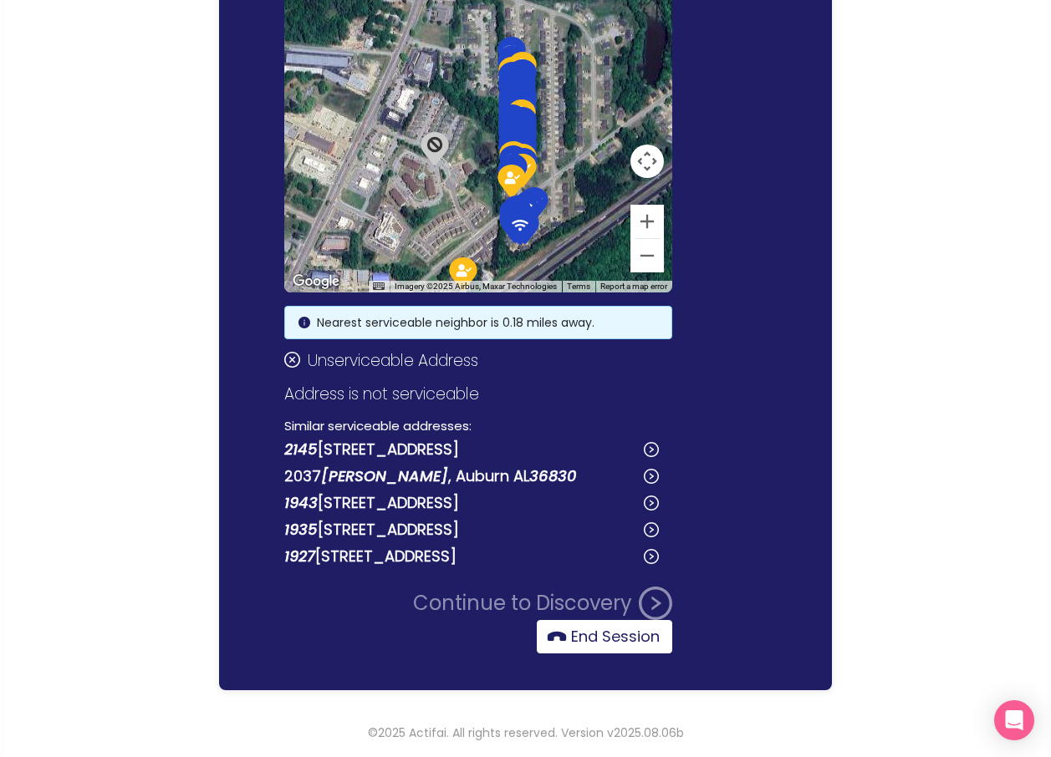
click at [613, 640] on button "End Session" at bounding box center [604, 636] width 135 height 33
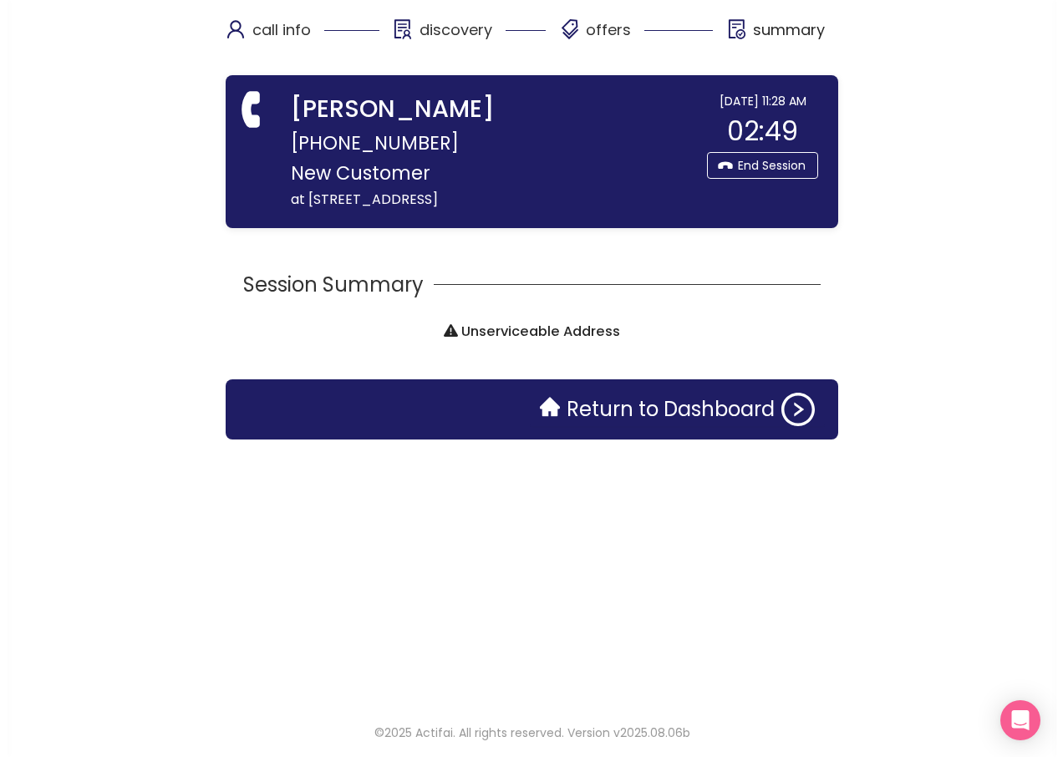
scroll to position [0, 0]
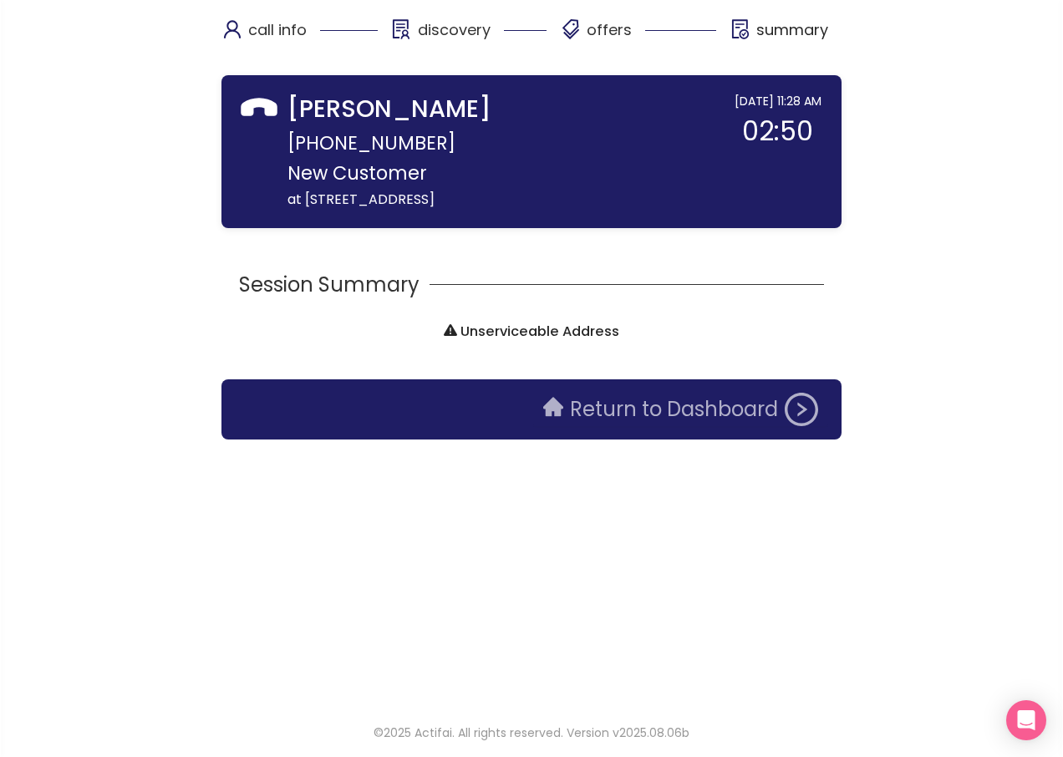
click at [608, 396] on button "Return to Dashboard" at bounding box center [680, 409] width 295 height 33
